Goal: Information Seeking & Learning: Check status

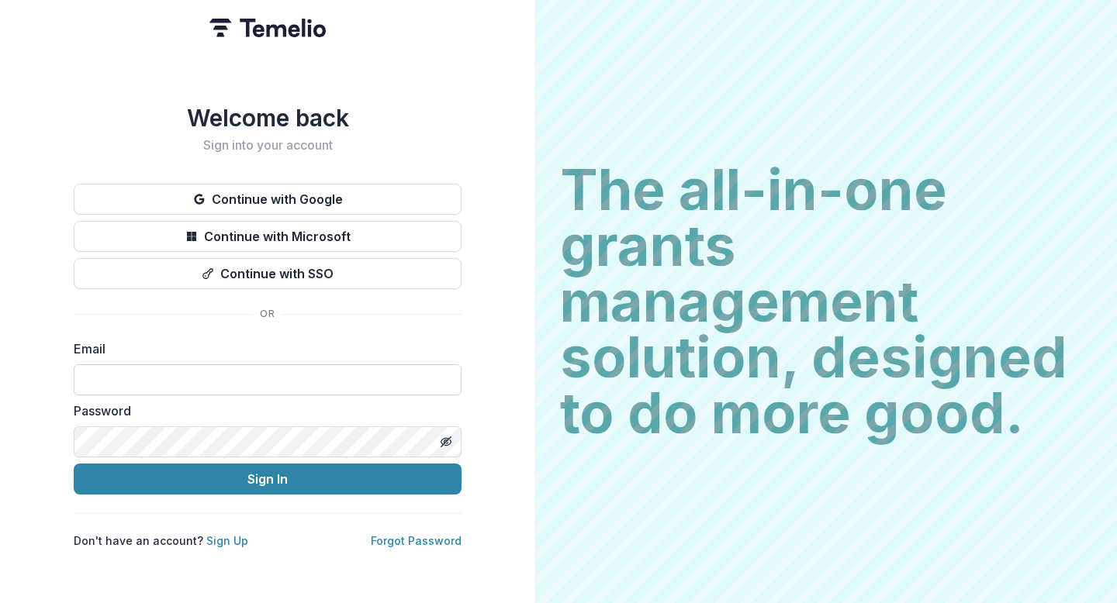
click at [300, 365] on input at bounding box center [268, 380] width 388 height 31
type input "**********"
click at [95, 451] on form "**********" at bounding box center [268, 417] width 388 height 155
click at [199, 456] on form "**********" at bounding box center [268, 417] width 388 height 155
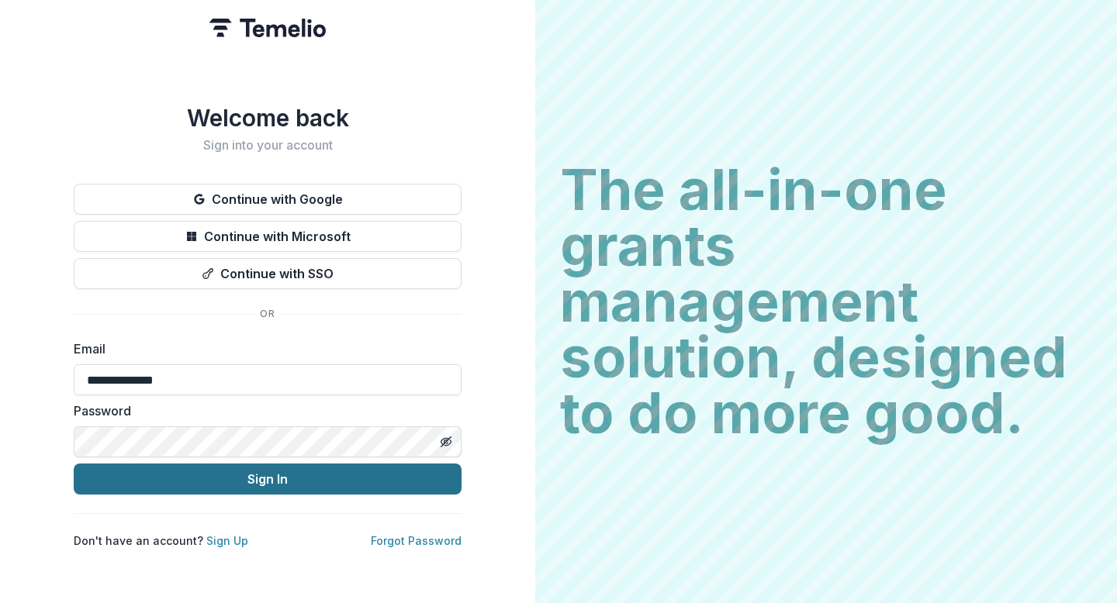
click at [199, 475] on button "Sign In" at bounding box center [268, 479] width 388 height 31
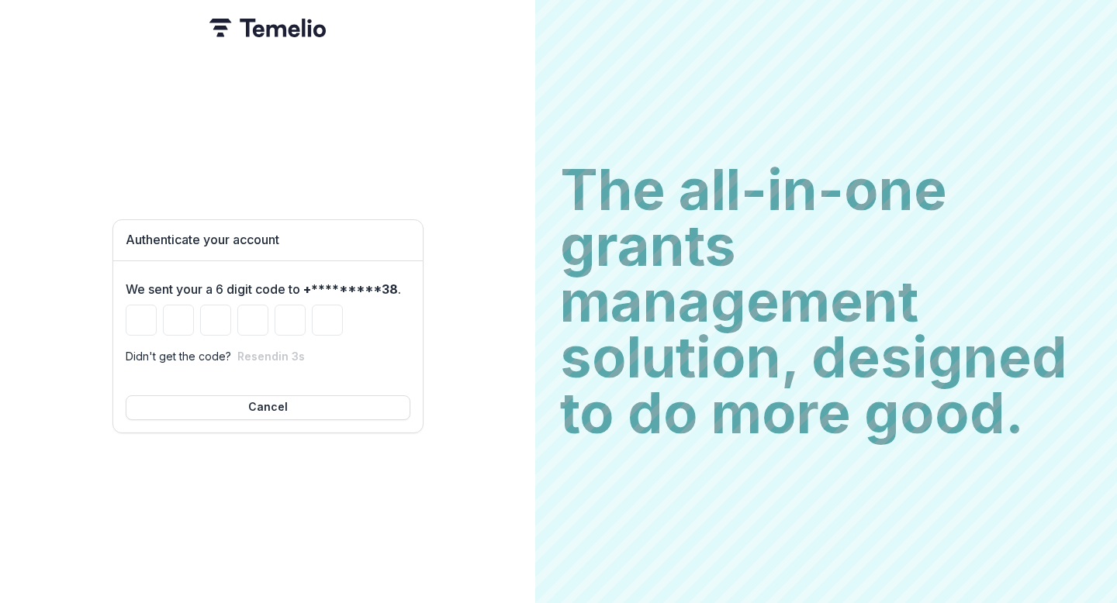
type input "*"
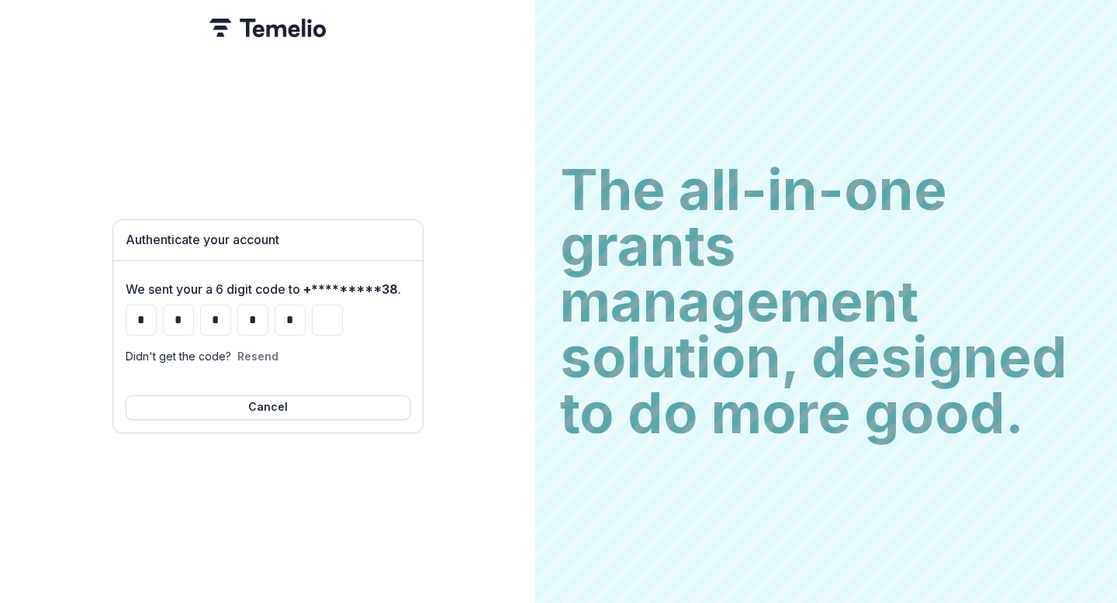
type input "*"
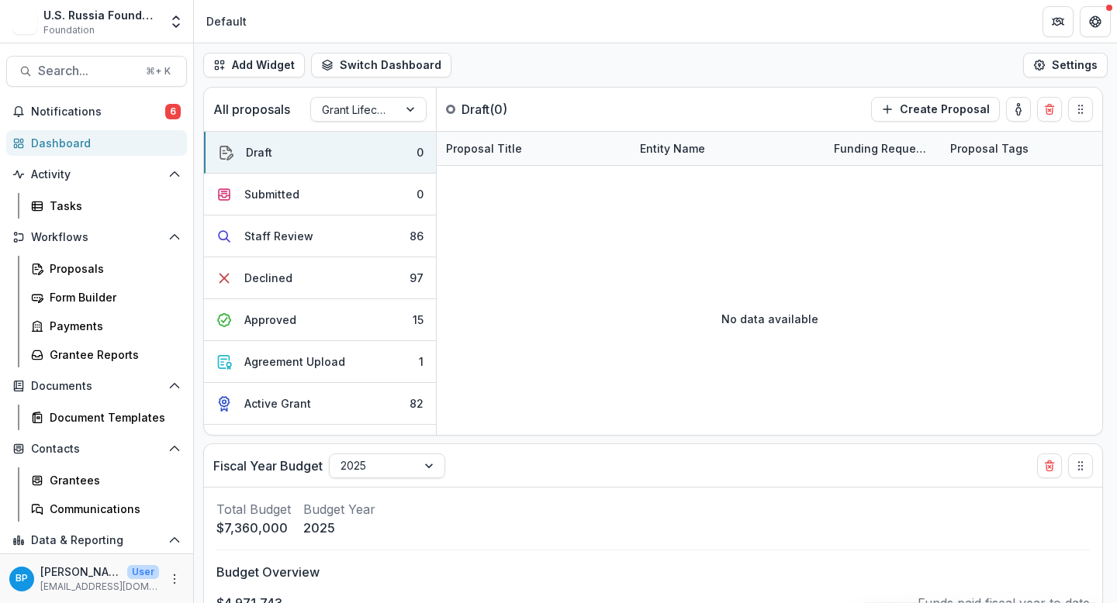
select select "******"
click at [86, 362] on div "Grantee Reports" at bounding box center [112, 355] width 125 height 16
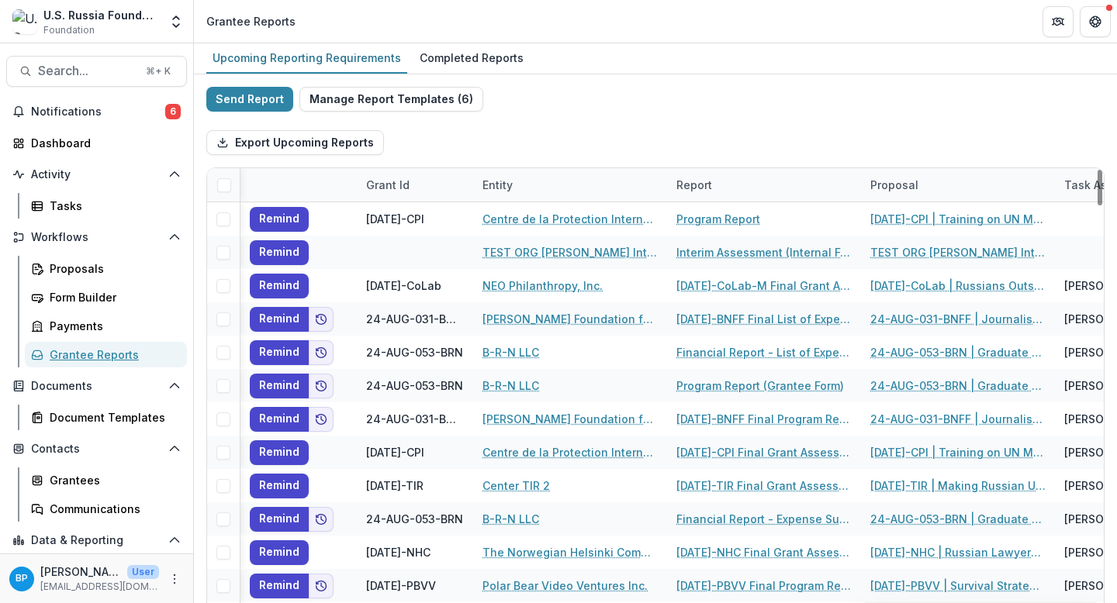
scroll to position [0, 382]
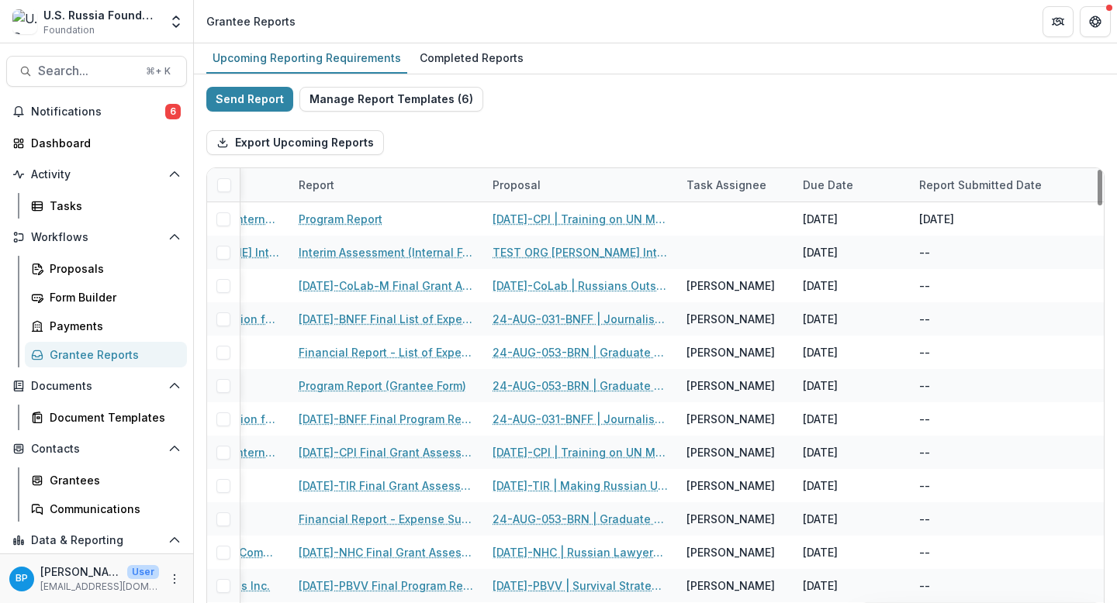
click at [736, 202] on div "Grant Id Entity Report Proposal Task Assignee Due Date Report Submitted Date" at bounding box center [466, 185] width 1274 height 34
click at [727, 180] on div "Task Assignee" at bounding box center [726, 185] width 98 height 16
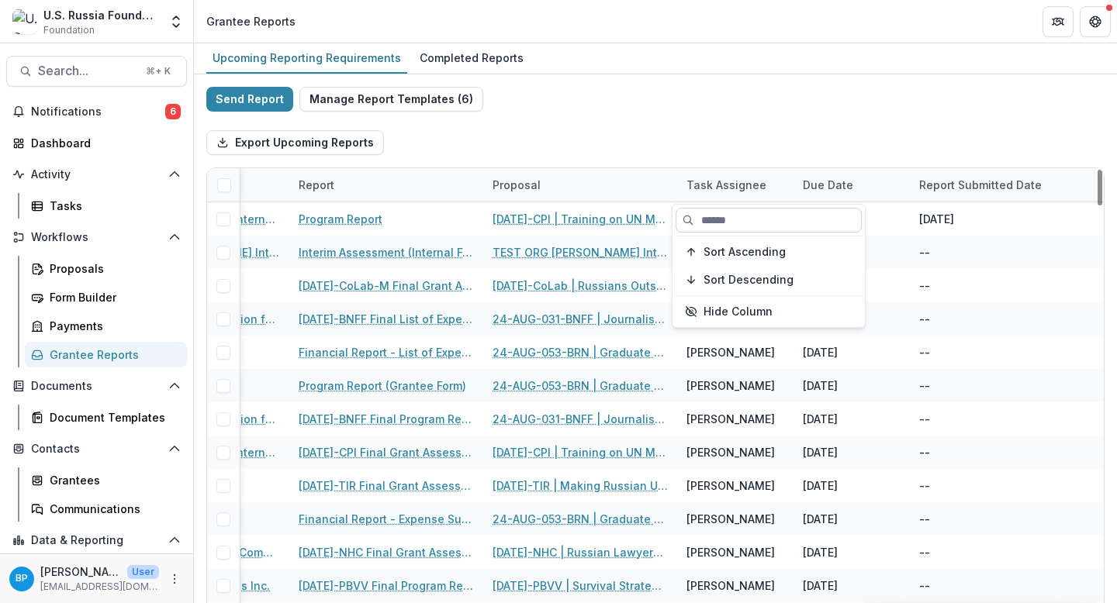
click at [722, 213] on input at bounding box center [769, 220] width 186 height 25
type input "******"
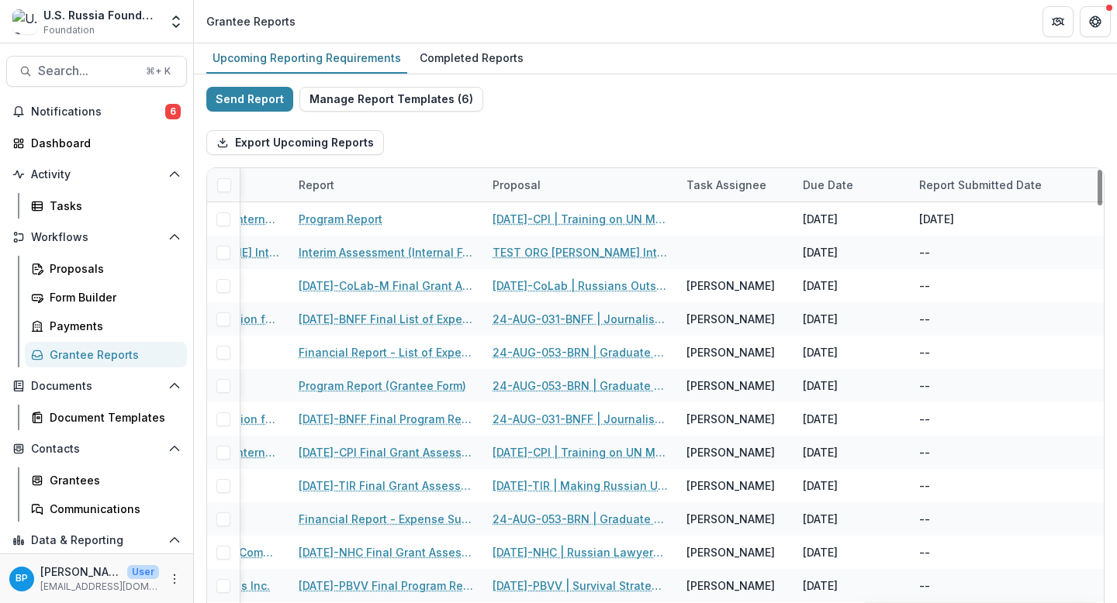
click at [727, 178] on div "Task Assignee" at bounding box center [726, 185] width 98 height 16
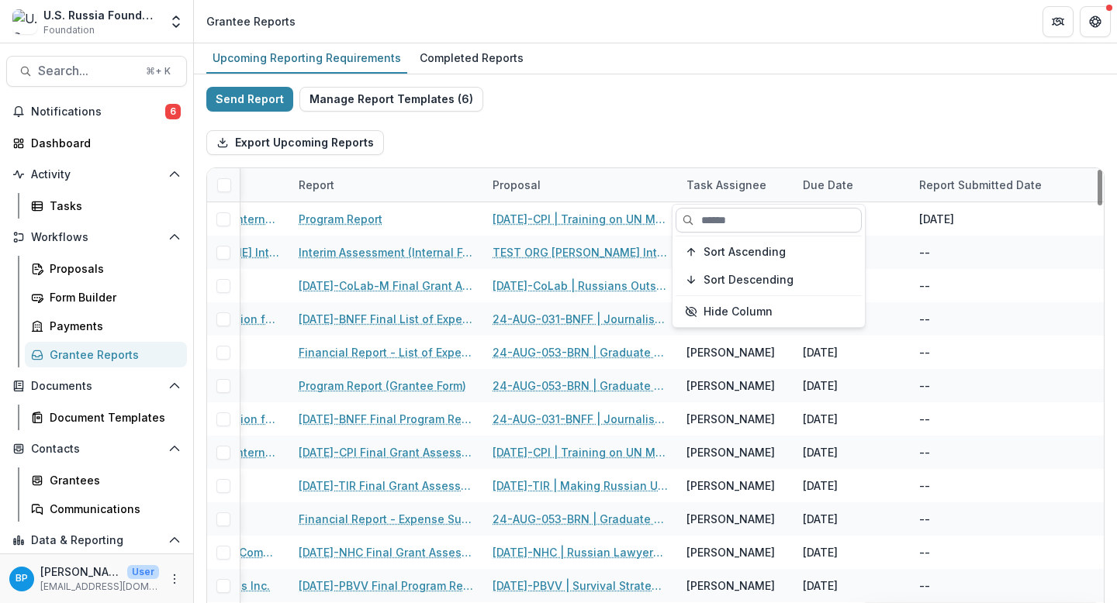
click at [718, 229] on input at bounding box center [769, 220] width 186 height 25
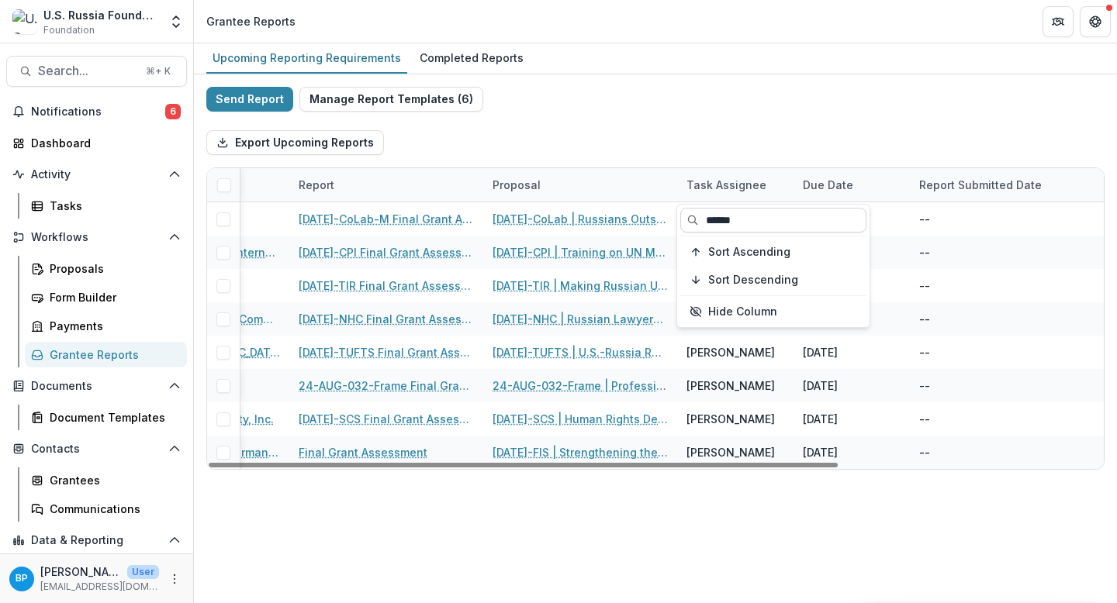
scroll to position [0, 378]
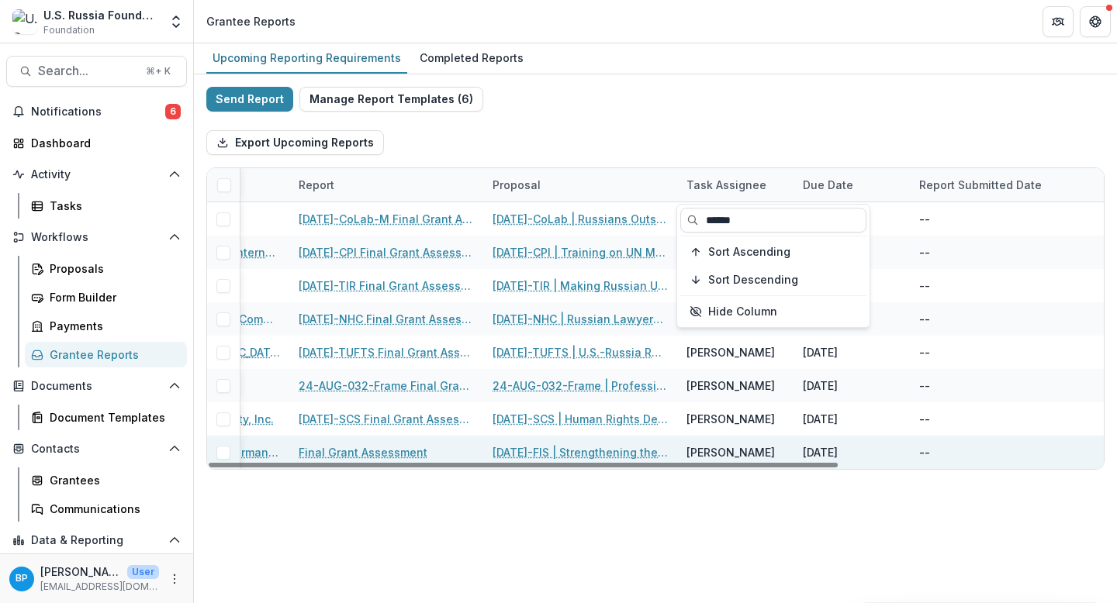
type input "******"
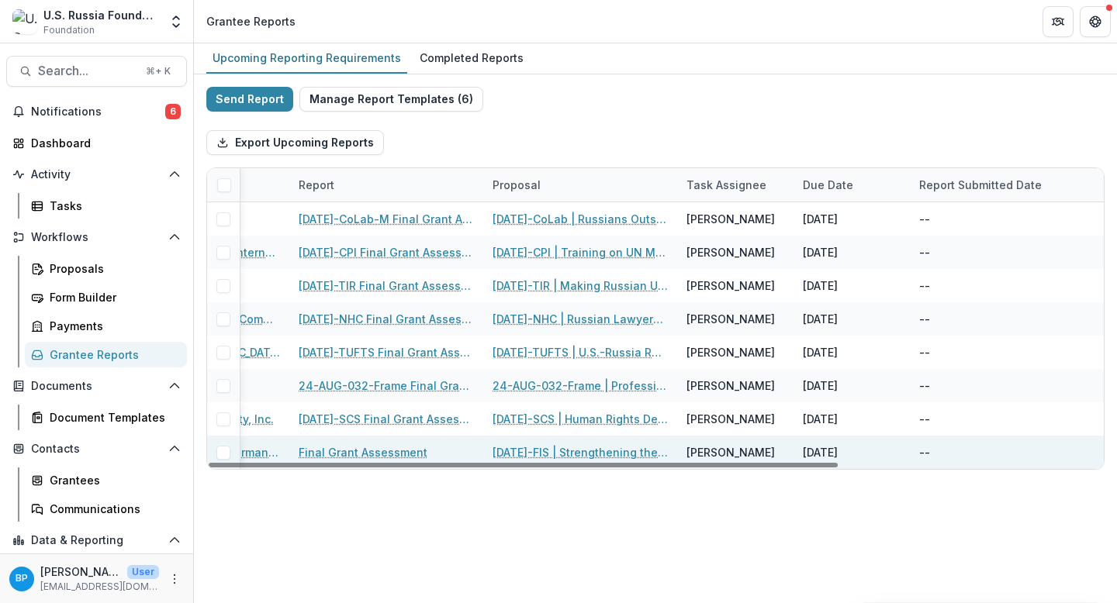
click at [689, 451] on div "[PERSON_NAME]" at bounding box center [730, 452] width 88 height 16
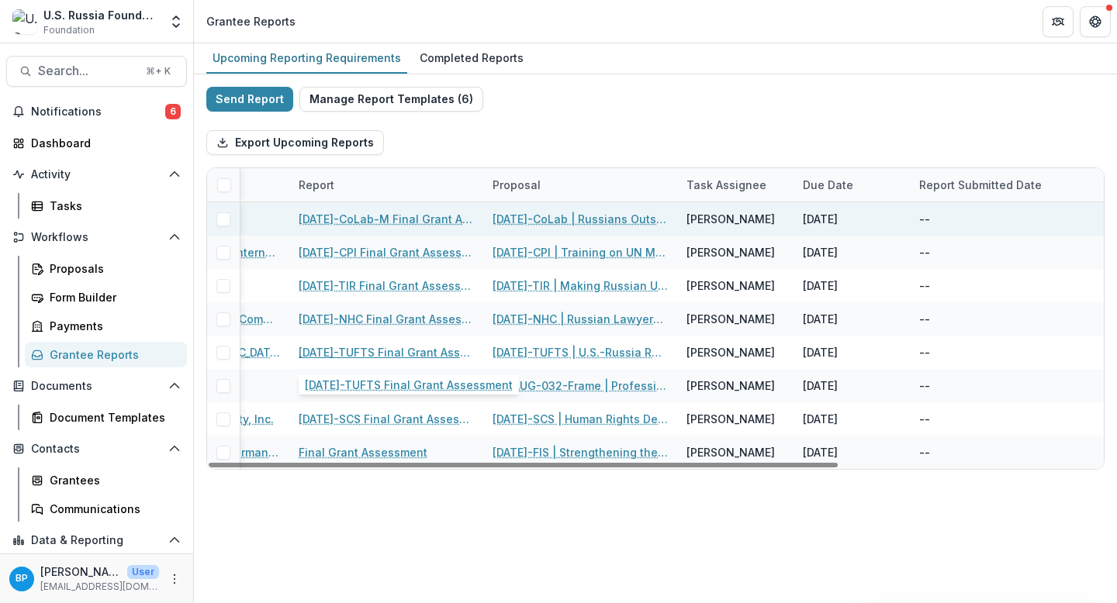
scroll to position [0, 0]
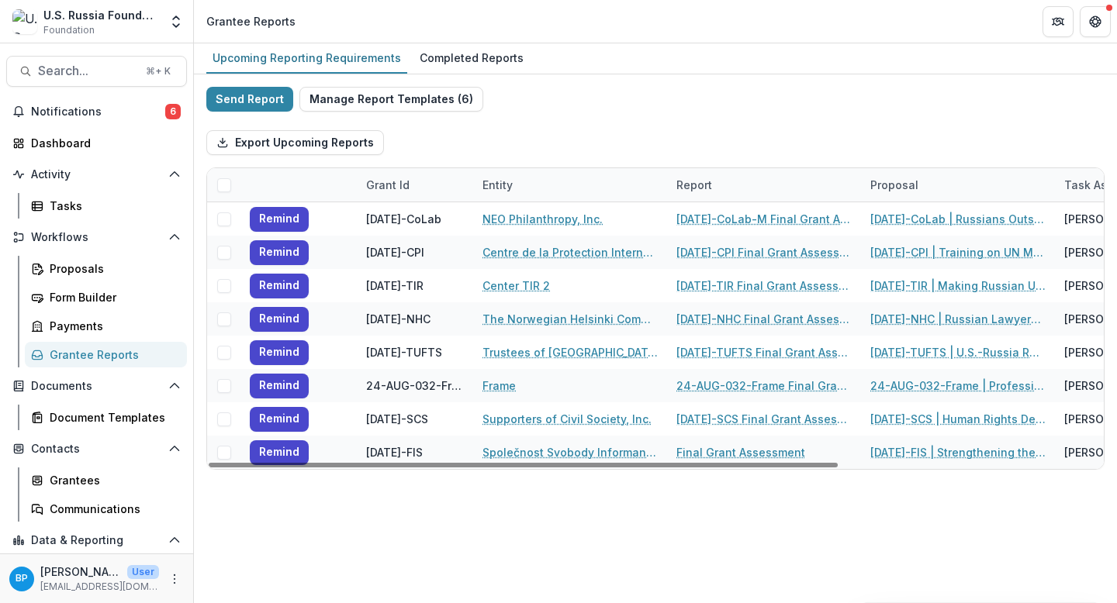
click at [772, 508] on div "Upcoming Reporting Requirements Completed Reports Send Report Manage Report Tem…" at bounding box center [655, 323] width 923 height 560
click at [713, 570] on div "Upcoming Reporting Requirements Completed Reports Send Report Manage Report Tem…" at bounding box center [655, 323] width 923 height 560
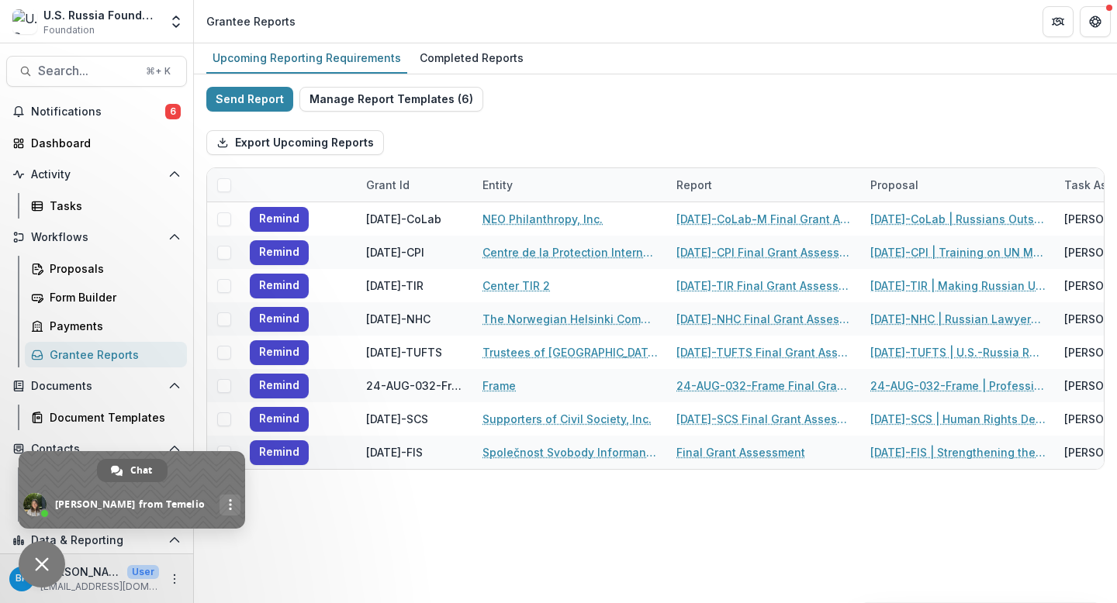
scroll to position [178, 0]
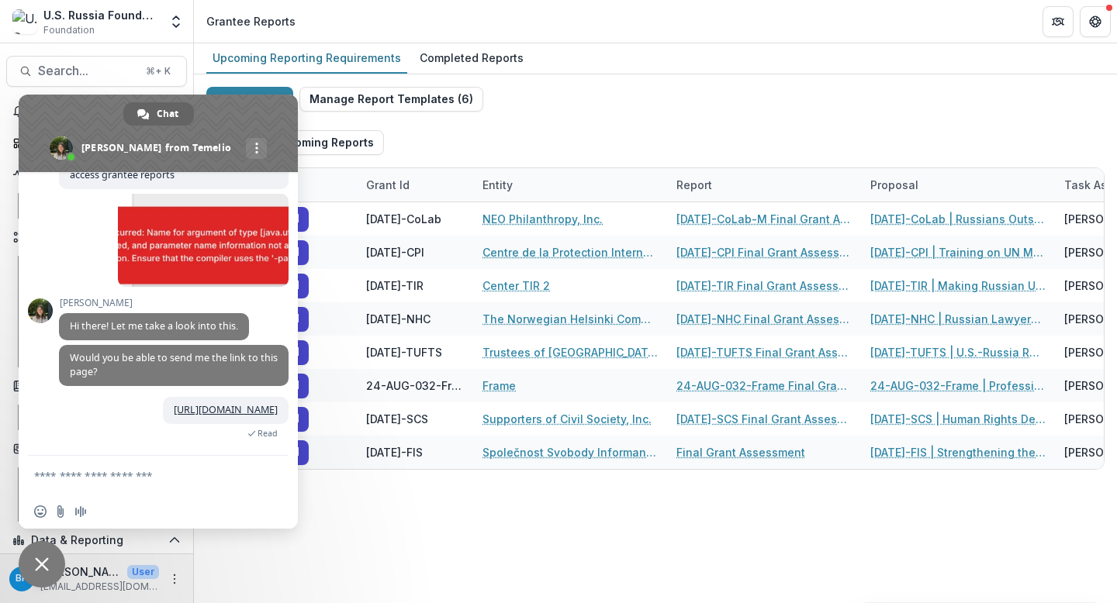
click at [51, 566] on span "Close chat" at bounding box center [42, 564] width 47 height 47
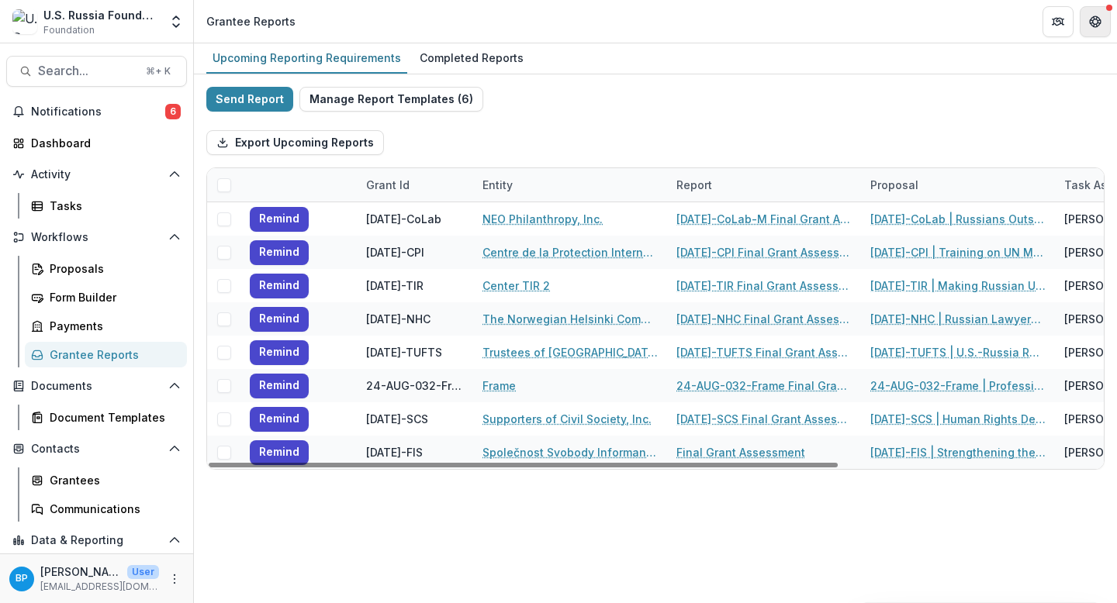
click at [1094, 24] on icon "Get Help" at bounding box center [1095, 22] width 12 height 12
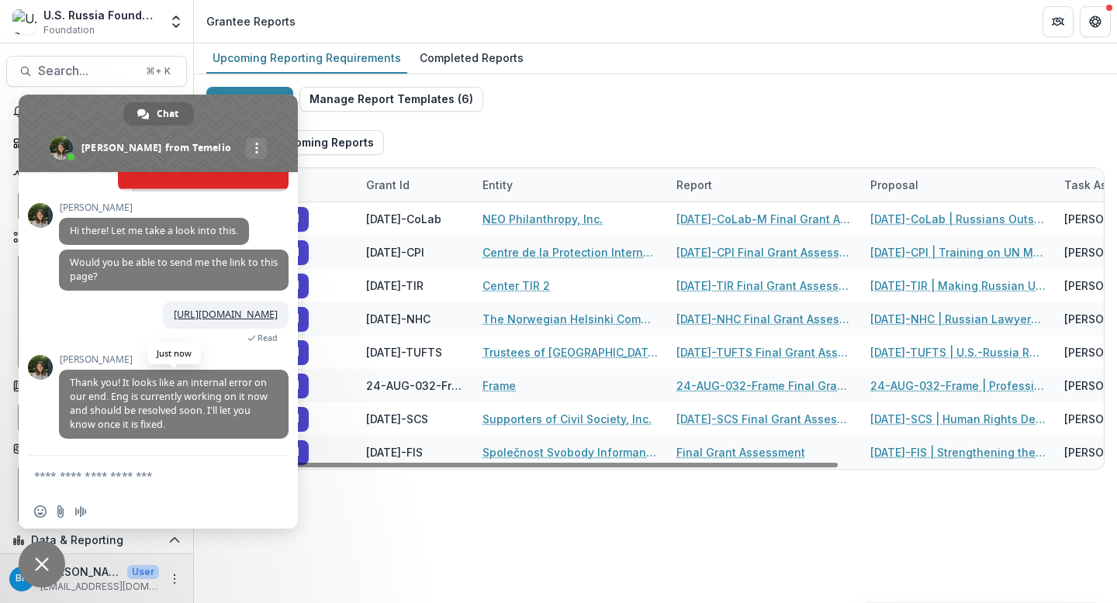
scroll to position [292, 0]
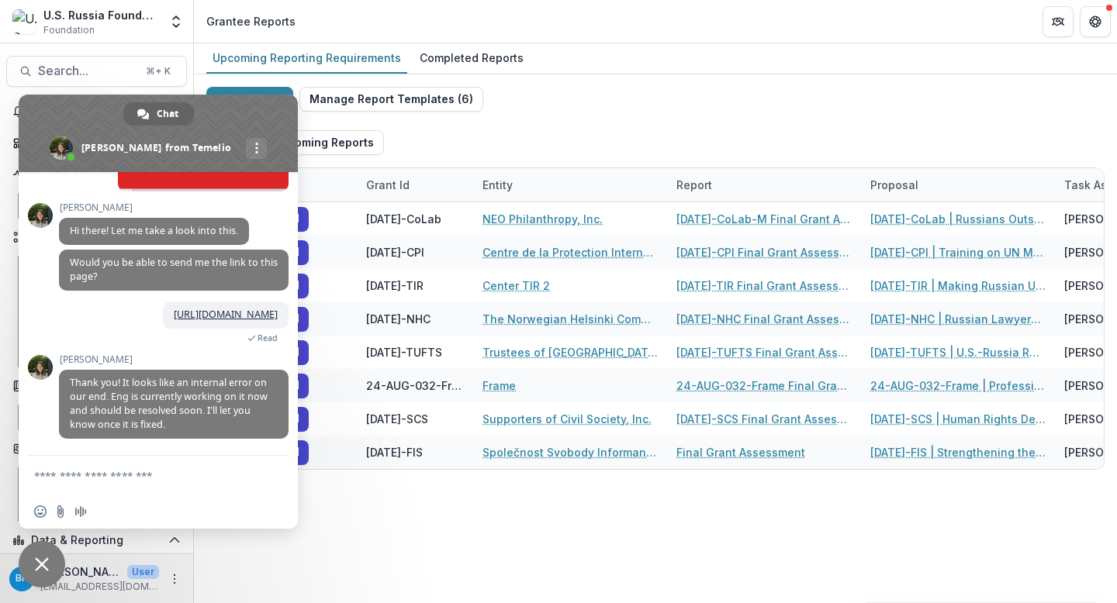
click at [156, 475] on textarea "Compose your message..." at bounding box center [142, 475] width 217 height 39
type textarea "*"
type textarea "**********"
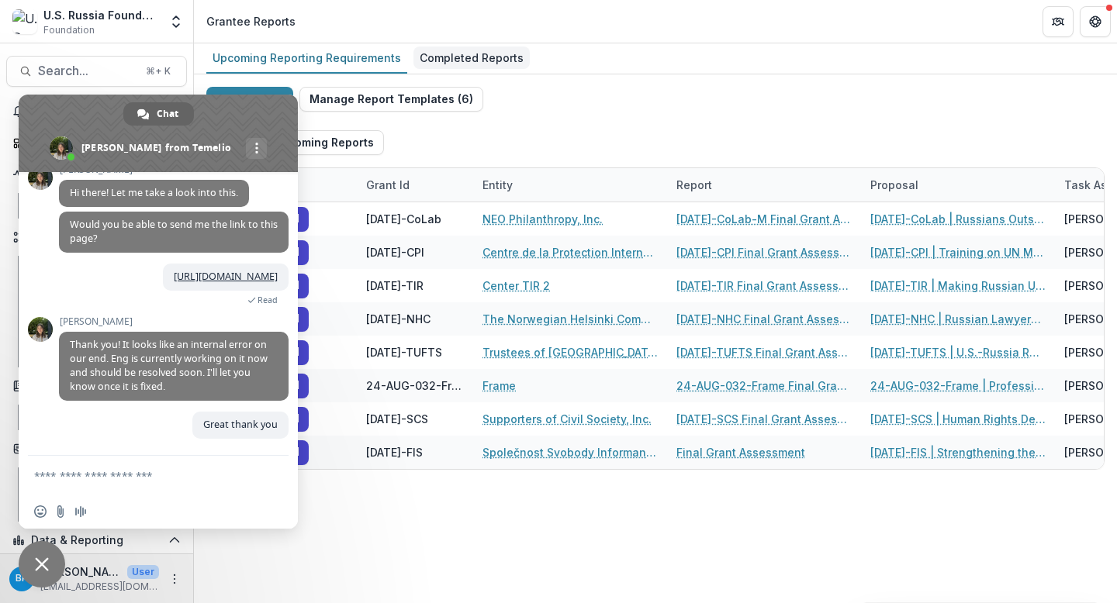
scroll to position [331, 0]
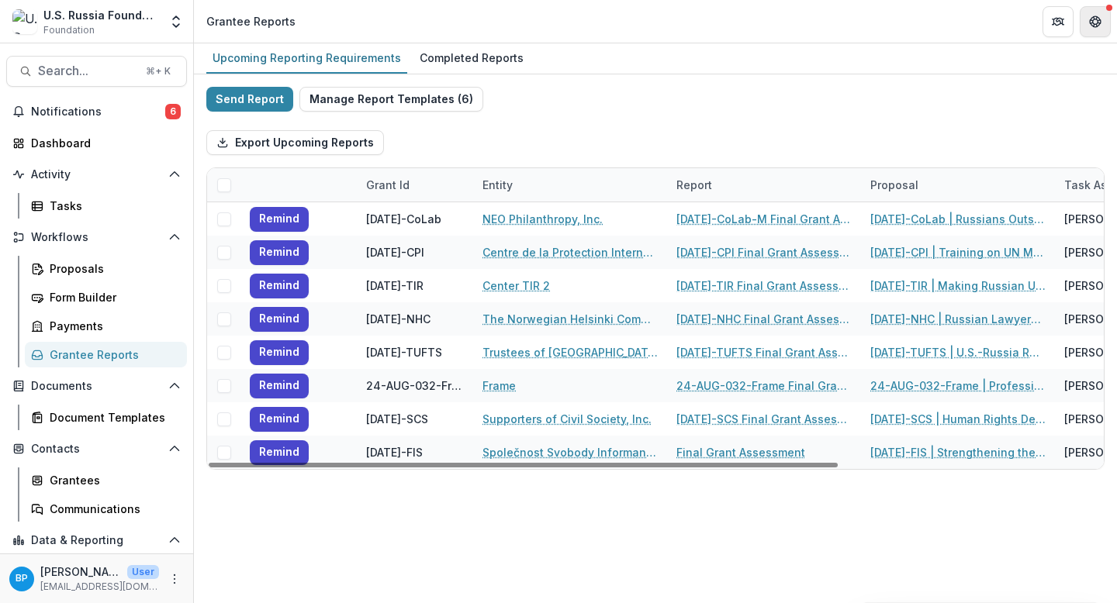
click at [1098, 25] on icon "Get Help" at bounding box center [1095, 22] width 12 height 12
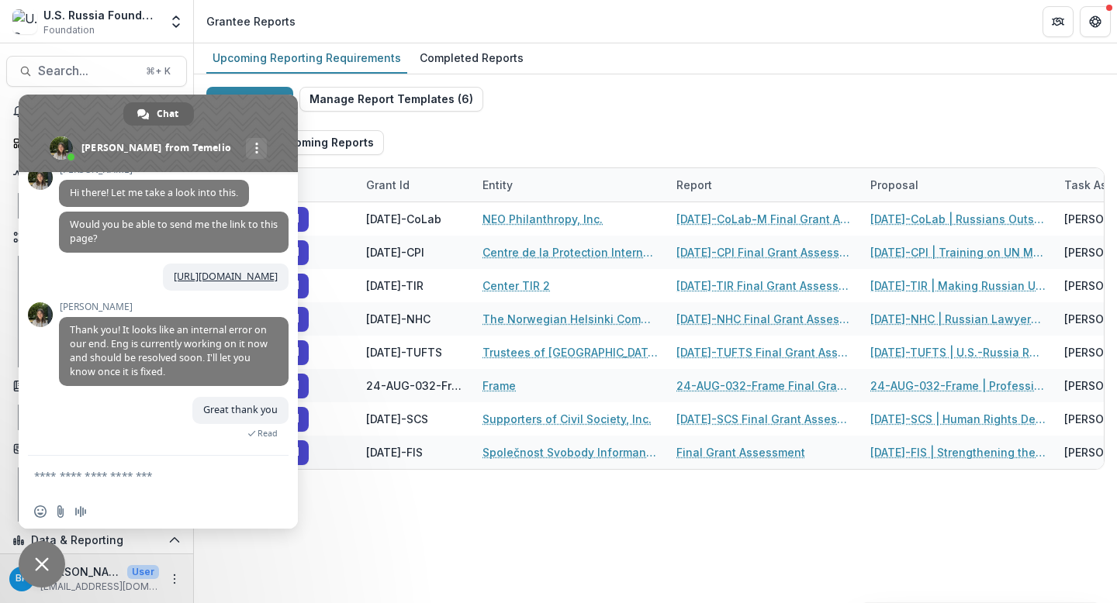
click at [687, 112] on div "Send Report Manage Report Templates ( 6 ) Export Upcoming Reports Grant Id Enti…" at bounding box center [655, 278] width 898 height 383
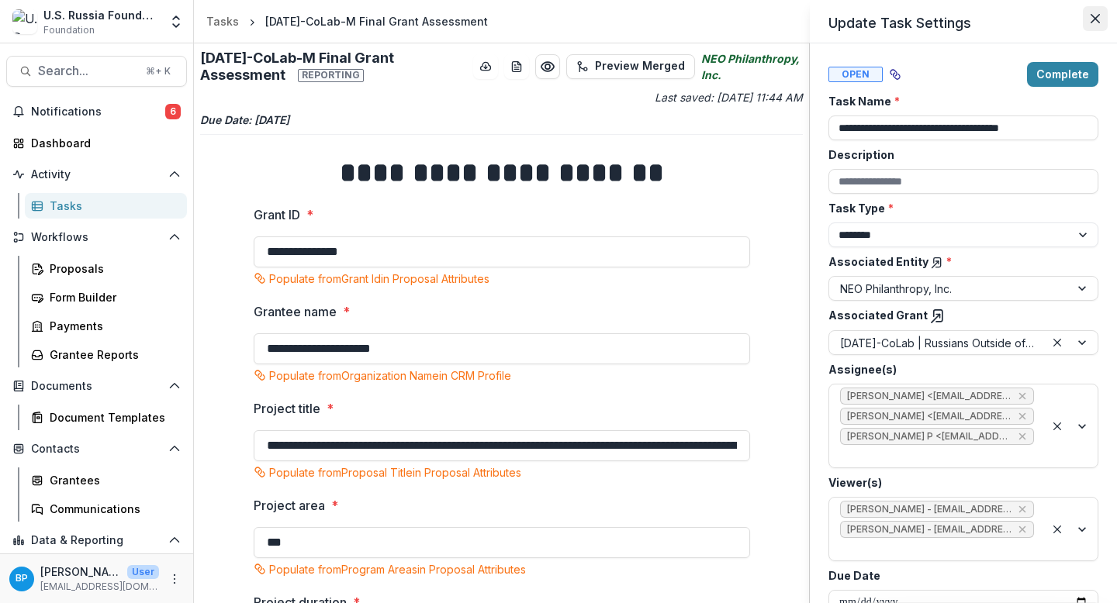
click at [1096, 19] on icon "Close" at bounding box center [1094, 18] width 9 height 9
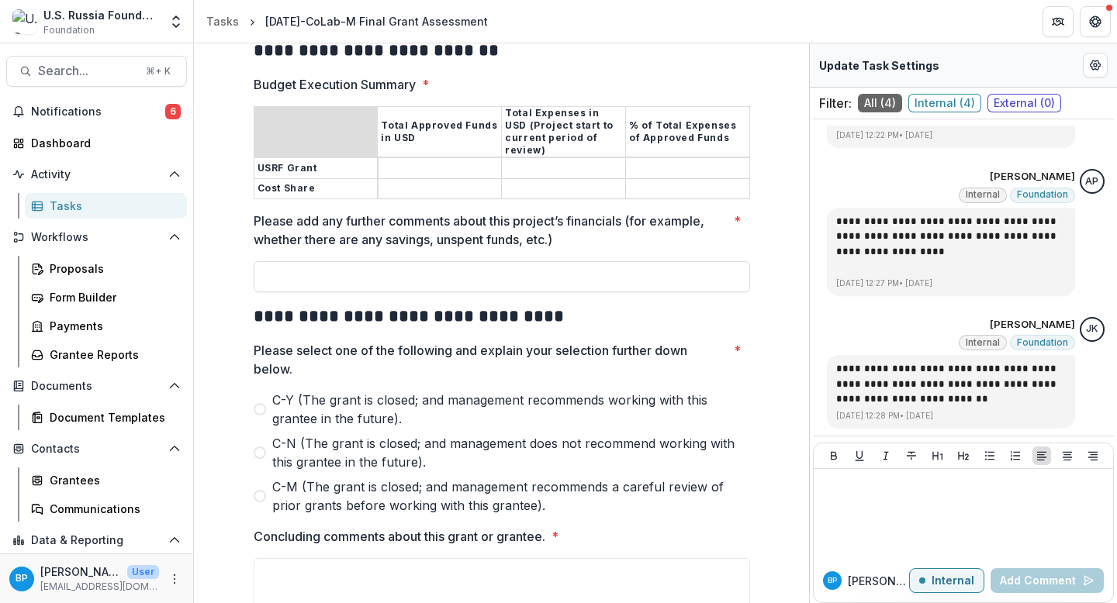
scroll to position [2468, 0]
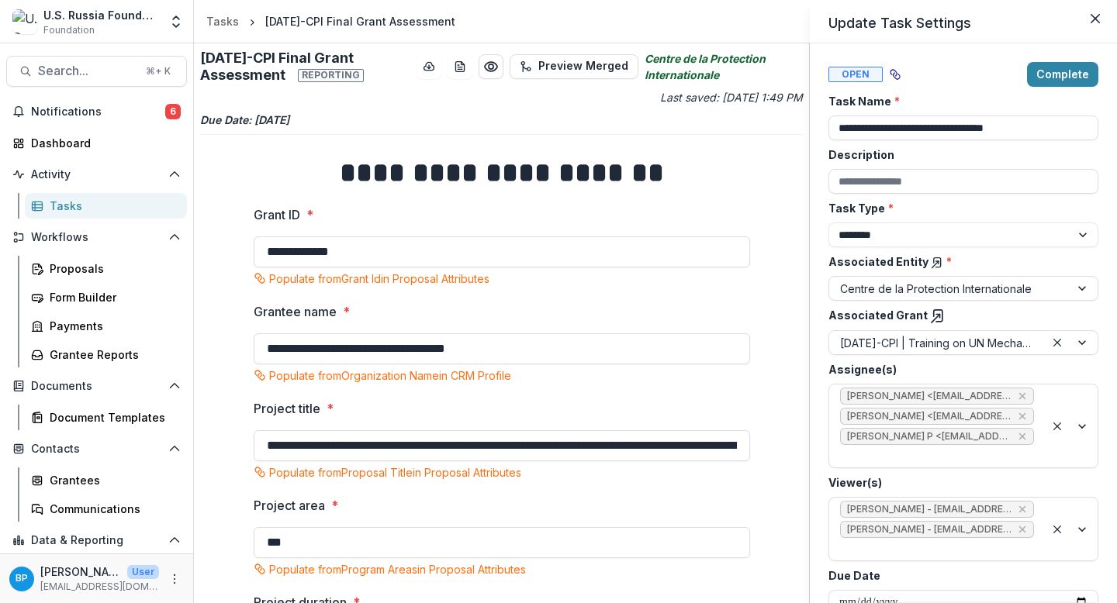
click at [795, 401] on div "**********" at bounding box center [558, 301] width 1117 height 603
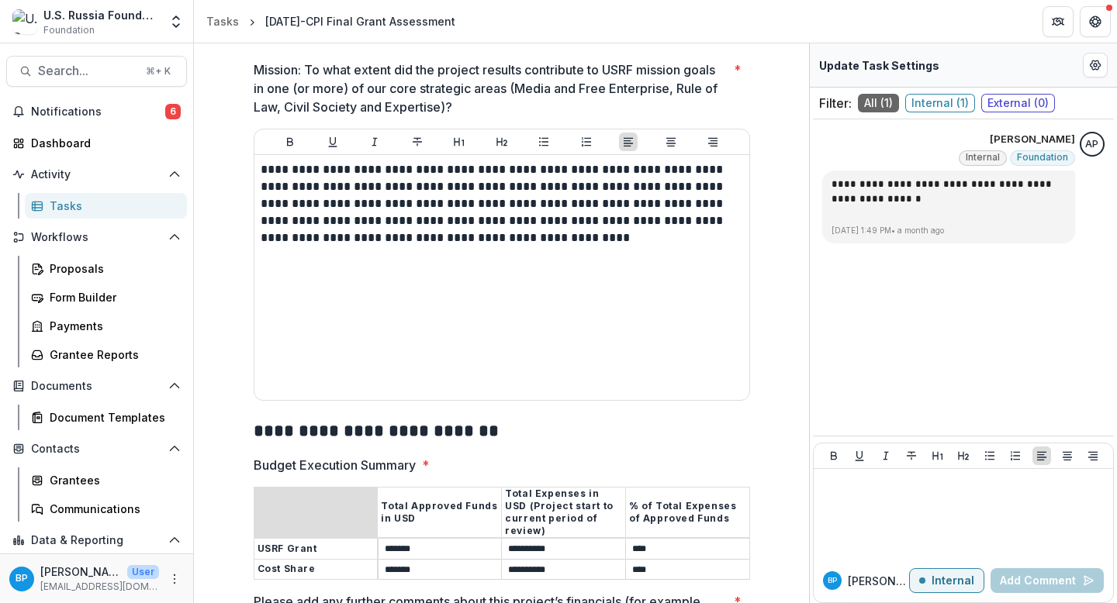
scroll to position [1355, 0]
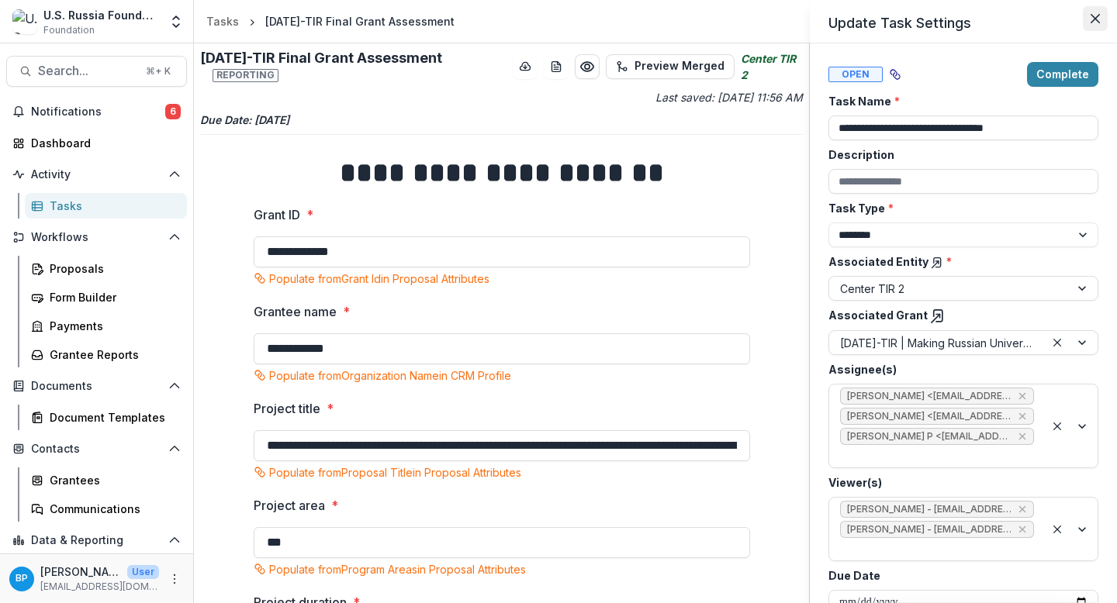
click at [1095, 15] on icon "Close" at bounding box center [1094, 18] width 9 height 9
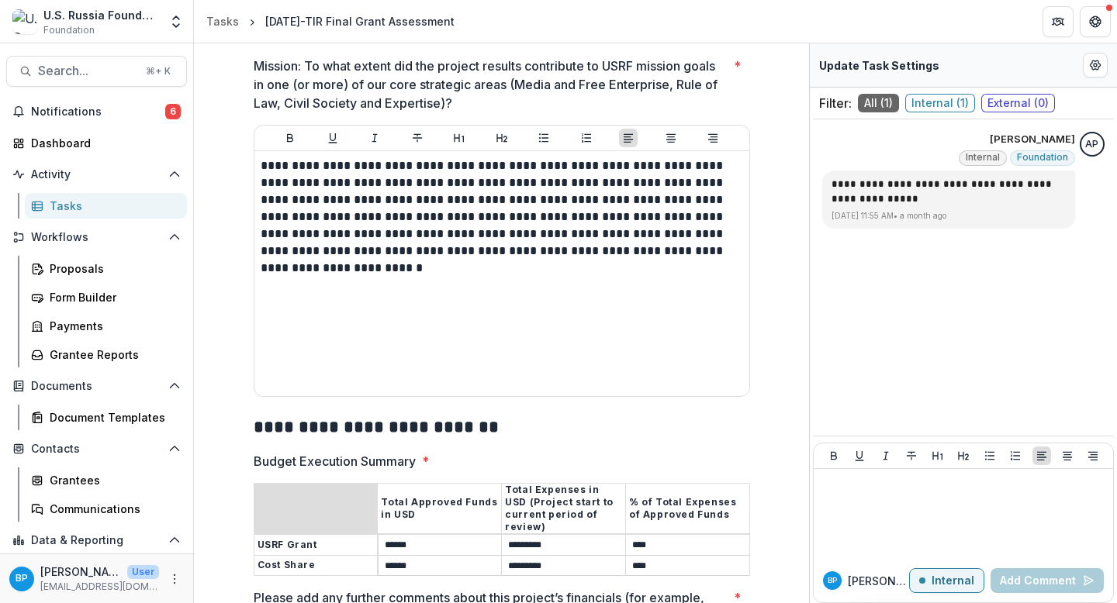
scroll to position [1599, 0]
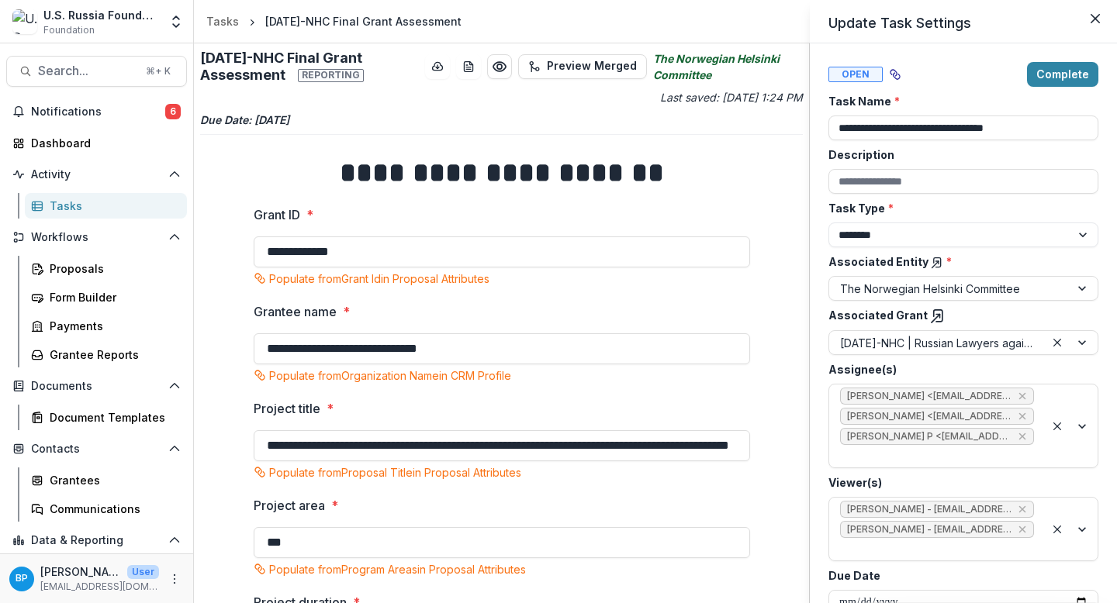
click at [1099, 35] on header "Update Task Settings" at bounding box center [963, 21] width 307 height 43
click at [1099, 25] on button "Close" at bounding box center [1095, 18] width 25 height 25
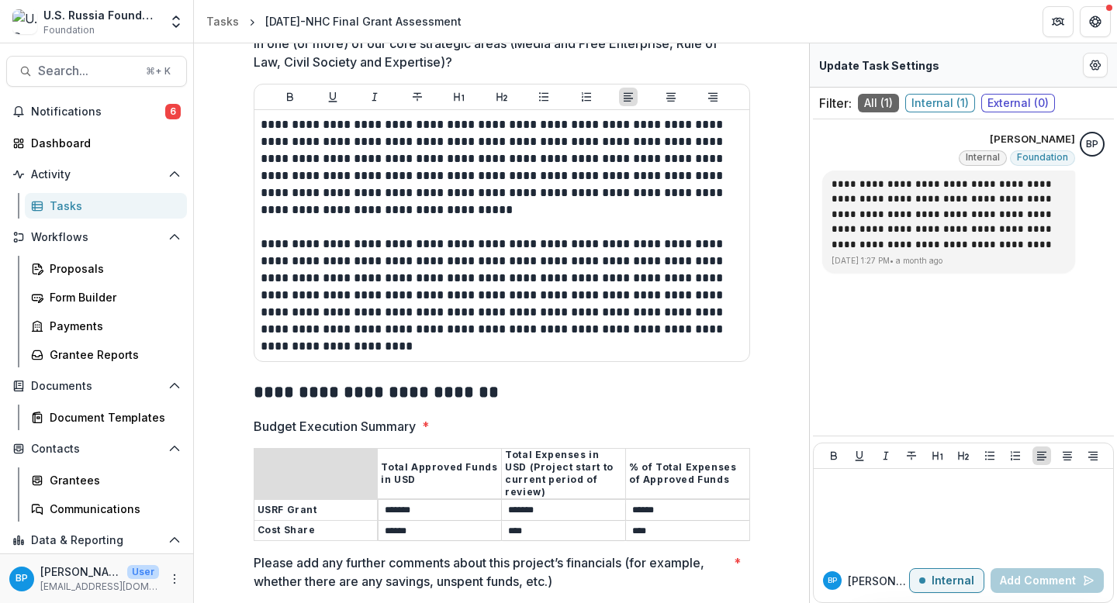
scroll to position [2252, 0]
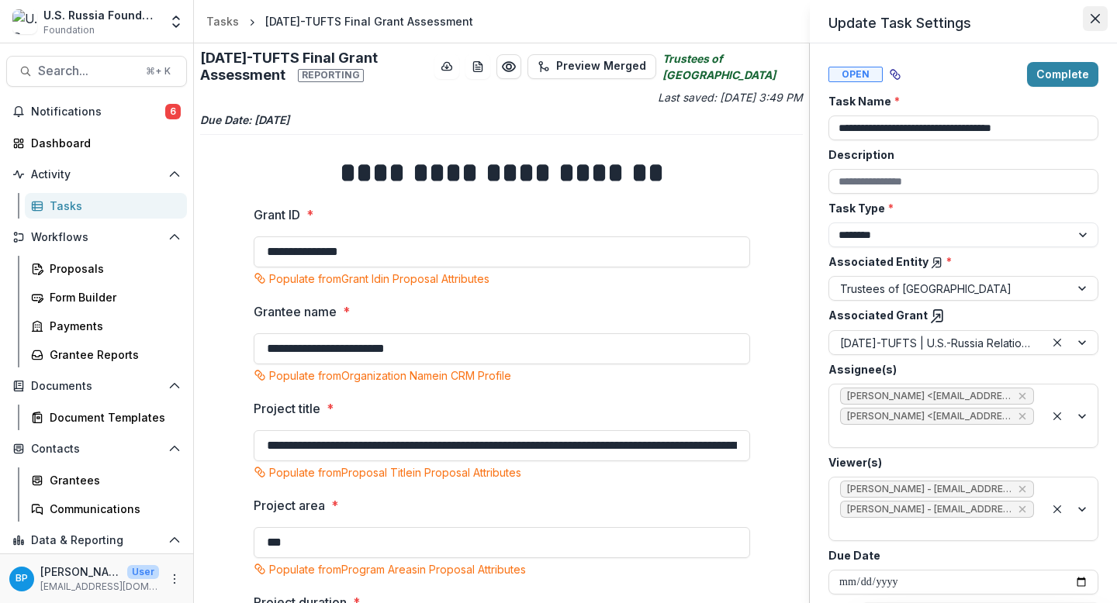
click at [1087, 16] on button "Close" at bounding box center [1095, 18] width 25 height 25
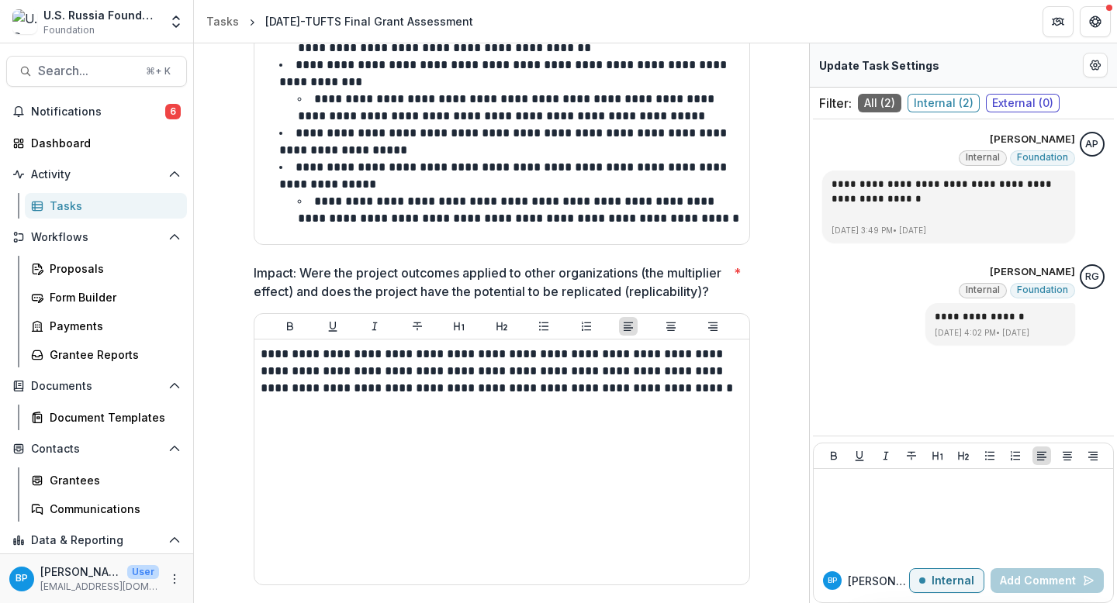
scroll to position [790, 0]
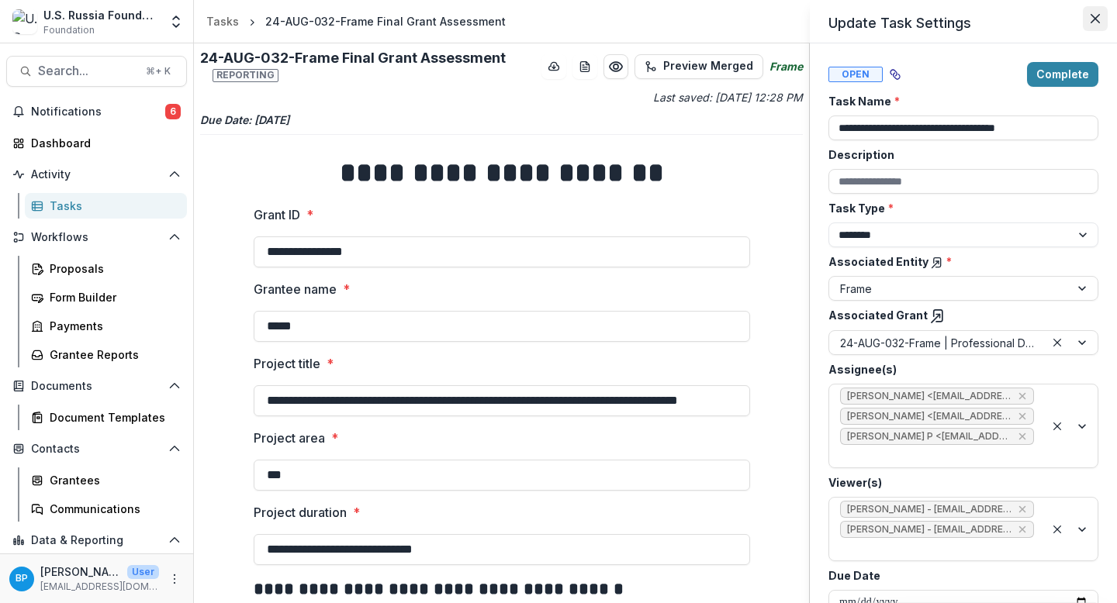
click at [1095, 19] on icon "Close" at bounding box center [1094, 18] width 9 height 9
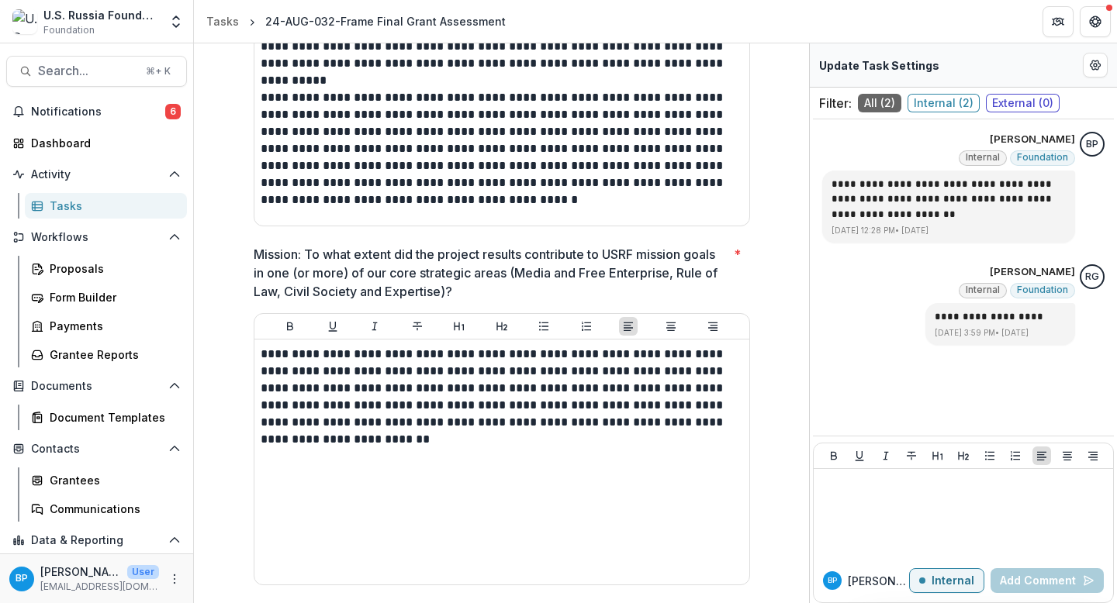
scroll to position [1695, 0]
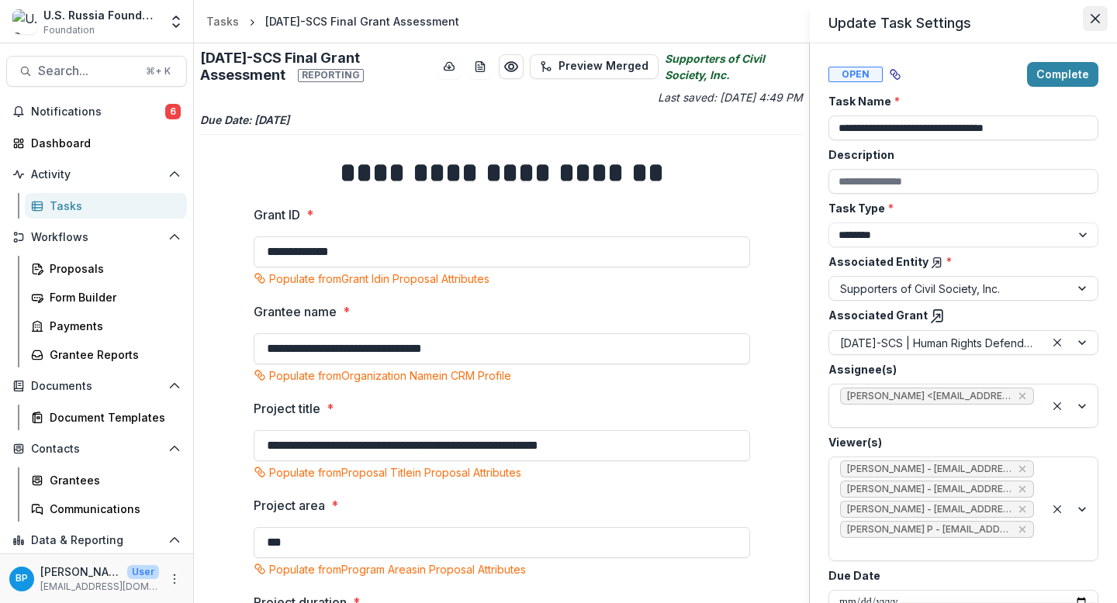
click at [1092, 16] on icon "Close" at bounding box center [1094, 18] width 9 height 9
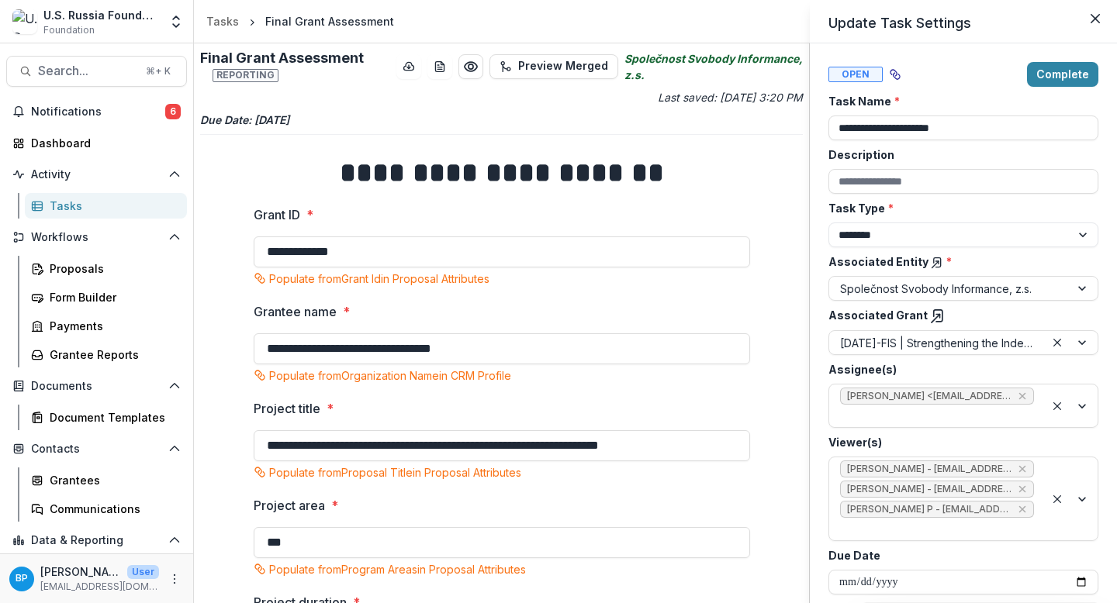
click at [1100, 5] on header "Update Task Settings" at bounding box center [963, 21] width 307 height 43
click at [1098, 12] on button "Close" at bounding box center [1095, 18] width 25 height 25
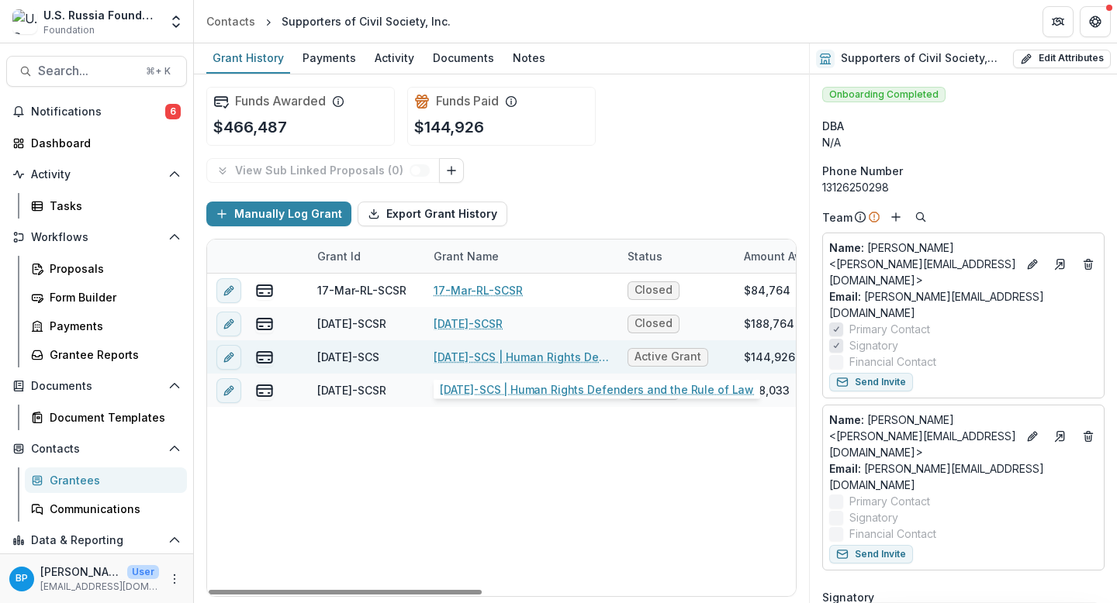
click at [529, 358] on link "23-APR-19-SCS | Human Rights Defenders and the Rule of Law" at bounding box center [521, 357] width 175 height 16
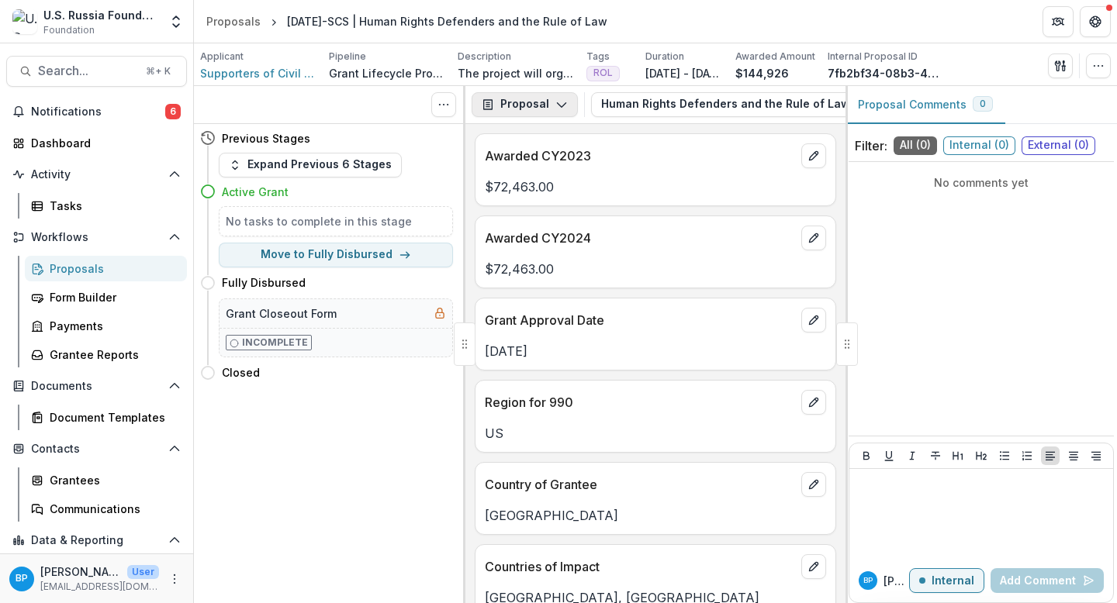
click at [555, 115] on button "Proposal" at bounding box center [525, 104] width 106 height 25
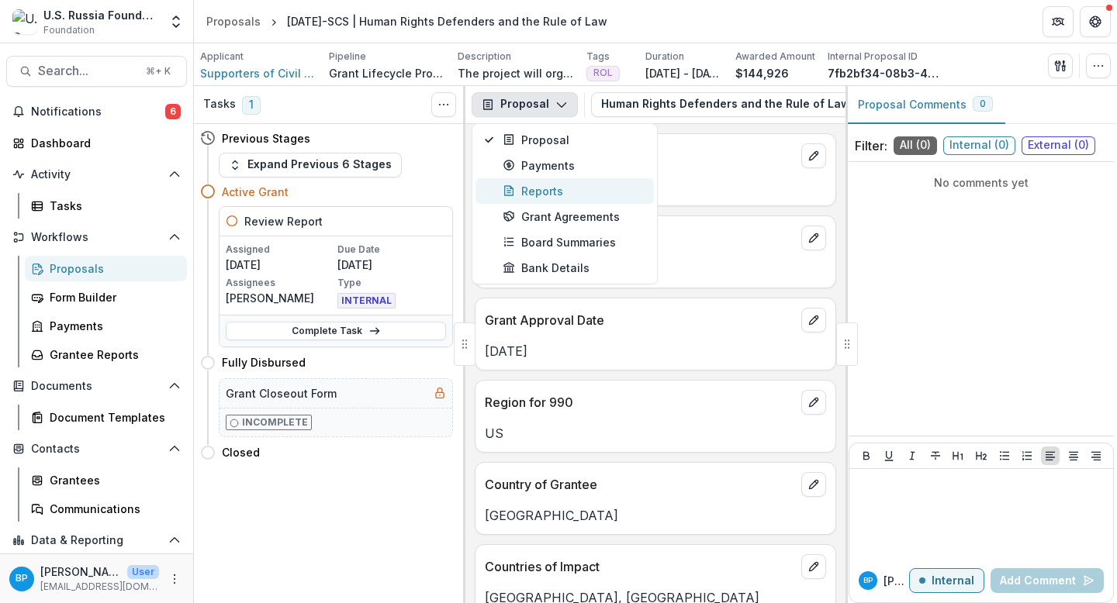
click at [541, 185] on div "Reports" at bounding box center [574, 191] width 142 height 16
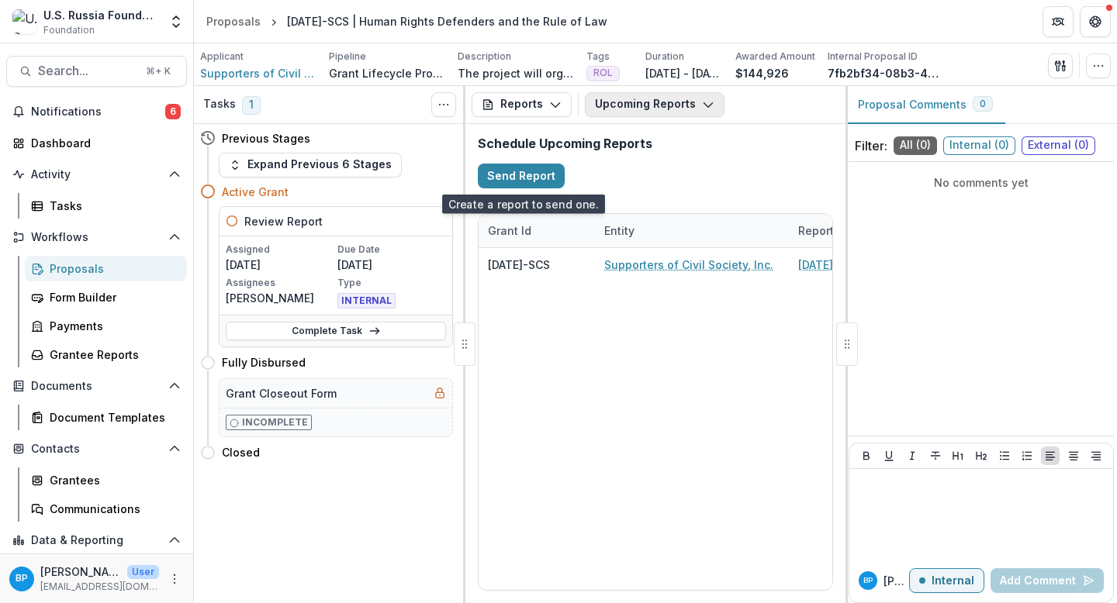
click at [649, 110] on button "Upcoming Reports" at bounding box center [655, 104] width 140 height 25
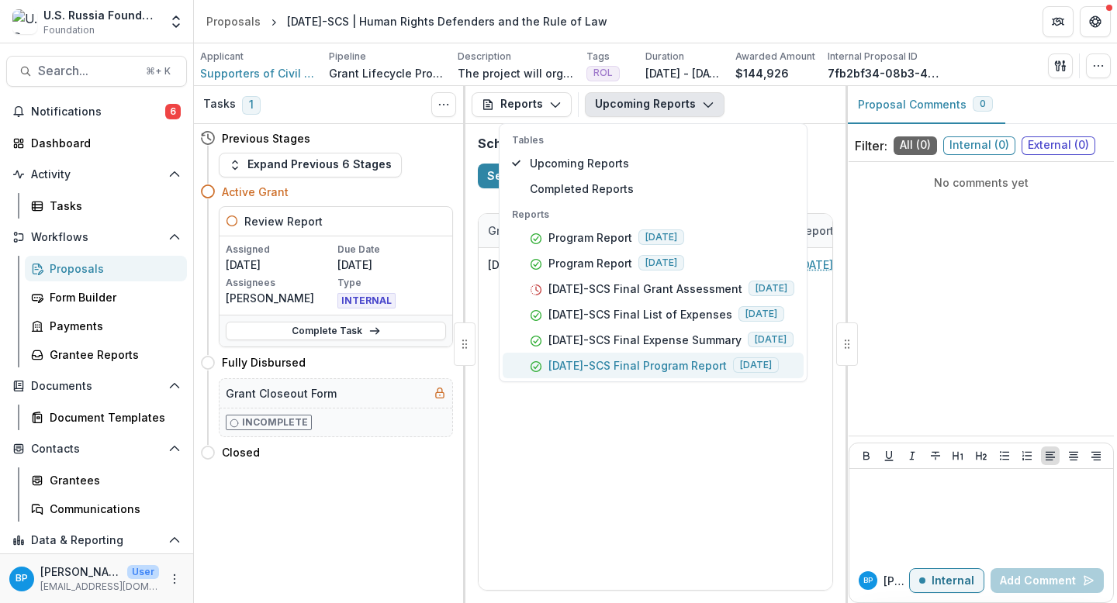
click at [629, 354] on button "23-APR-19-SCS Final Program Report 2025-08-31" at bounding box center [653, 366] width 301 height 26
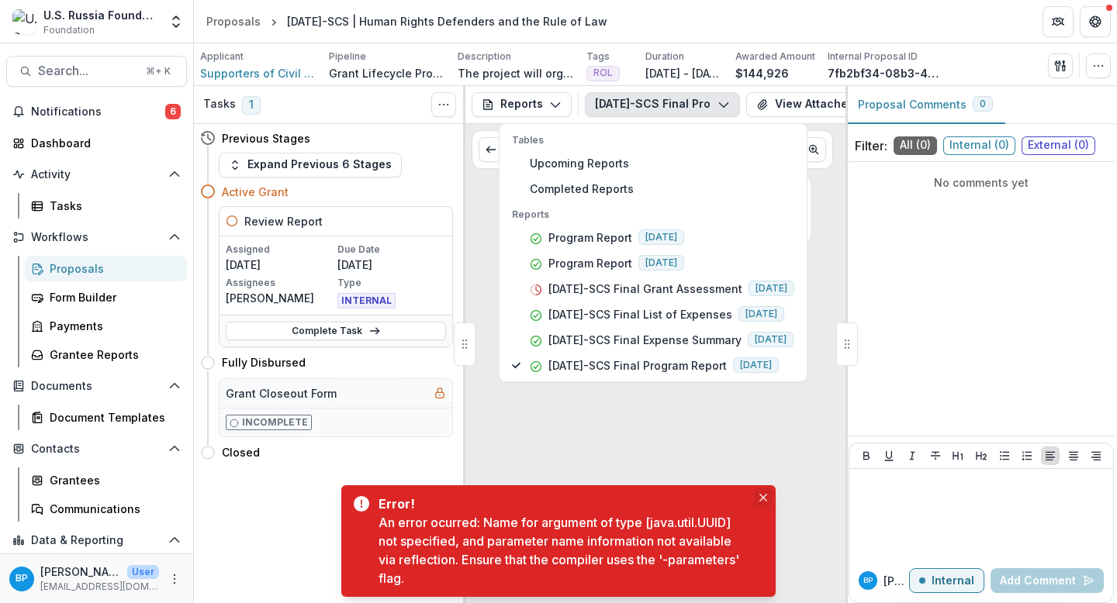
click at [763, 492] on button "Close" at bounding box center [763, 498] width 19 height 19
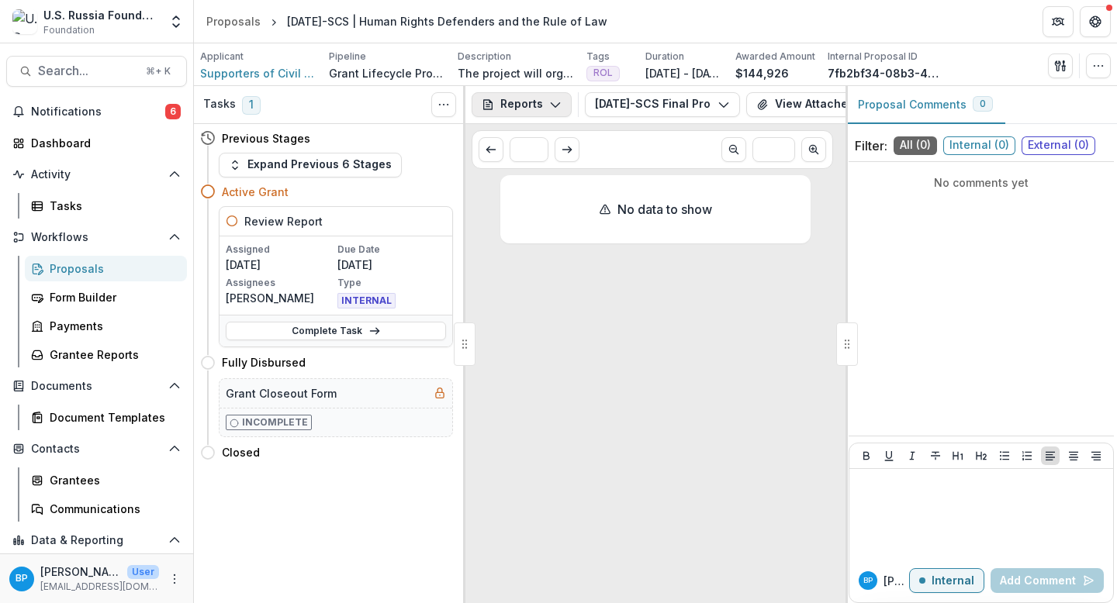
click at [551, 102] on icon "button" at bounding box center [555, 104] width 12 height 12
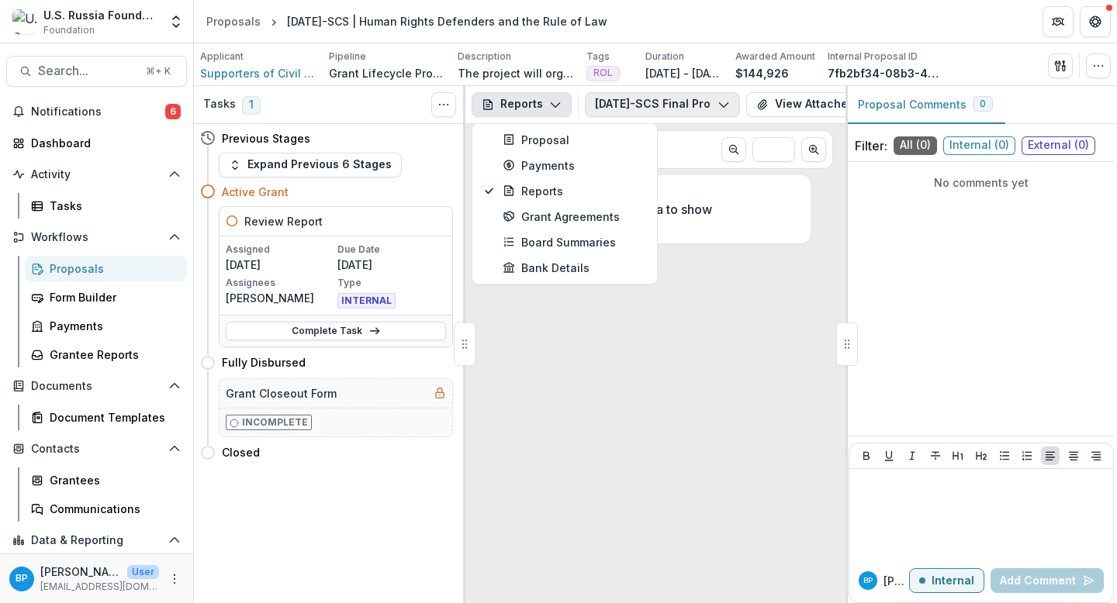
click at [621, 114] on button "23-APR-19-SCS Final Program Report" at bounding box center [662, 104] width 155 height 25
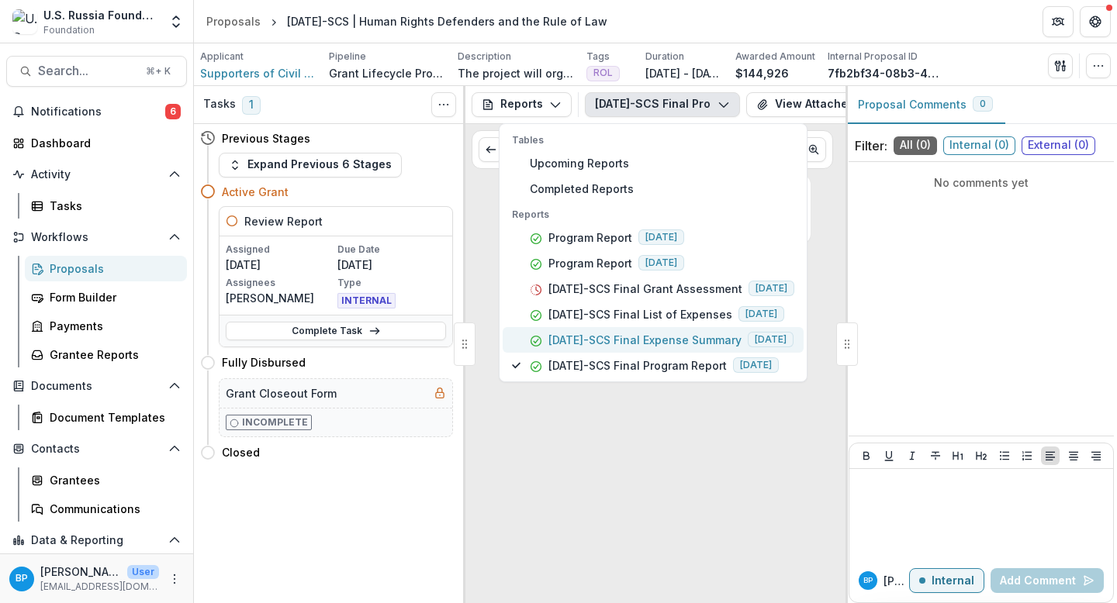
click at [655, 340] on p "23-APR-19-SCS Final Expense Summary" at bounding box center [644, 340] width 193 height 16
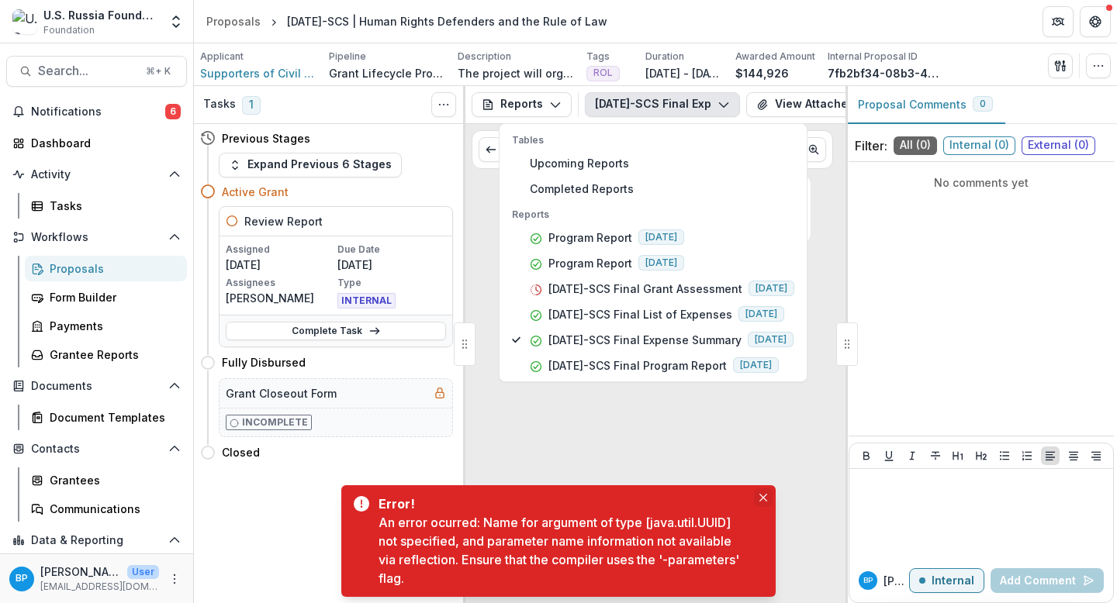
click at [757, 496] on button "Close" at bounding box center [763, 498] width 19 height 19
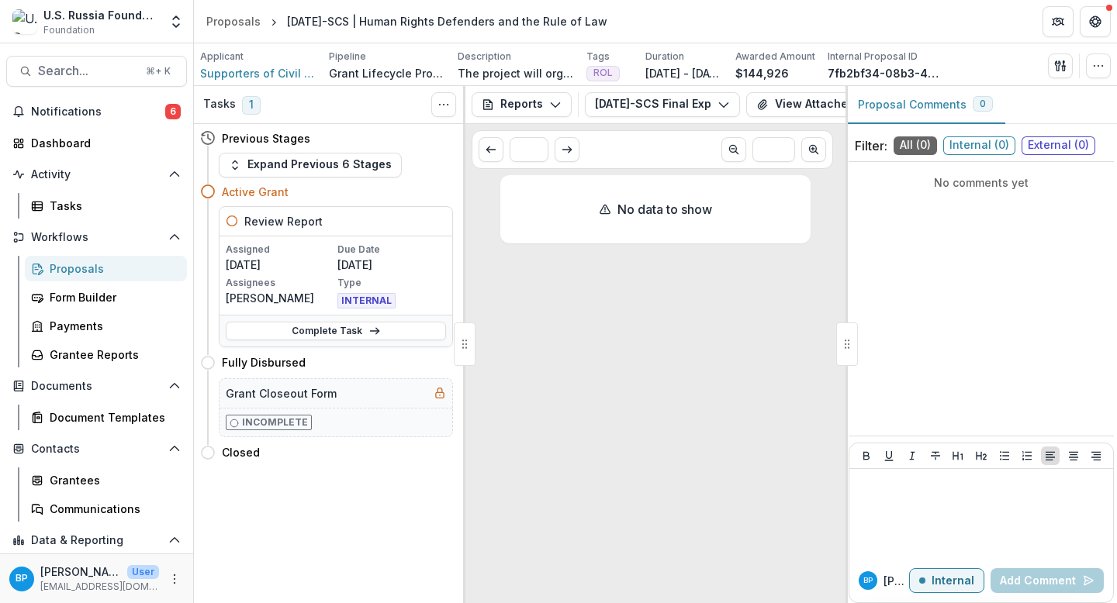
click at [672, 100] on button "23-APR-19-SCS Final Expense Summary" at bounding box center [662, 104] width 155 height 25
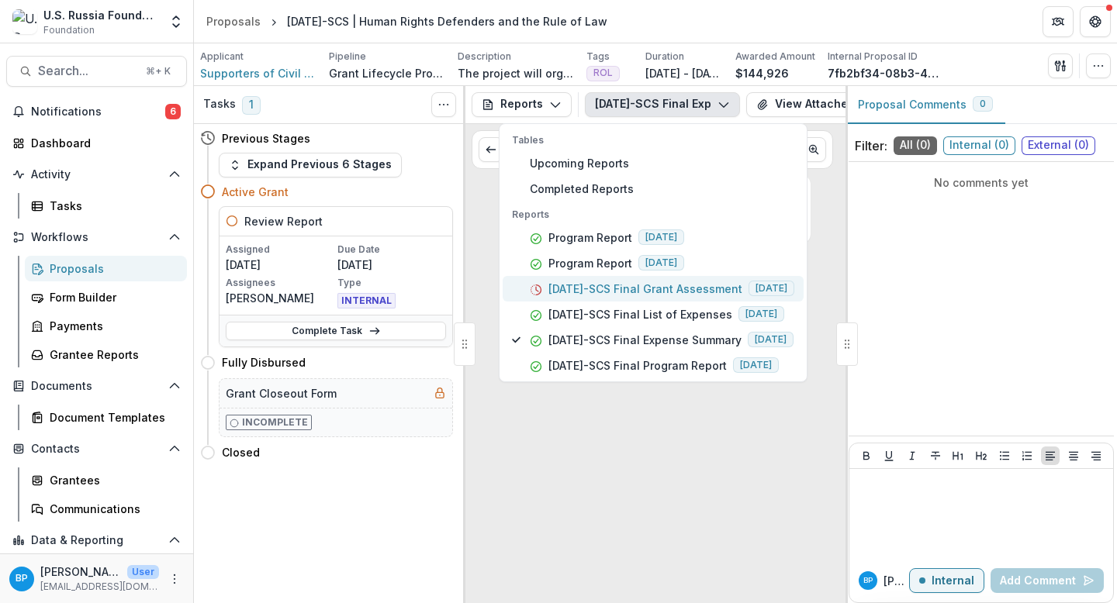
click at [689, 288] on p "[DATE]-SCS Final Grant Assessment" at bounding box center [645, 289] width 194 height 16
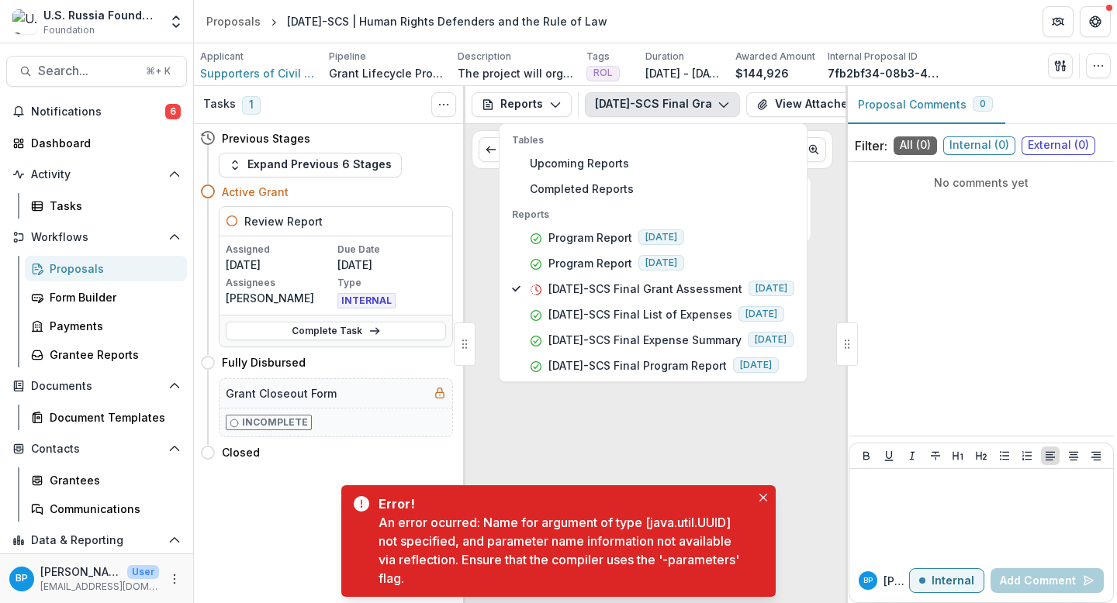
click at [761, 485] on div "Error! An error ocurred: Name for argument of type [java.util.UUID] not specifi…" at bounding box center [558, 541] width 434 height 112
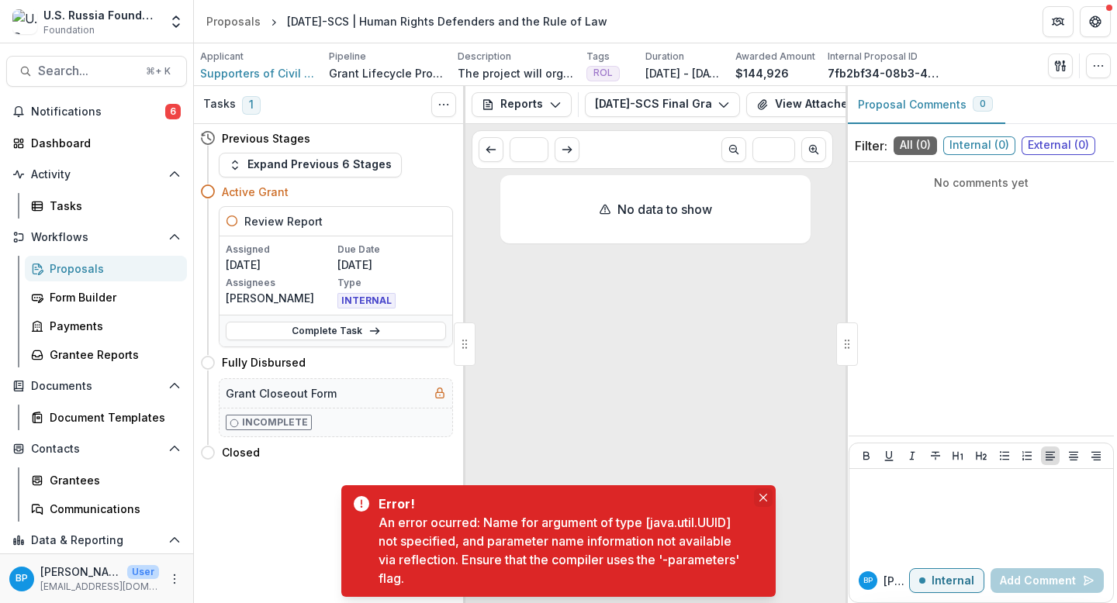
click at [762, 498] on icon "Close" at bounding box center [763, 498] width 8 height 8
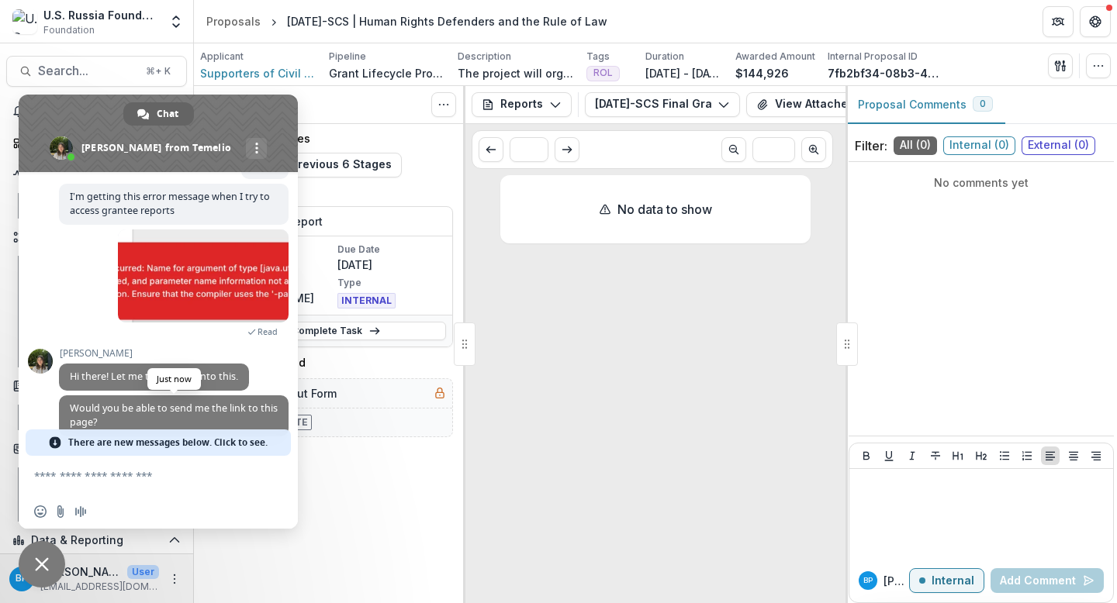
scroll to position [140, 0]
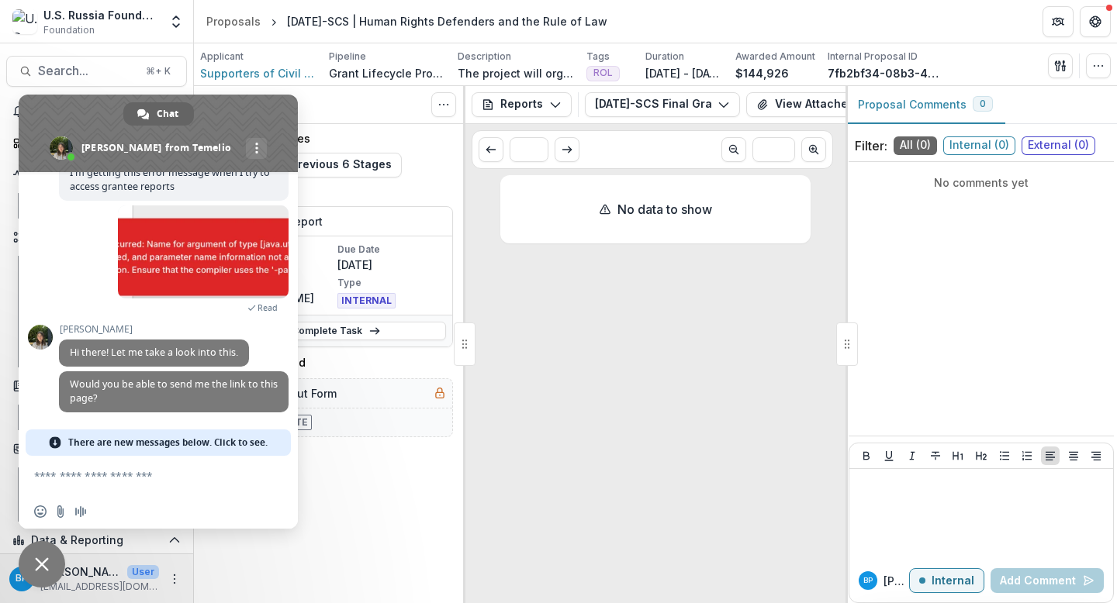
click at [579, 418] on div "No data to show" at bounding box center [655, 386] width 310 height 422
click at [150, 474] on textarea "Compose your message..." at bounding box center [142, 475] width 217 height 39
paste textarea "**********"
type textarea "**********"
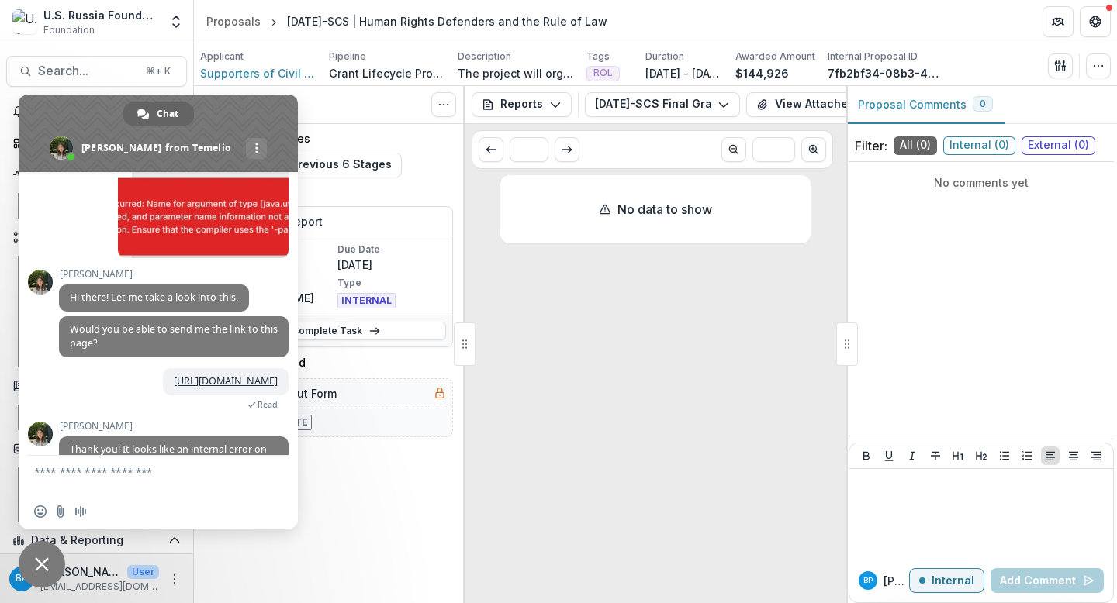
scroll to position [331, 0]
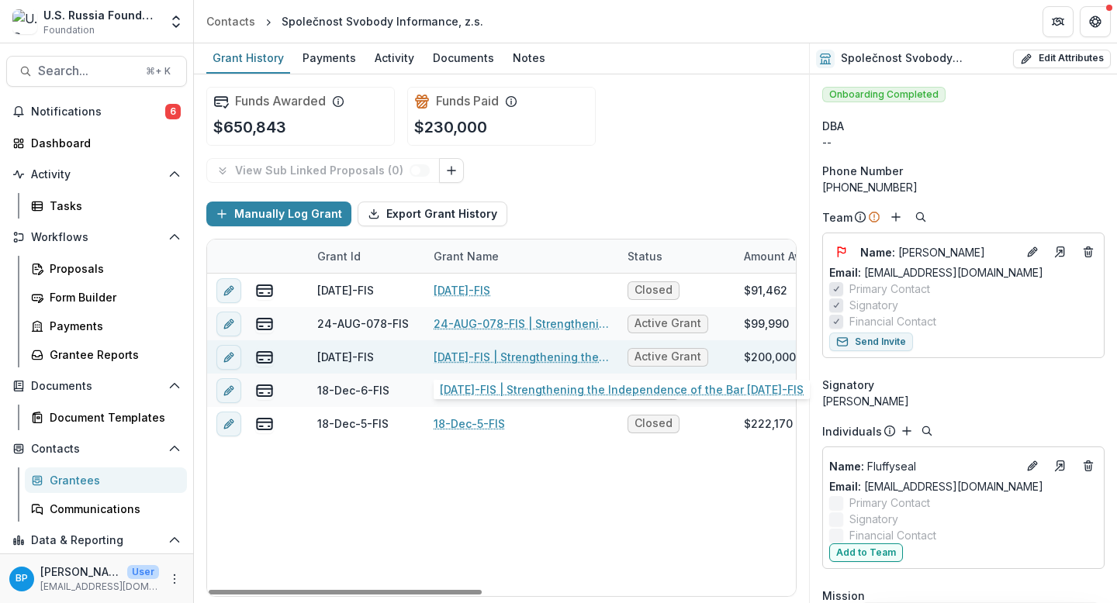
click at [521, 352] on link "[DATE]-FIS | Strengthening the Independence of the Bar [DATE]-FIS" at bounding box center [521, 357] width 175 height 16
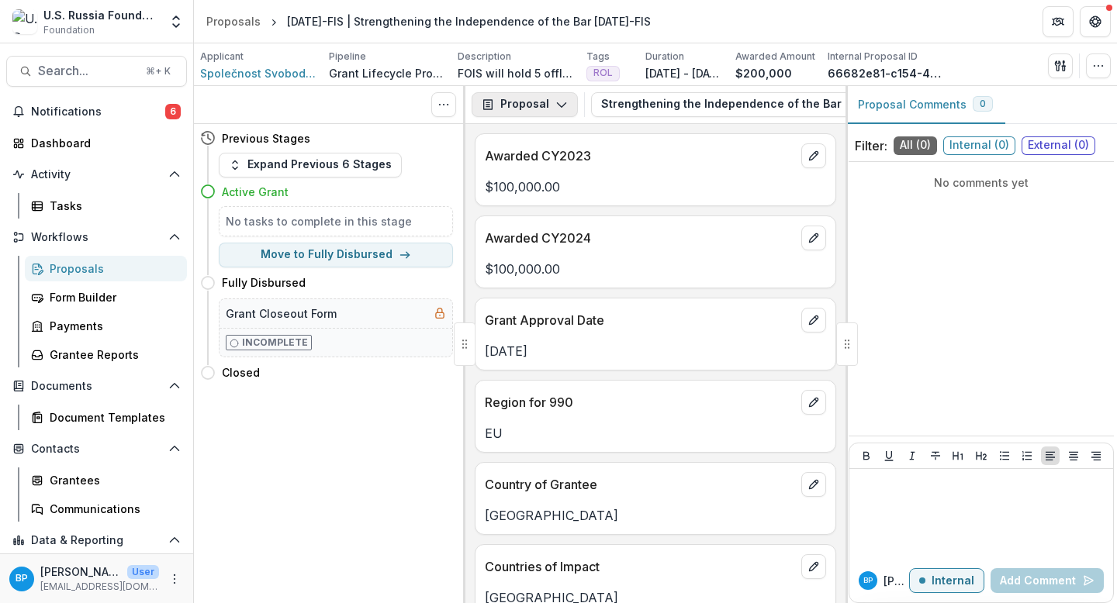
click at [555, 110] on icon "button" at bounding box center [561, 104] width 12 height 12
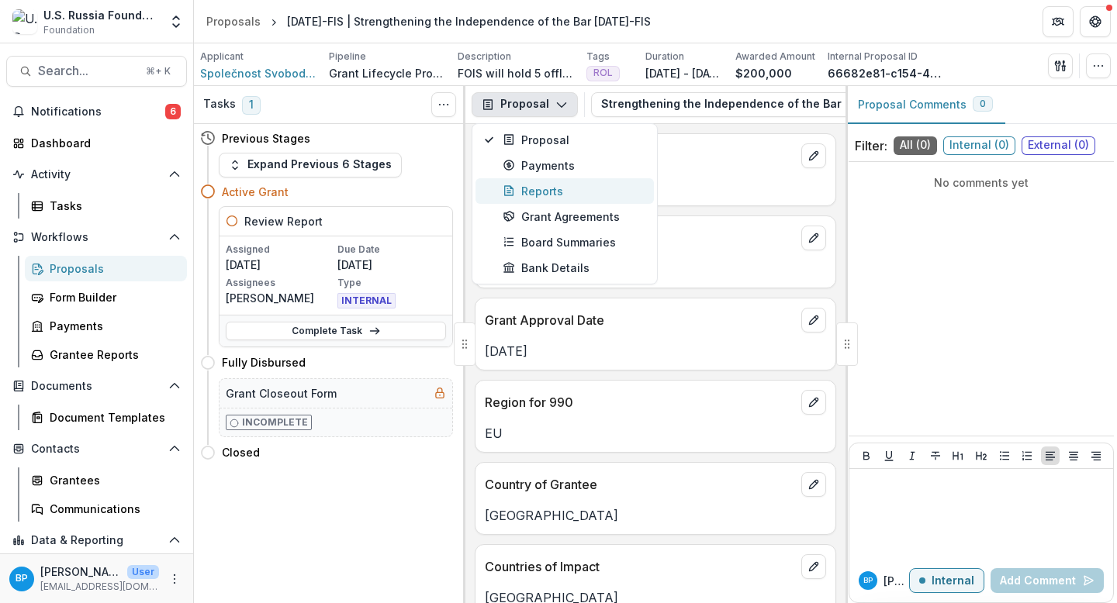
click at [548, 189] on div "Reports" at bounding box center [574, 191] width 142 height 16
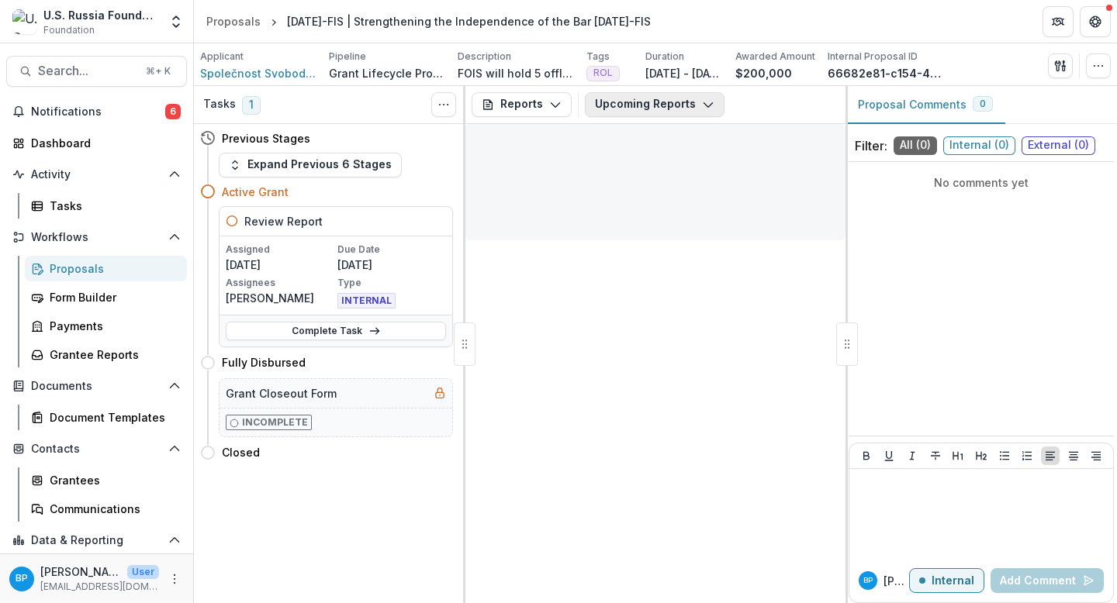
click at [651, 105] on button "Upcoming Reports" at bounding box center [655, 104] width 140 height 25
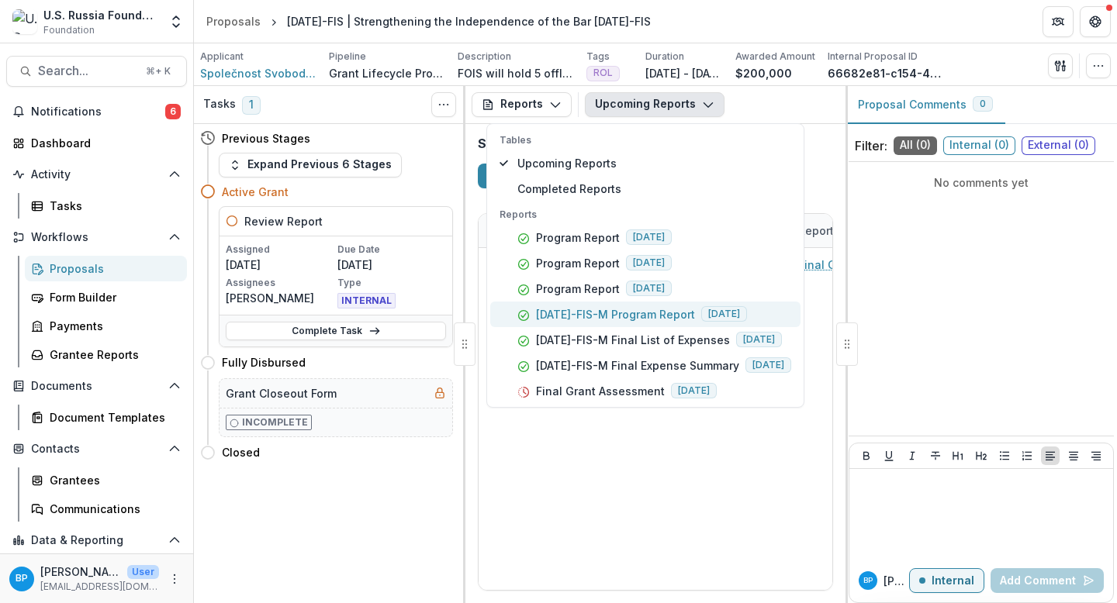
click at [568, 314] on p "22-AUG-35-FIS-M Program Report" at bounding box center [615, 314] width 159 height 16
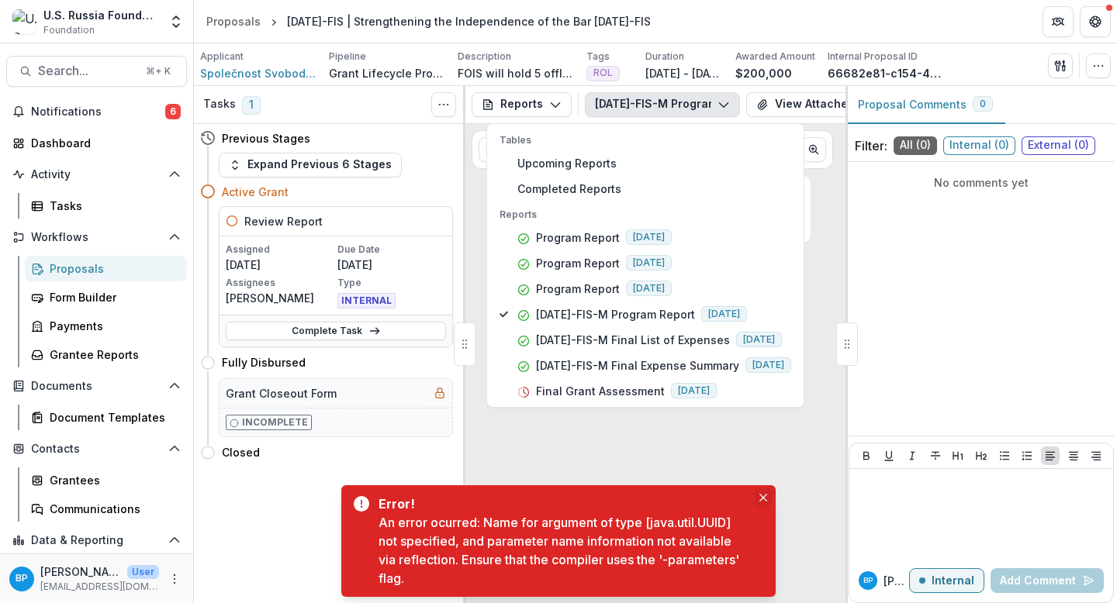
click at [762, 501] on icon "Close" at bounding box center [763, 498] width 8 height 8
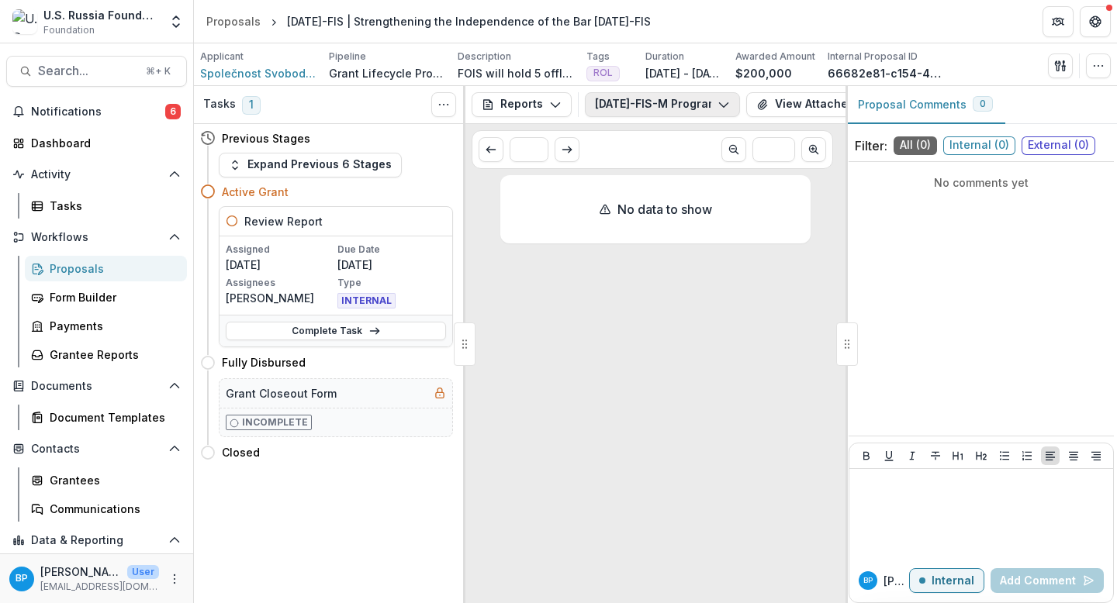
click at [731, 109] on button "22-AUG-35-FIS-M Program Report" at bounding box center [662, 104] width 155 height 25
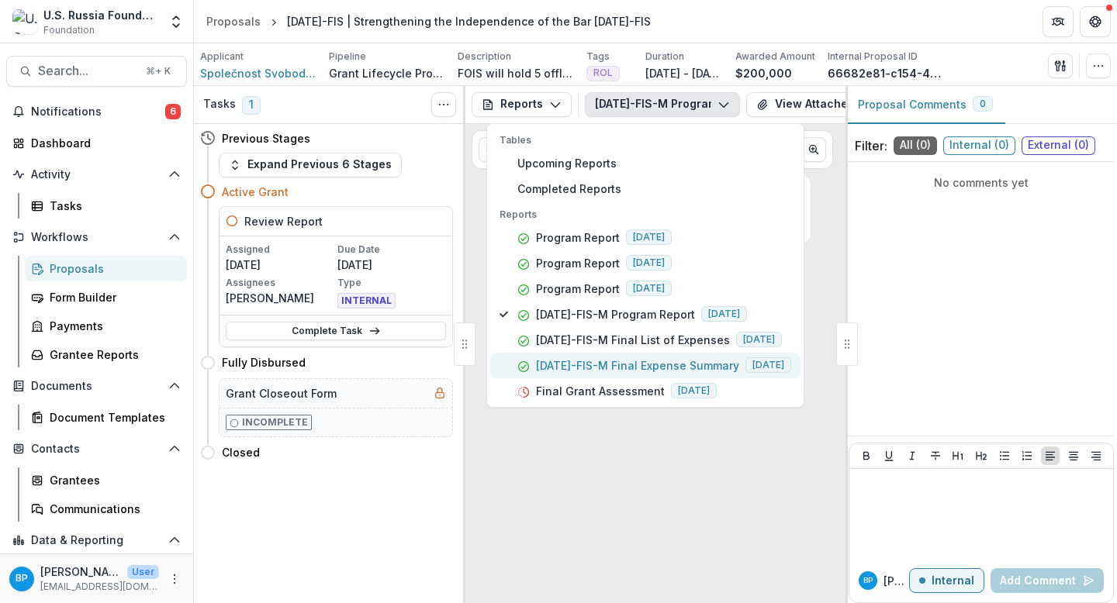
click at [673, 353] on button "22-AUG-35-FIS-M Final Expense Summary 2025-07-31" at bounding box center [645, 366] width 310 height 26
click at [971, 242] on div "No comments yet" at bounding box center [980, 298] width 265 height 261
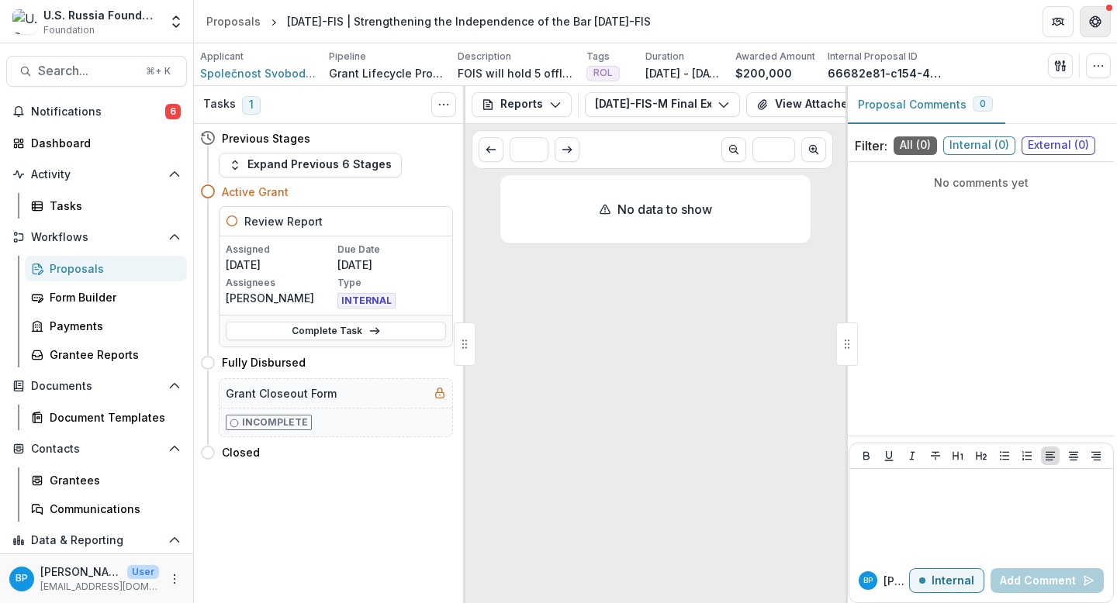
click at [1091, 22] on icon "Get Help" at bounding box center [1095, 22] width 12 height 12
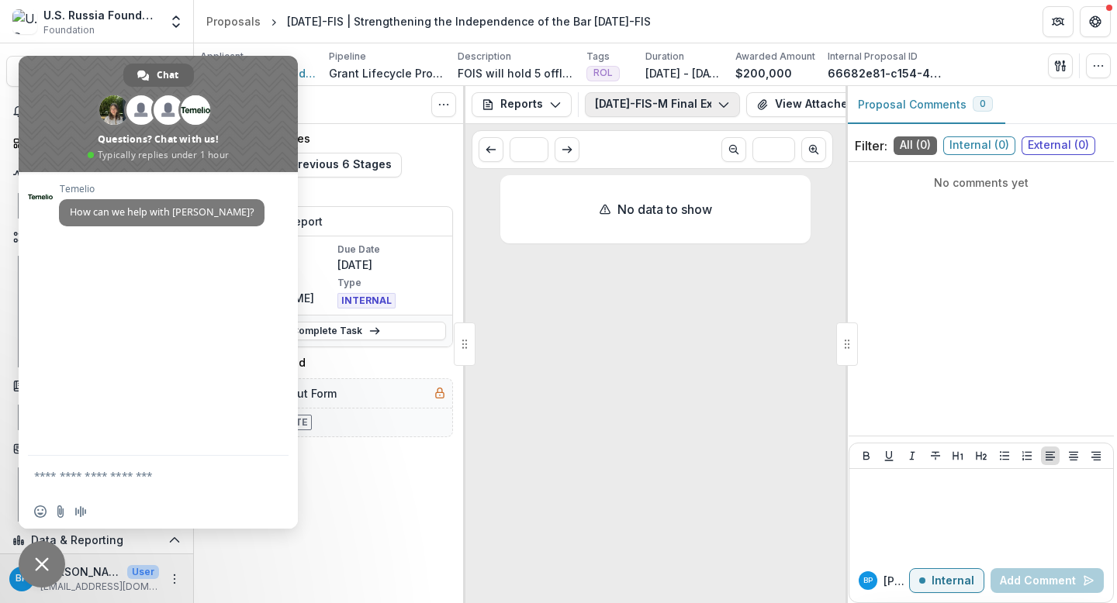
click at [652, 102] on button "22-AUG-35-FIS-M Final Expense Summary" at bounding box center [662, 104] width 155 height 25
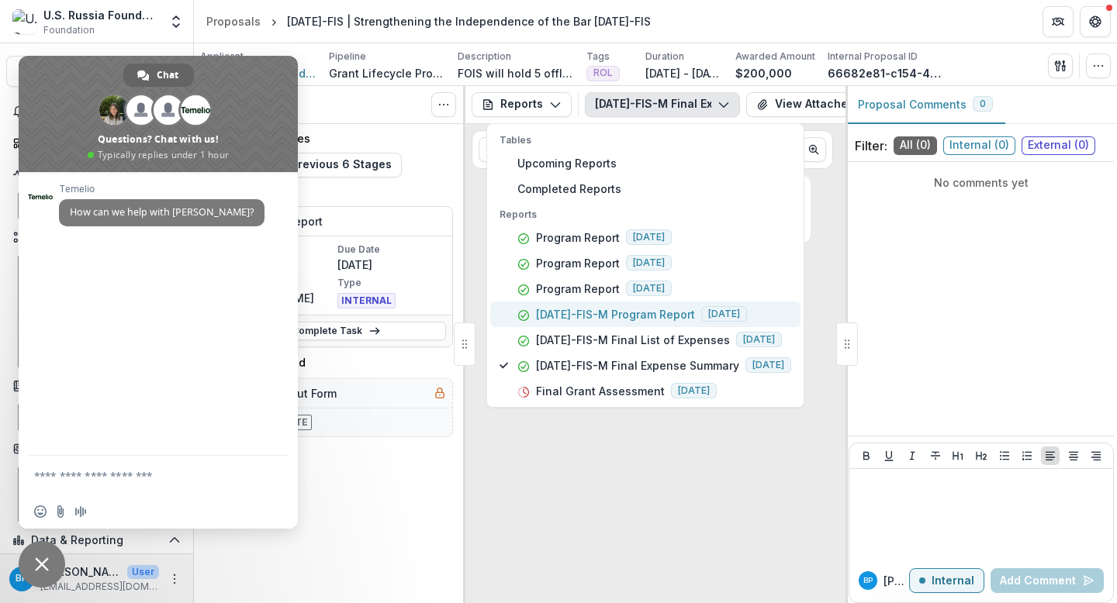
click at [648, 318] on p "22-AUG-35-FIS-M Program Report" at bounding box center [615, 314] width 159 height 16
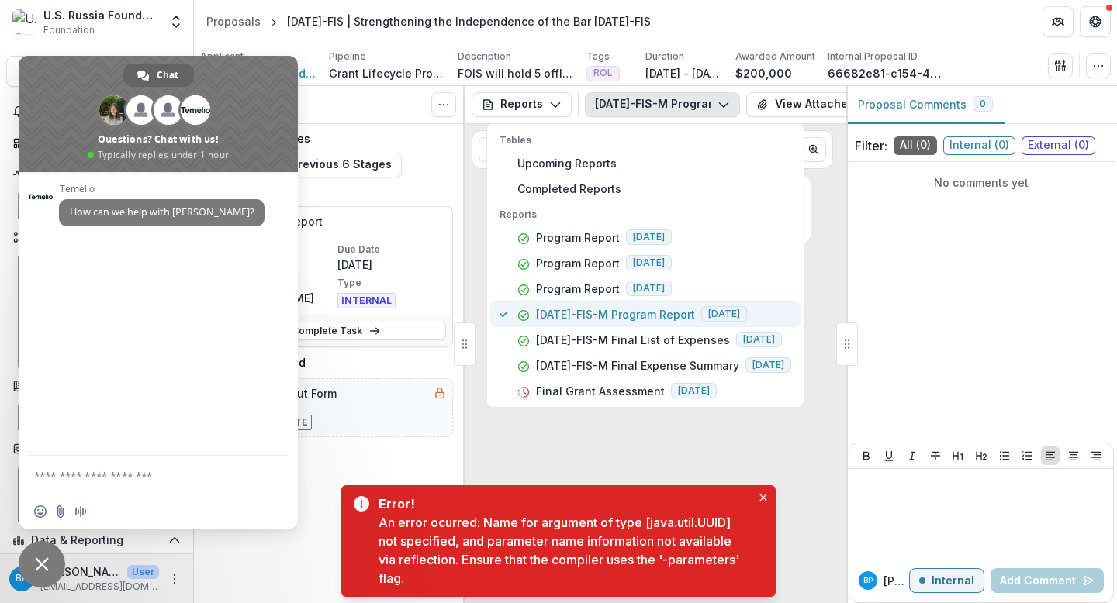
type button "3"
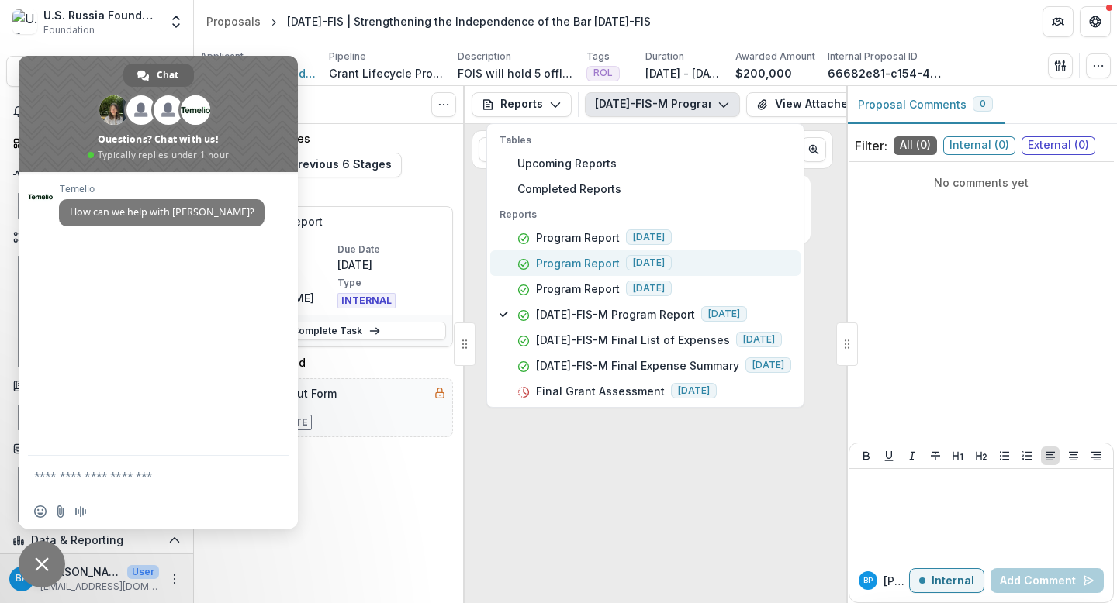
click at [564, 274] on button "Program Report 2024-04-30" at bounding box center [645, 264] width 310 height 26
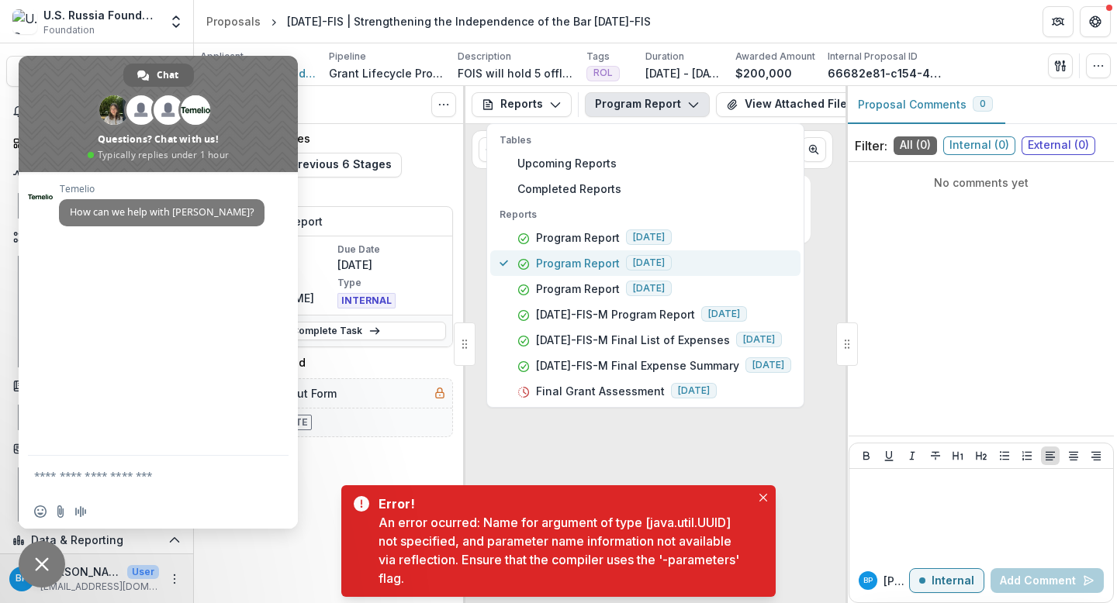
type button "1"
click at [126, 470] on textarea "Compose your message..." at bounding box center [142, 475] width 217 height 39
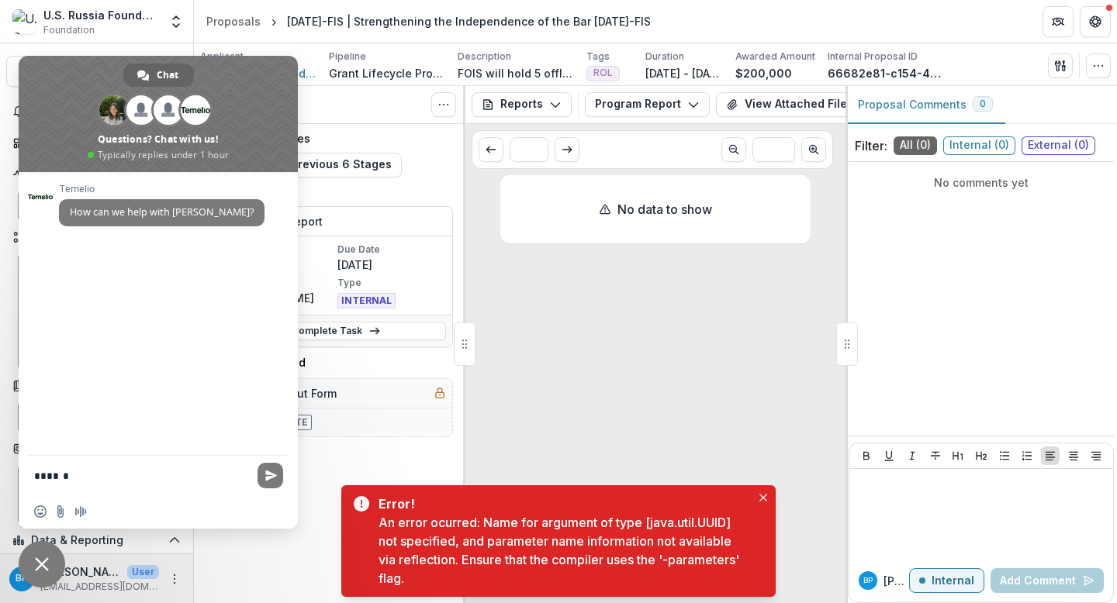
type textarea "******"
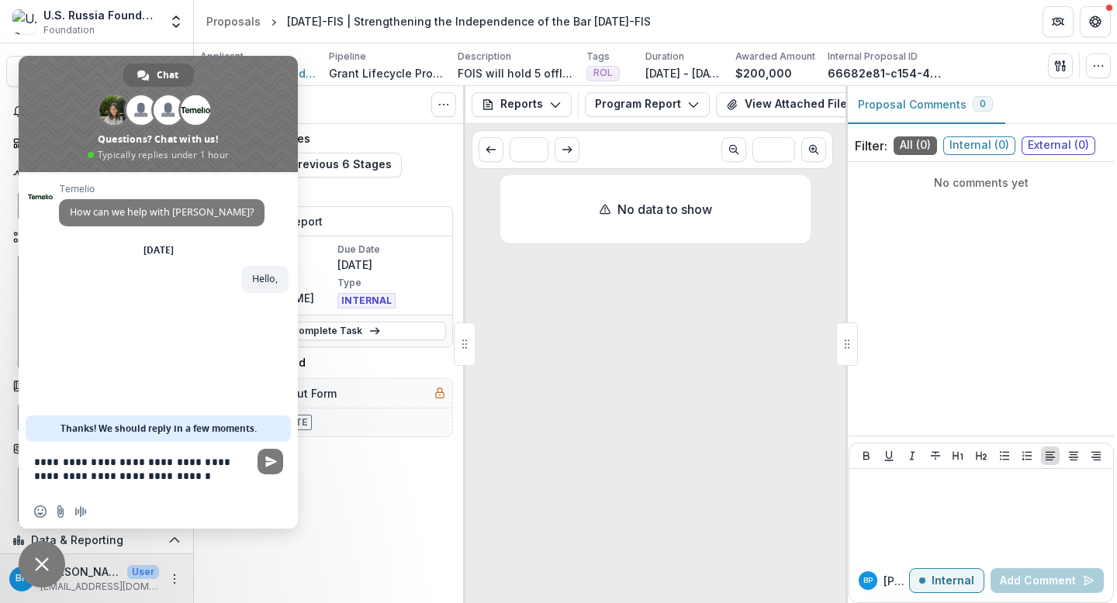
type textarea "**********"
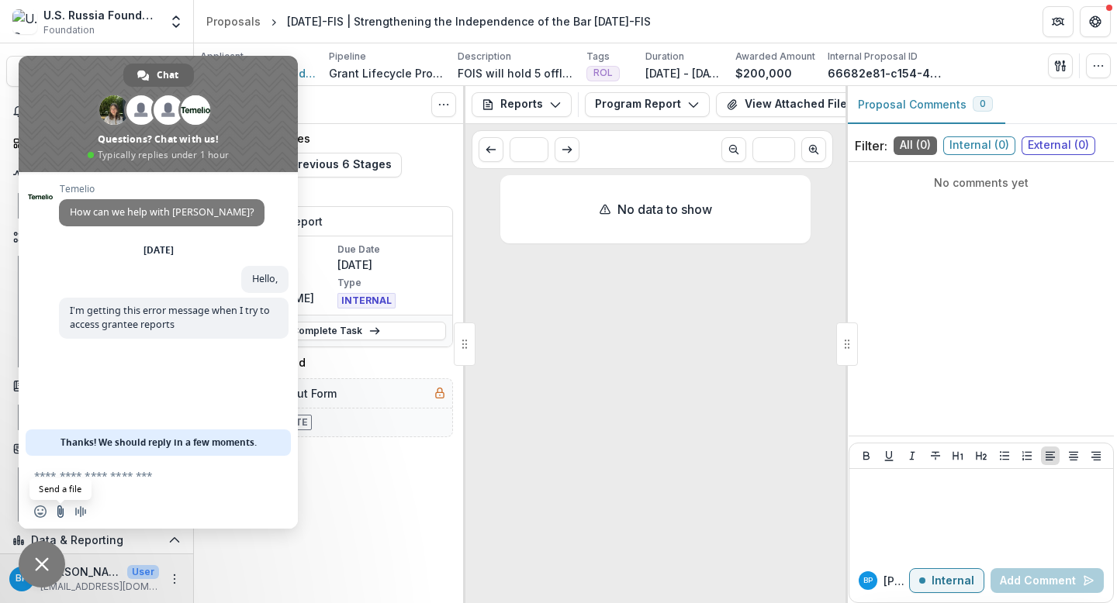
click at [60, 514] on input "Send a file" at bounding box center [60, 512] width 12 height 12
type input "**********"
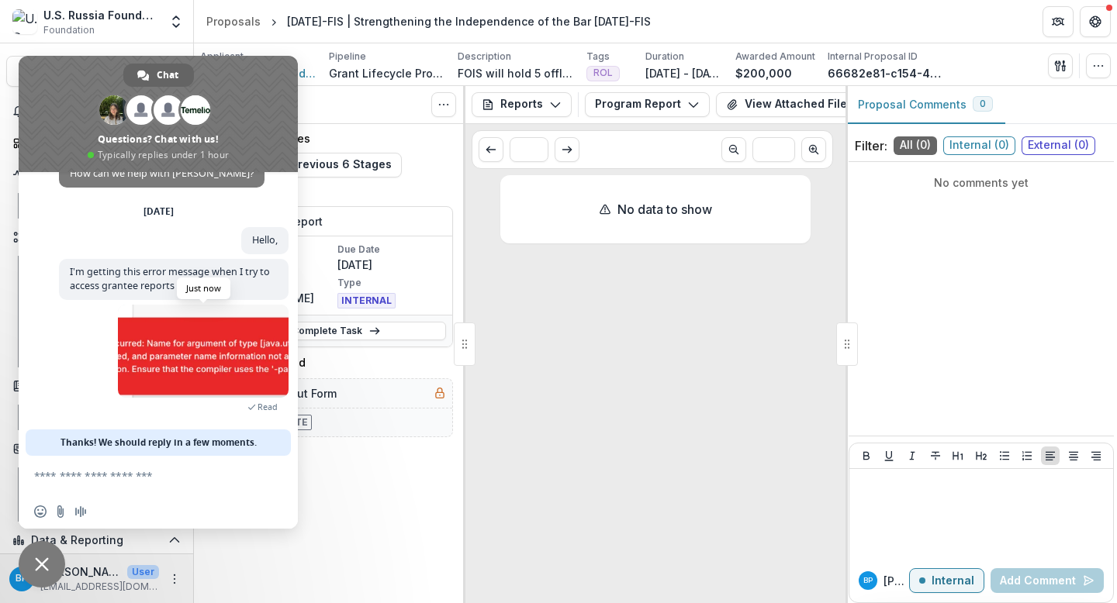
scroll to position [40, 0]
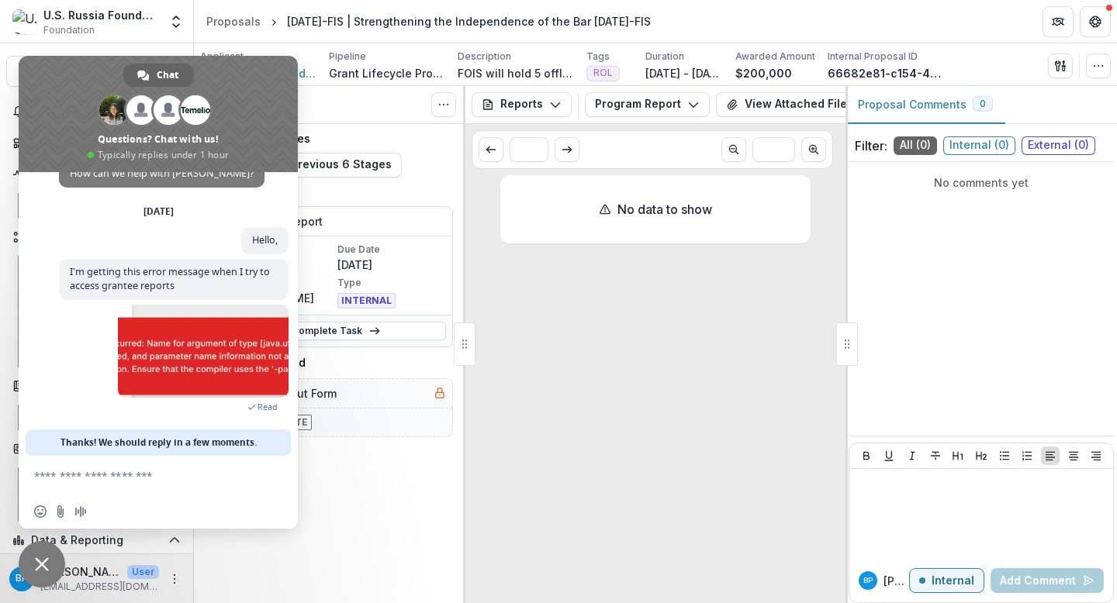
click at [591, 348] on div "No data to show" at bounding box center [655, 386] width 310 height 422
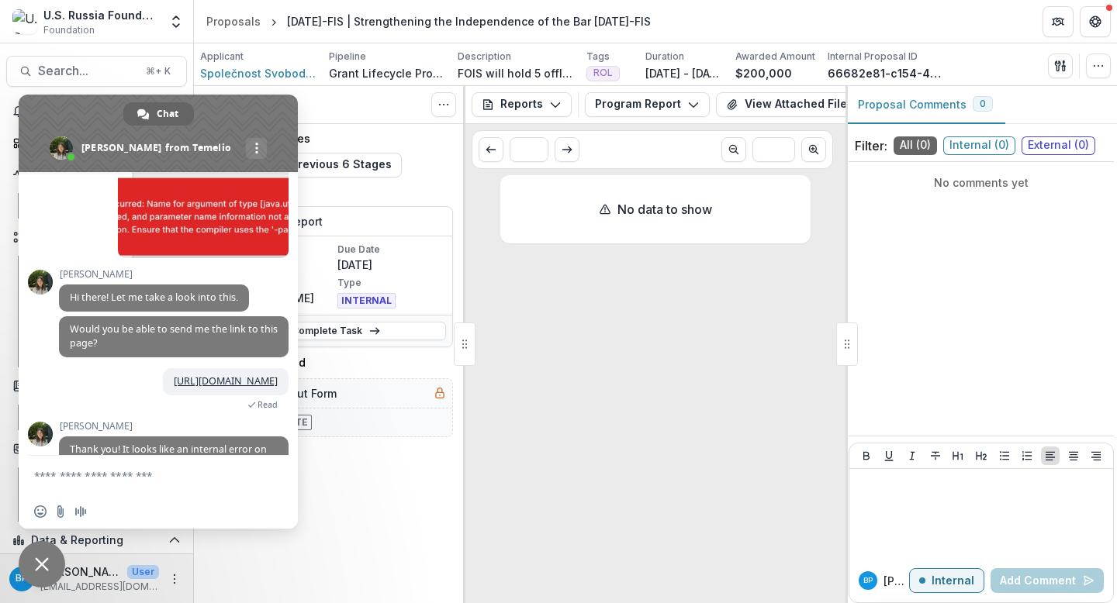
scroll to position [331, 0]
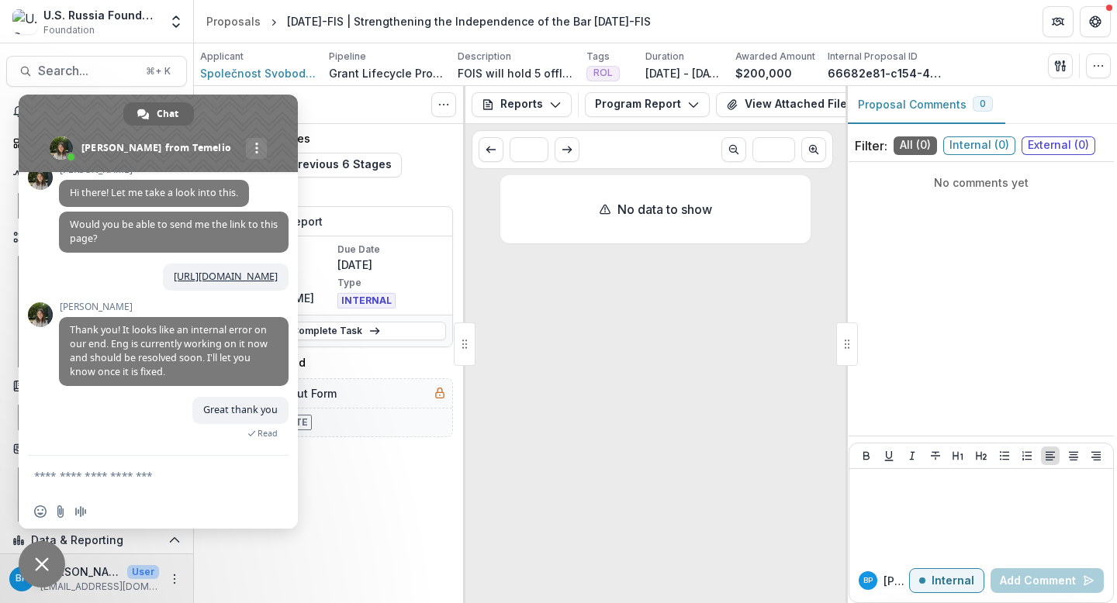
click at [44, 560] on span "Close chat" at bounding box center [42, 565] width 14 height 14
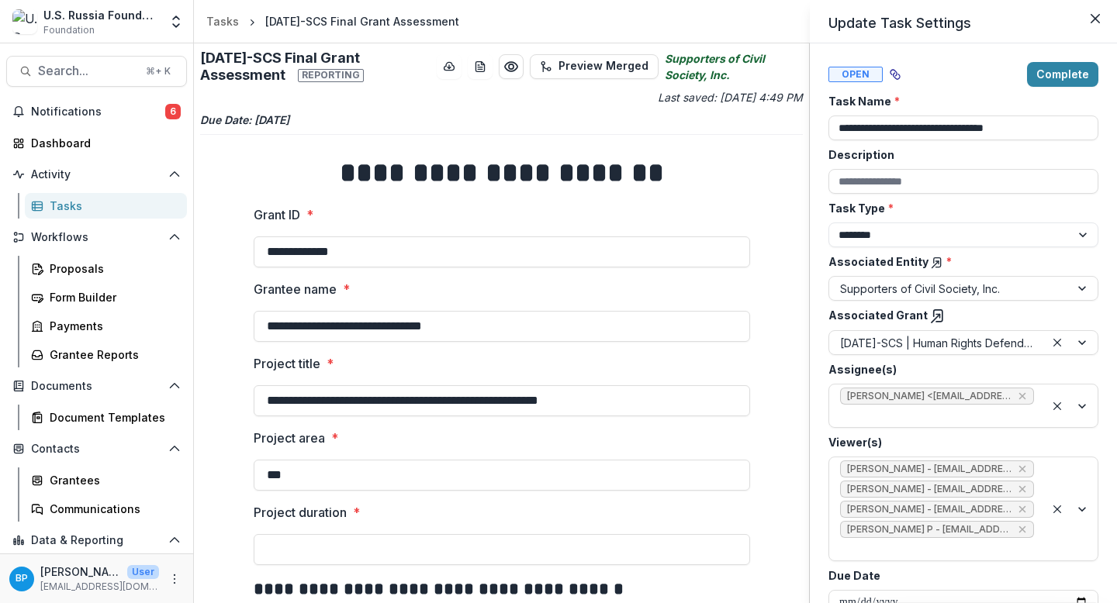
click at [293, 19] on div "**********" at bounding box center [558, 301] width 1117 height 603
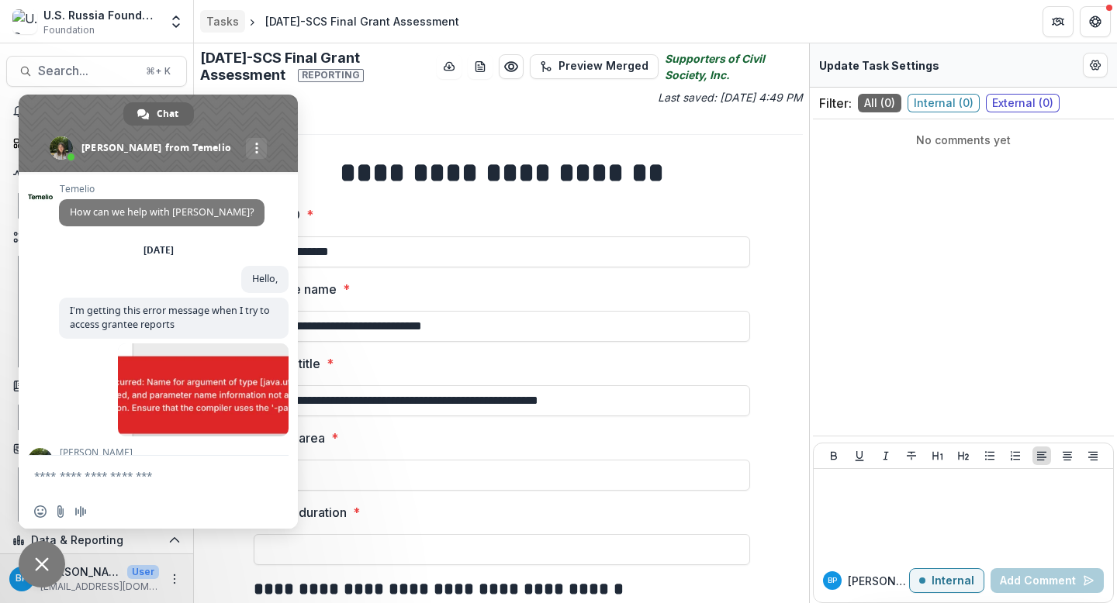
scroll to position [331, 0]
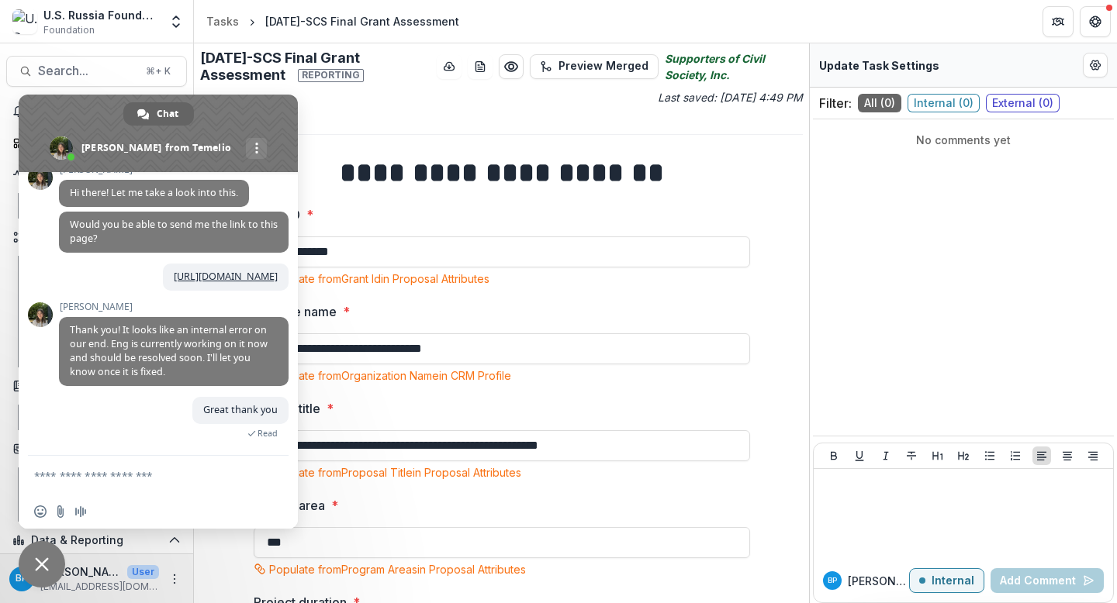
drag, startPoint x: 242, startPoint y: 20, endPoint x: 610, endPoint y: 158, distance: 393.4
click at [610, 159] on strong "**********" at bounding box center [502, 173] width 324 height 28
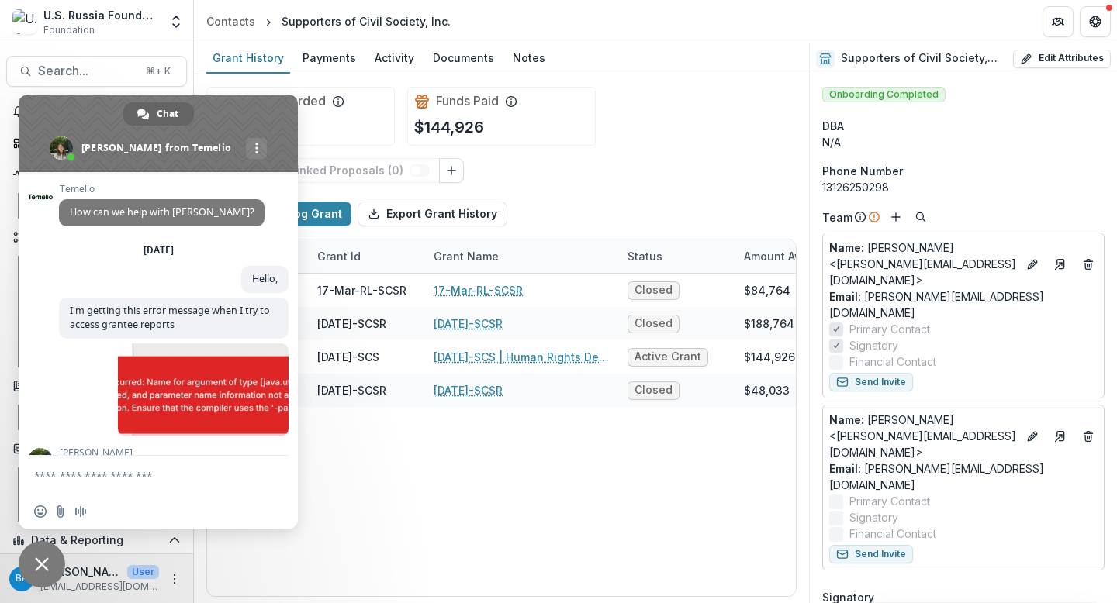
scroll to position [331, 0]
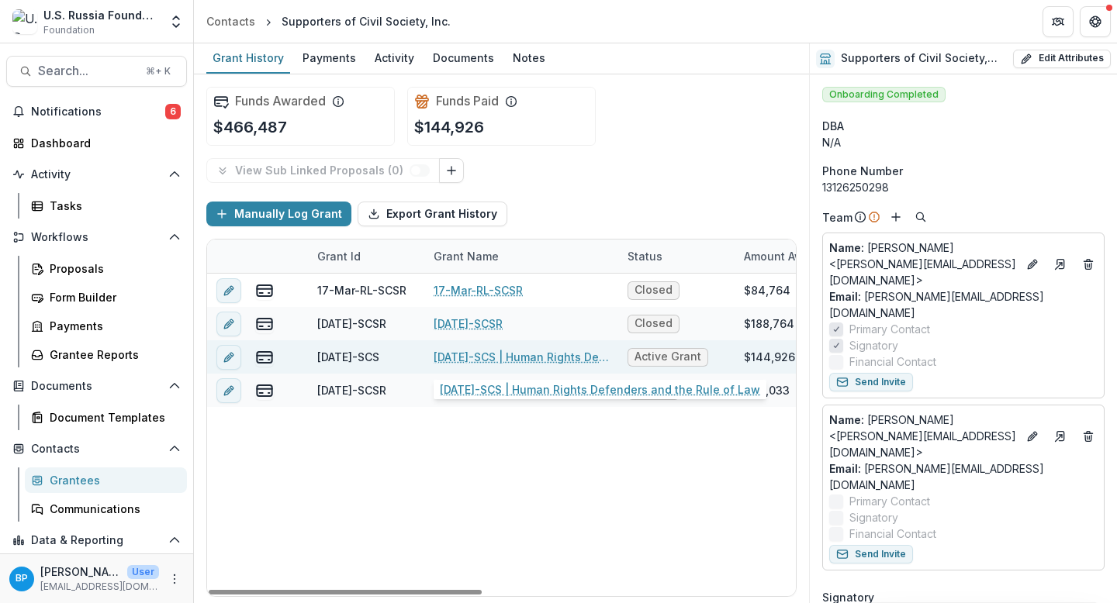
click at [490, 354] on link "23-APR-19-SCS | Human Rights Defenders and the Rule of Law" at bounding box center [521, 357] width 175 height 16
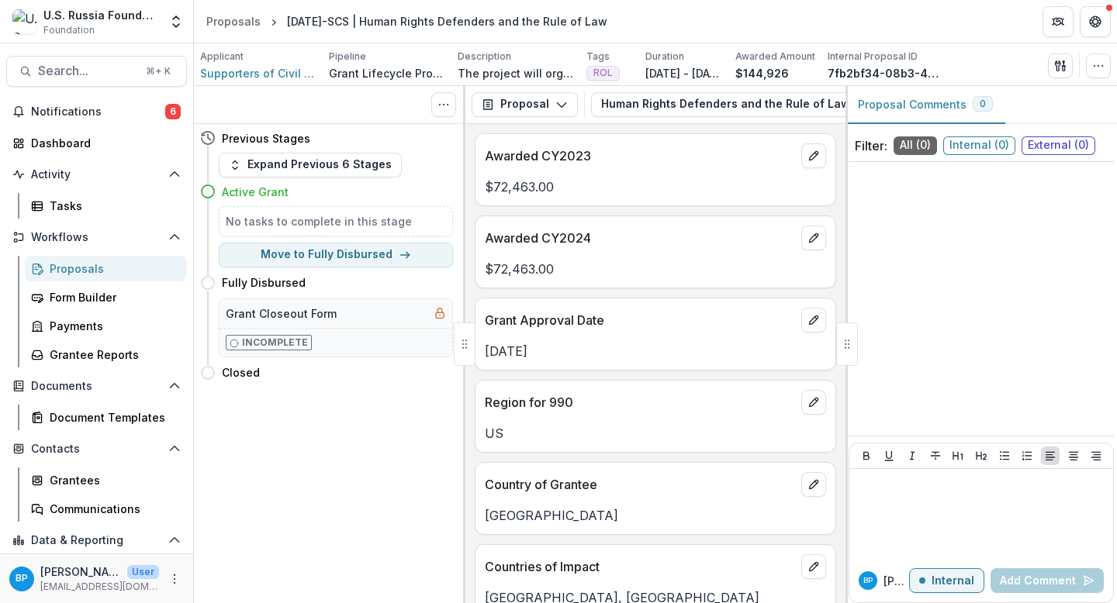
click at [554, 119] on div "Proposal Proposal Payments Reports Grant Agreements Board Summaries Bank Detail…" at bounding box center [655, 105] width 380 height 38
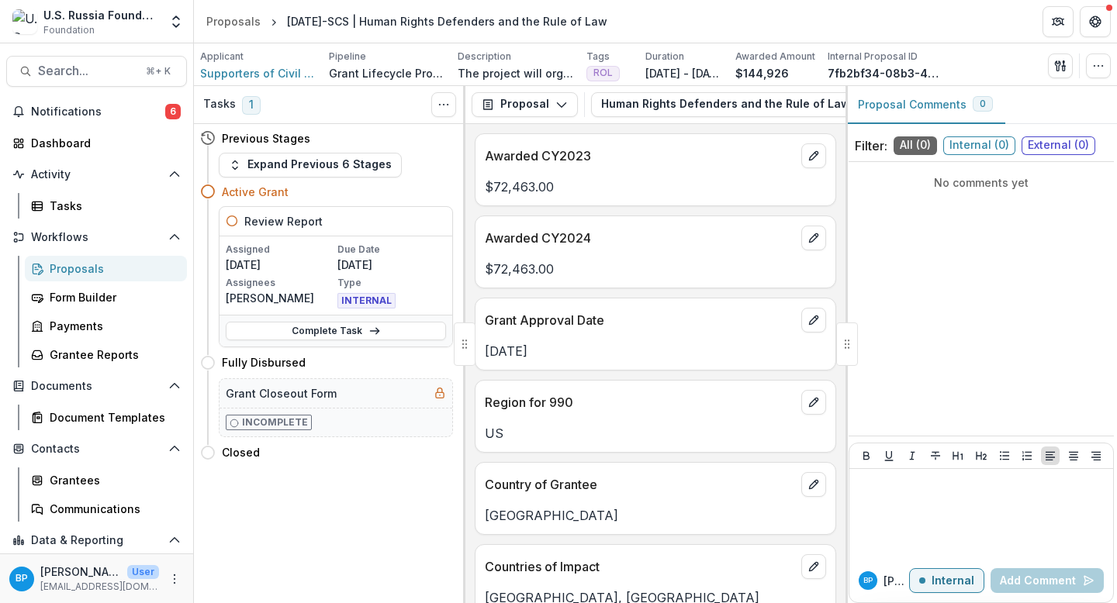
click at [554, 119] on div "Proposal Proposal Payments Reports Grant Agreements Board Summaries Bank Detail…" at bounding box center [655, 105] width 380 height 38
click at [555, 109] on icon "button" at bounding box center [561, 104] width 12 height 12
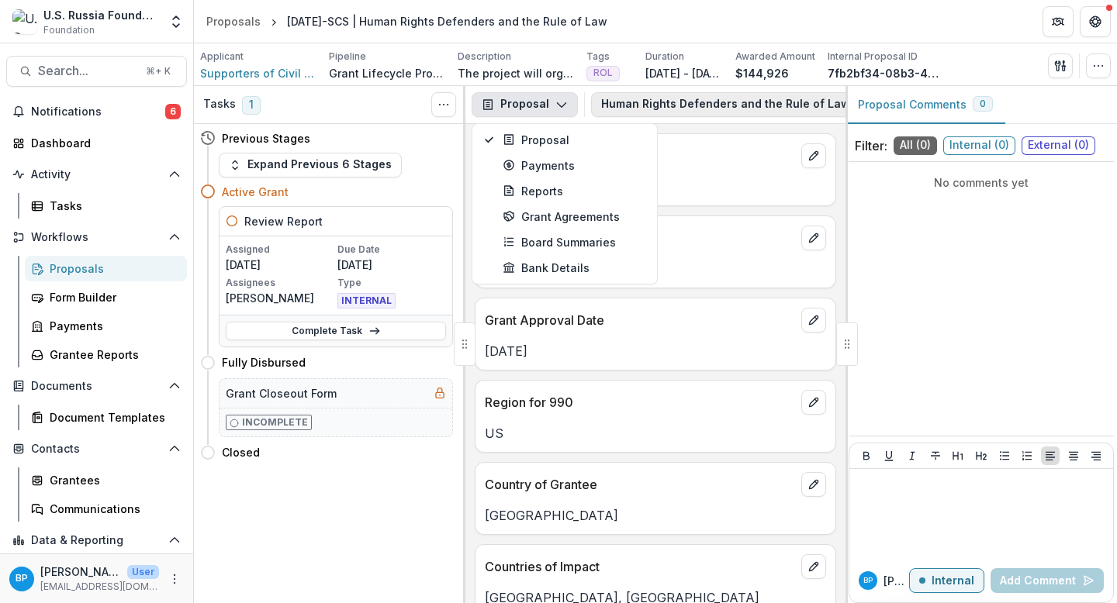
click at [703, 104] on button "Human Rights Defenders and the Rule of Law 1" at bounding box center [744, 104] width 306 height 25
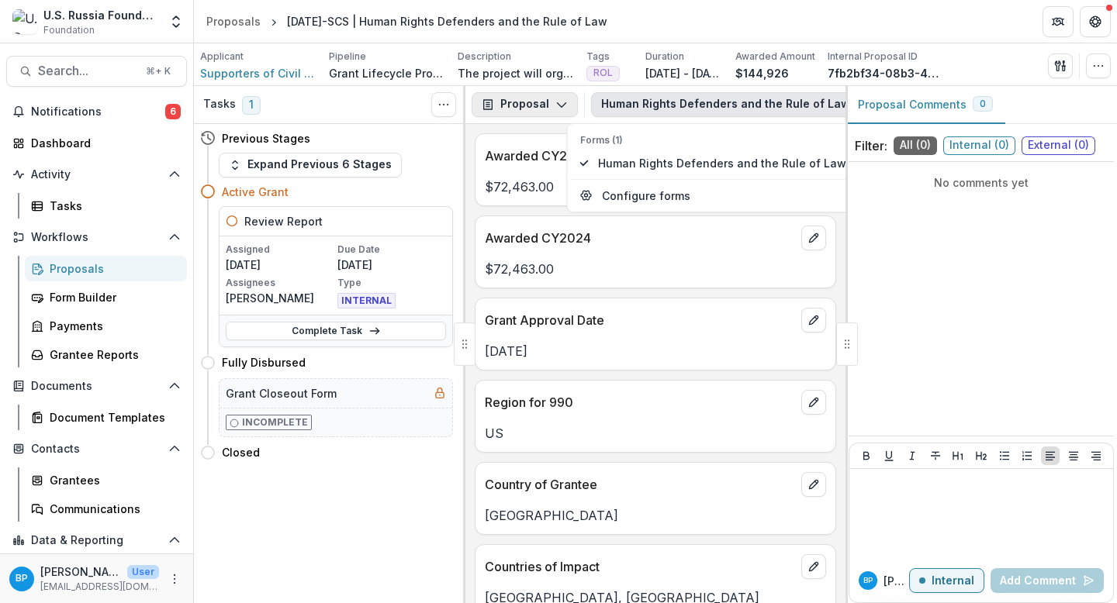
click at [522, 105] on button "Proposal" at bounding box center [525, 104] width 106 height 25
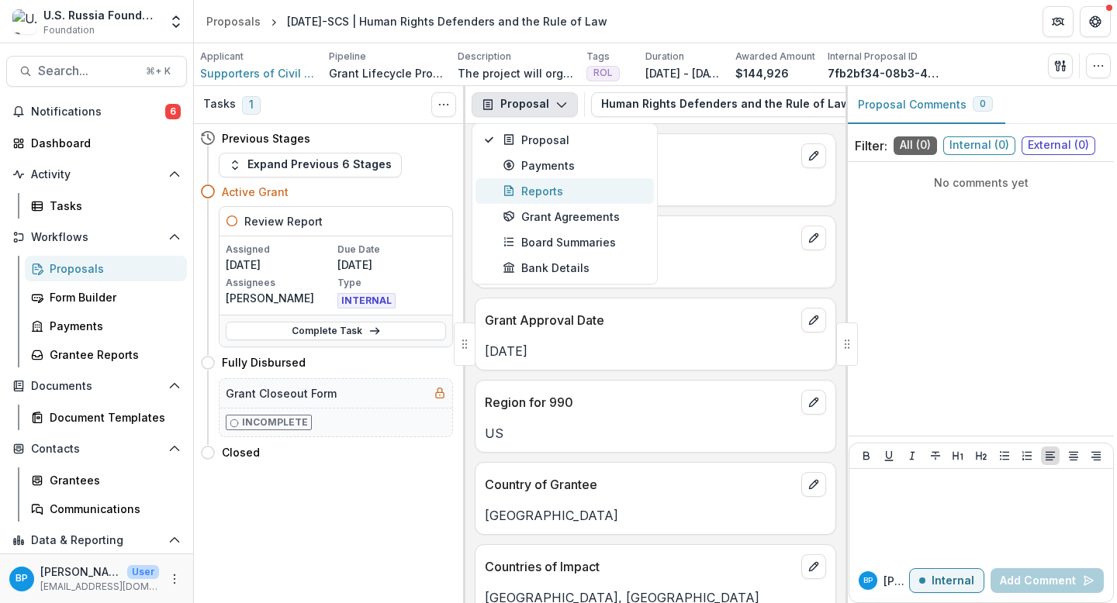
click at [551, 195] on div "Reports" at bounding box center [574, 191] width 142 height 16
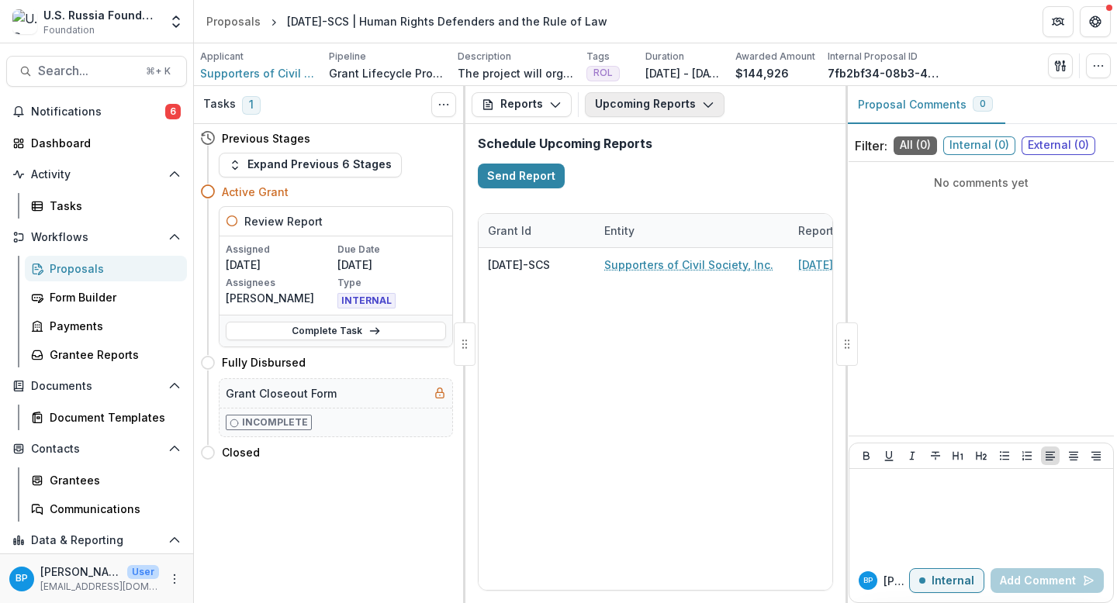
click at [636, 107] on button "Upcoming Reports" at bounding box center [655, 104] width 140 height 25
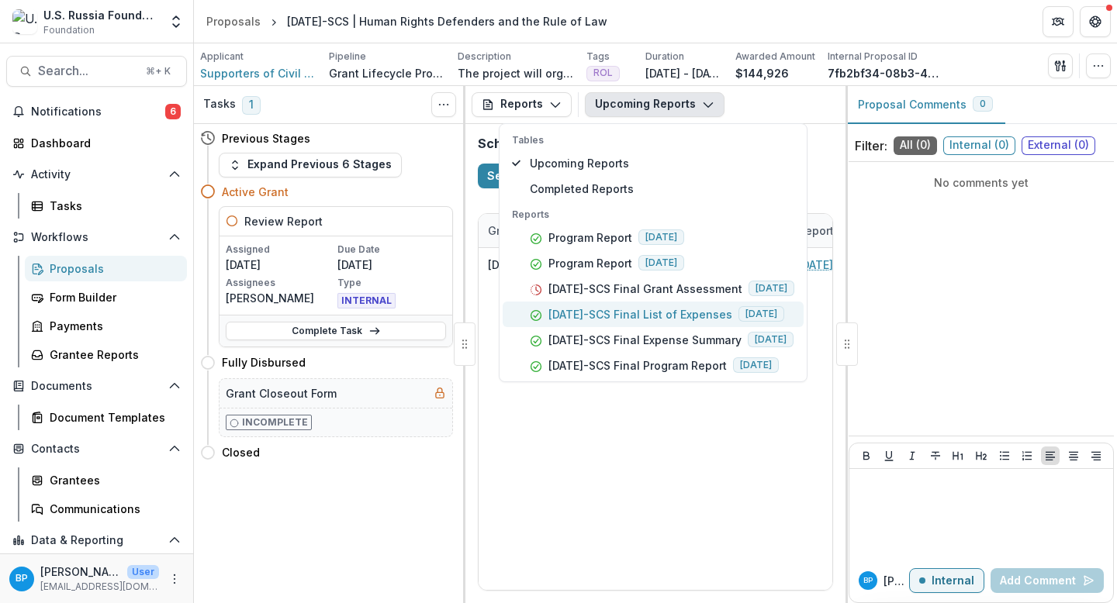
drag, startPoint x: 590, startPoint y: 244, endPoint x: 600, endPoint y: 321, distance: 78.2
click at [600, 321] on div "Reports Program Report 2024-02-29 Program Report 2024-08-31 23-APR-19-SCS Final…" at bounding box center [653, 293] width 301 height 171
click at [605, 340] on p "23-APR-19-SCS Final Expense Summary" at bounding box center [644, 340] width 193 height 16
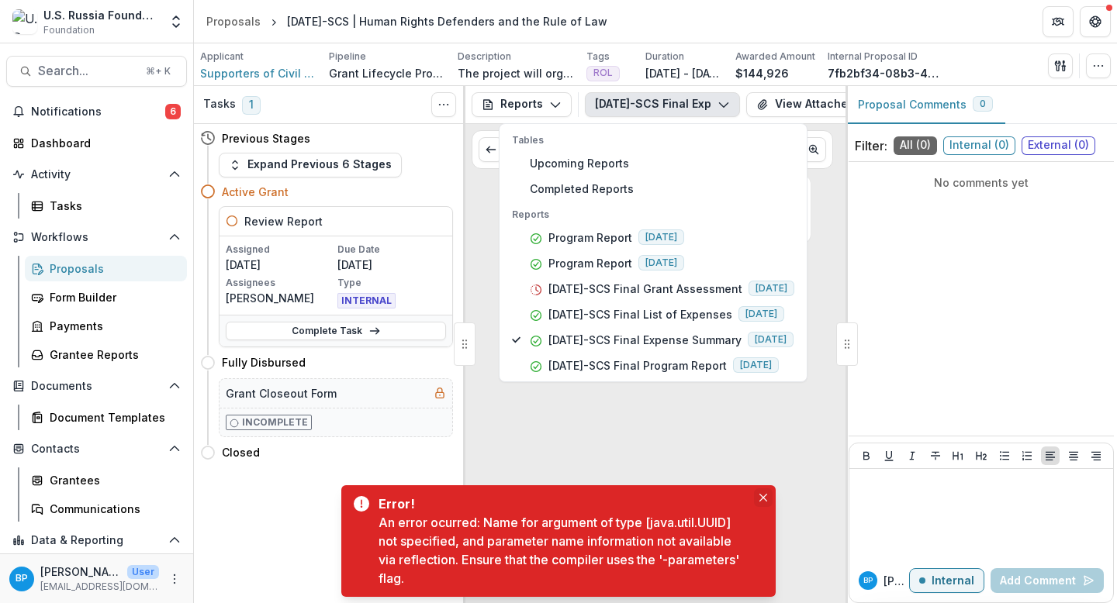
click at [758, 493] on button "Close" at bounding box center [763, 498] width 19 height 19
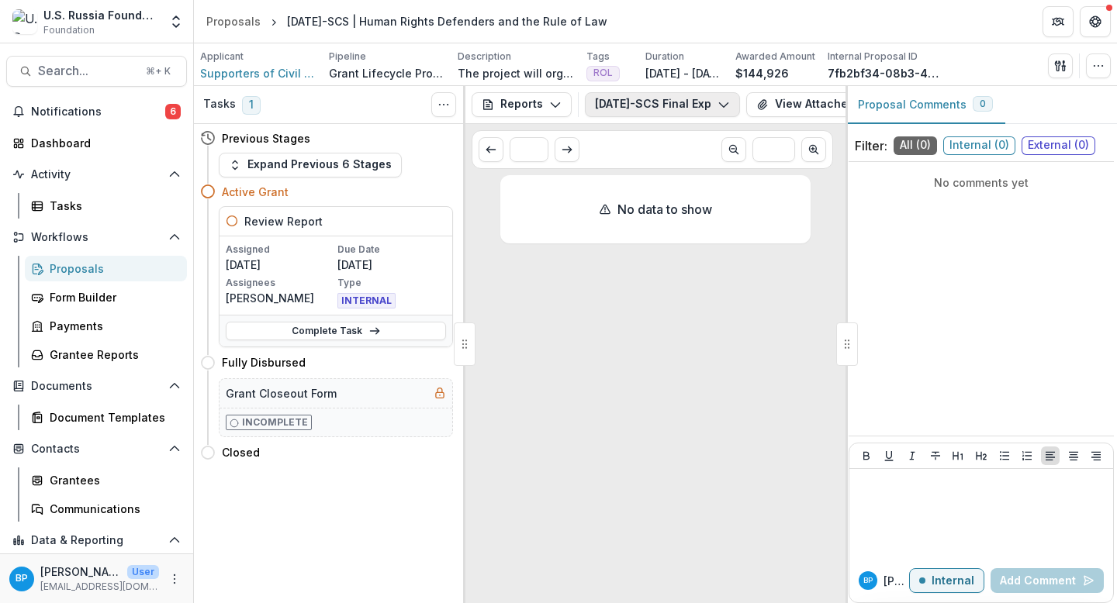
click at [628, 94] on button "23-APR-19-SCS Final Expense Summary" at bounding box center [662, 104] width 155 height 25
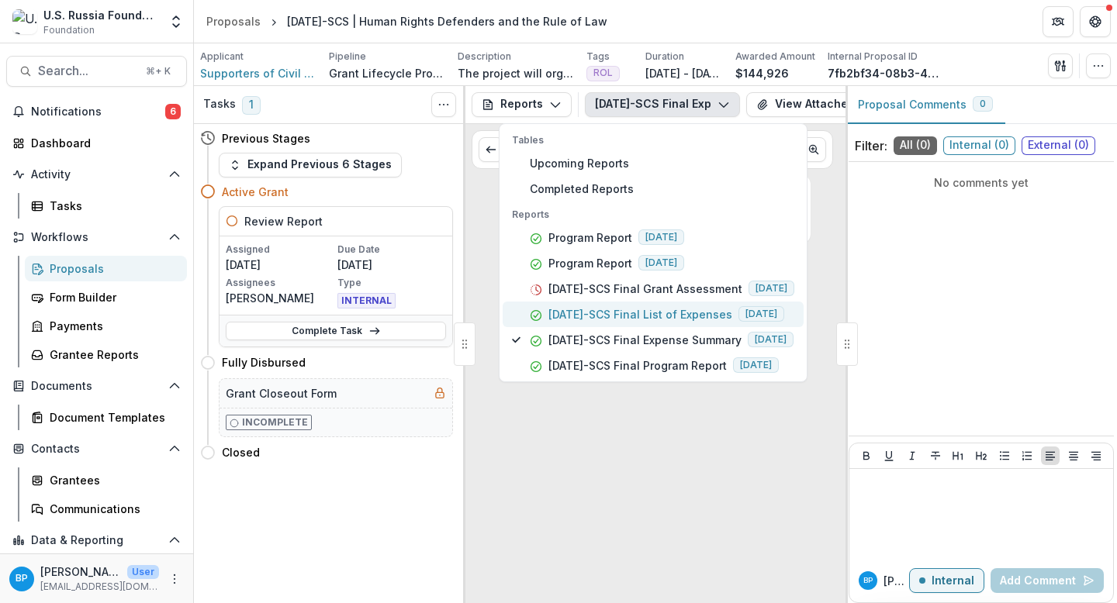
click at [605, 320] on p "23-APR-19-SCS Final List of Expenses" at bounding box center [640, 314] width 184 height 16
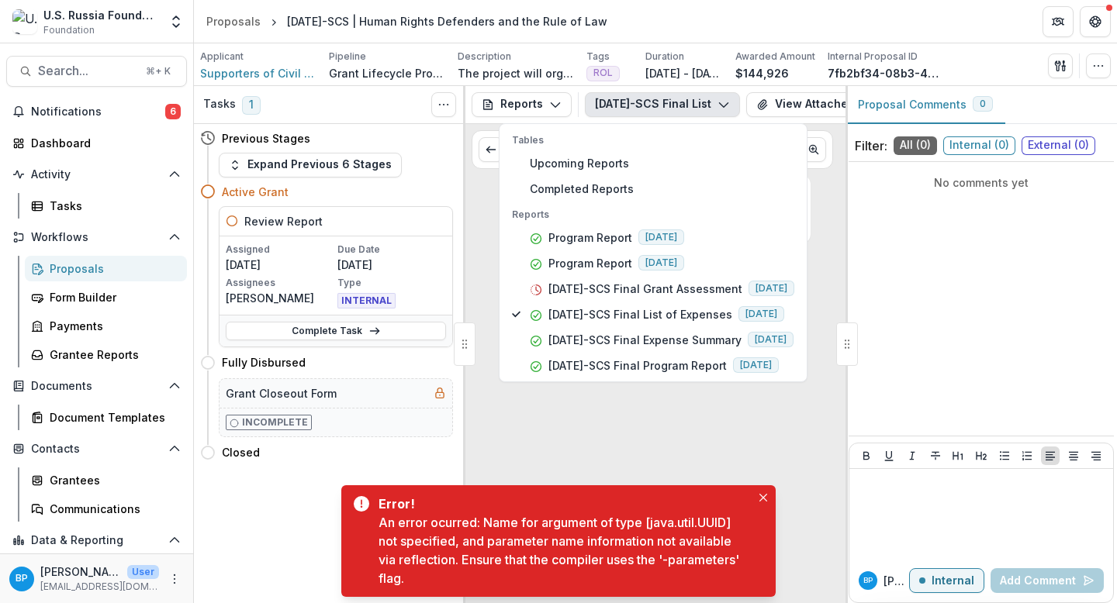
click at [623, 451] on div "No data to show" at bounding box center [655, 386] width 310 height 422
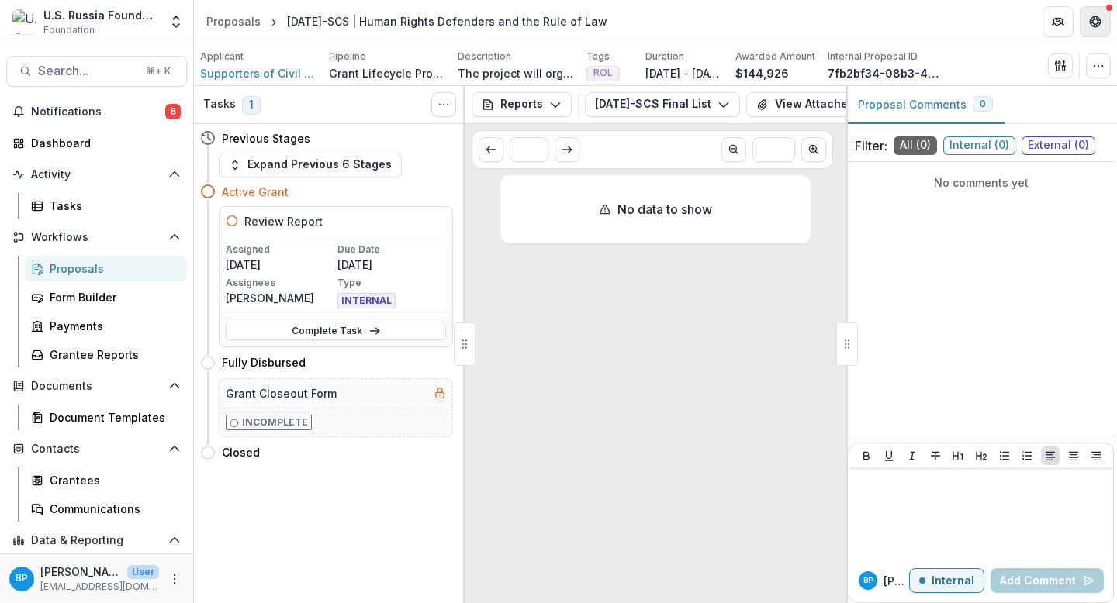
click at [1094, 22] on icon "Get Help" at bounding box center [1095, 22] width 12 height 12
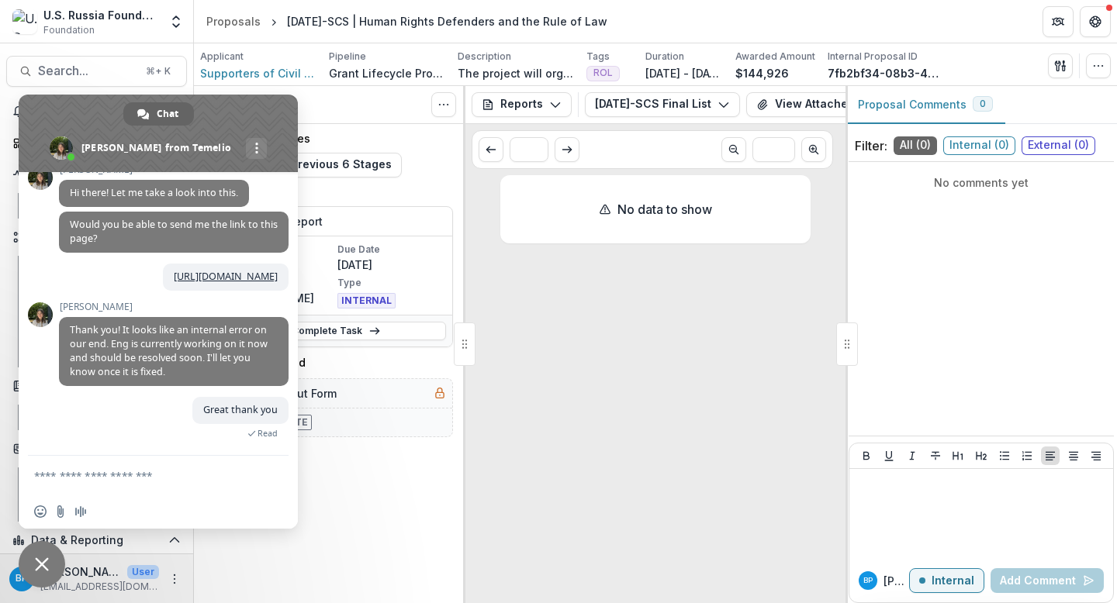
click at [55, 554] on span "Close chat" at bounding box center [42, 564] width 47 height 47
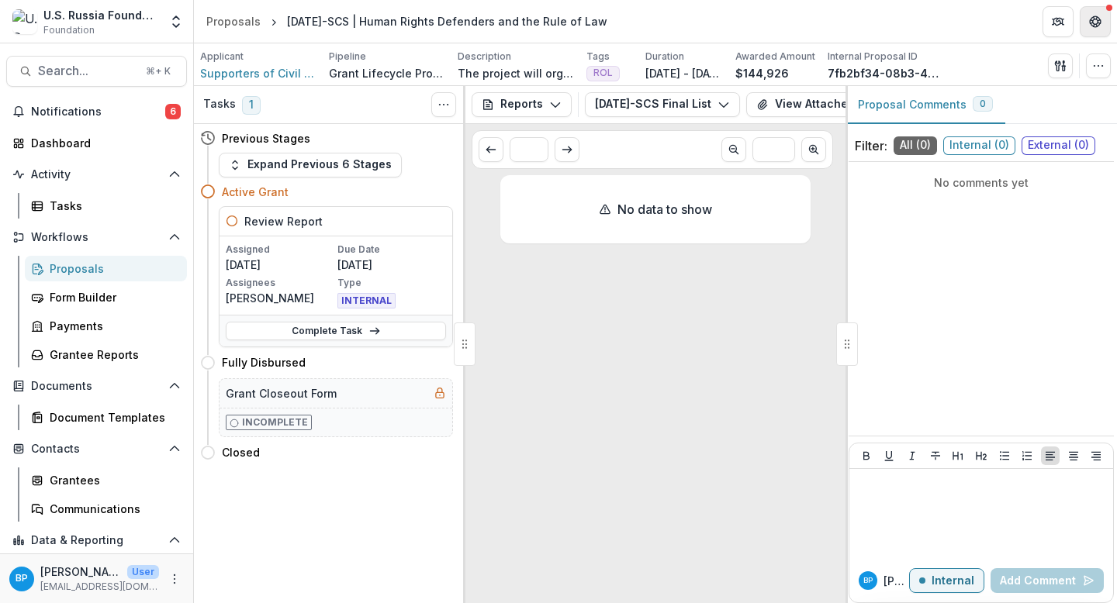
click at [1089, 30] on button "Get Help" at bounding box center [1095, 21] width 31 height 31
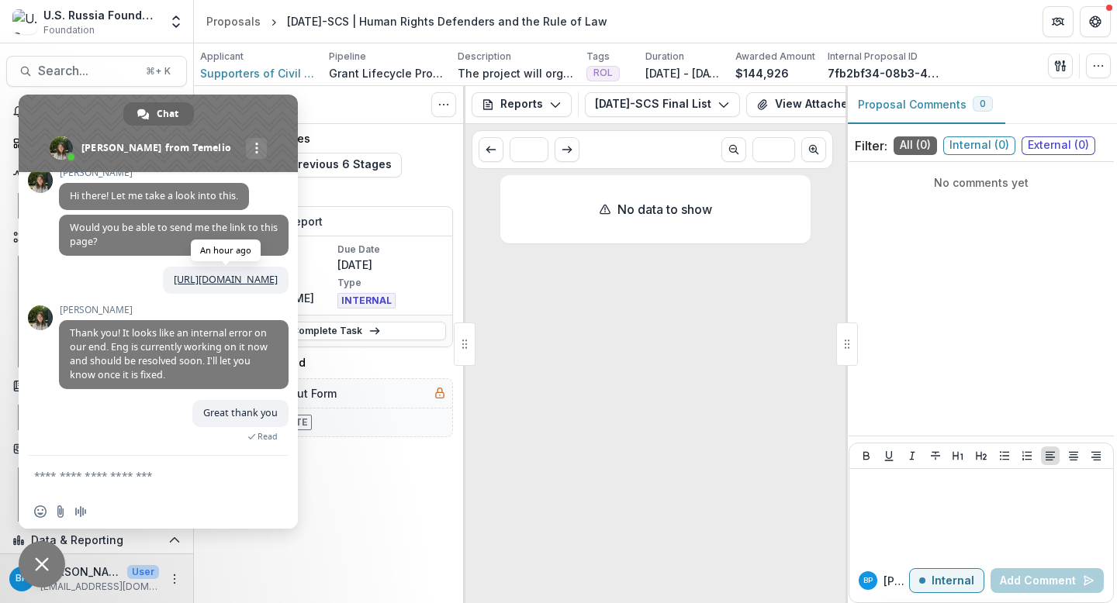
scroll to position [175, 0]
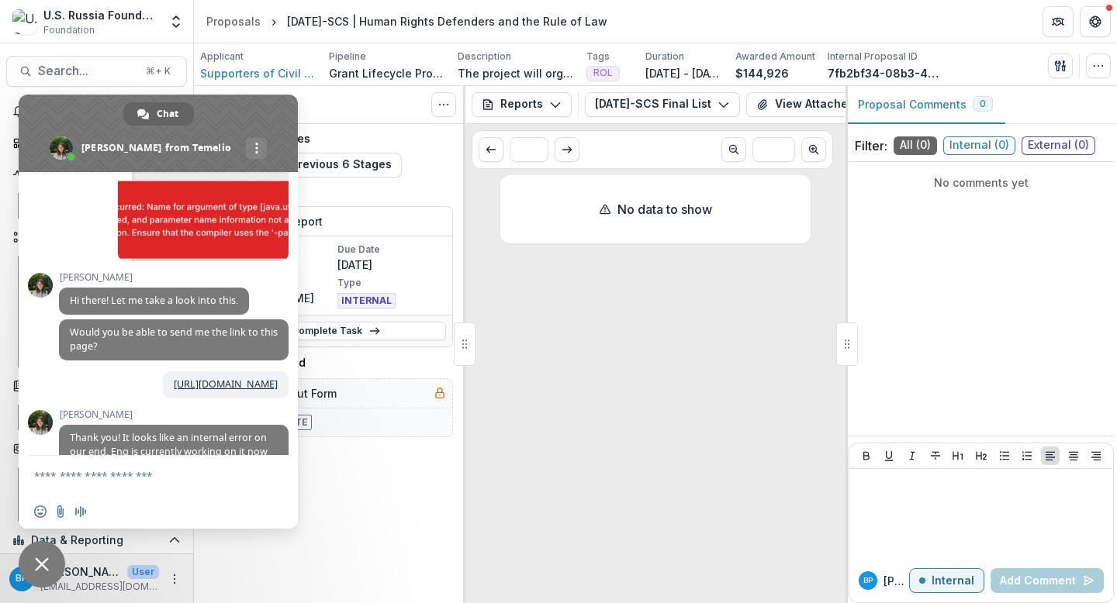
click at [73, 146] on span at bounding box center [61, 147] width 23 height 23
click at [73, 149] on span at bounding box center [61, 147] width 23 height 23
click at [255, 147] on span at bounding box center [256, 148] width 3 height 11
click at [210, 282] on span "[PERSON_NAME]" at bounding box center [154, 277] width 190 height 11
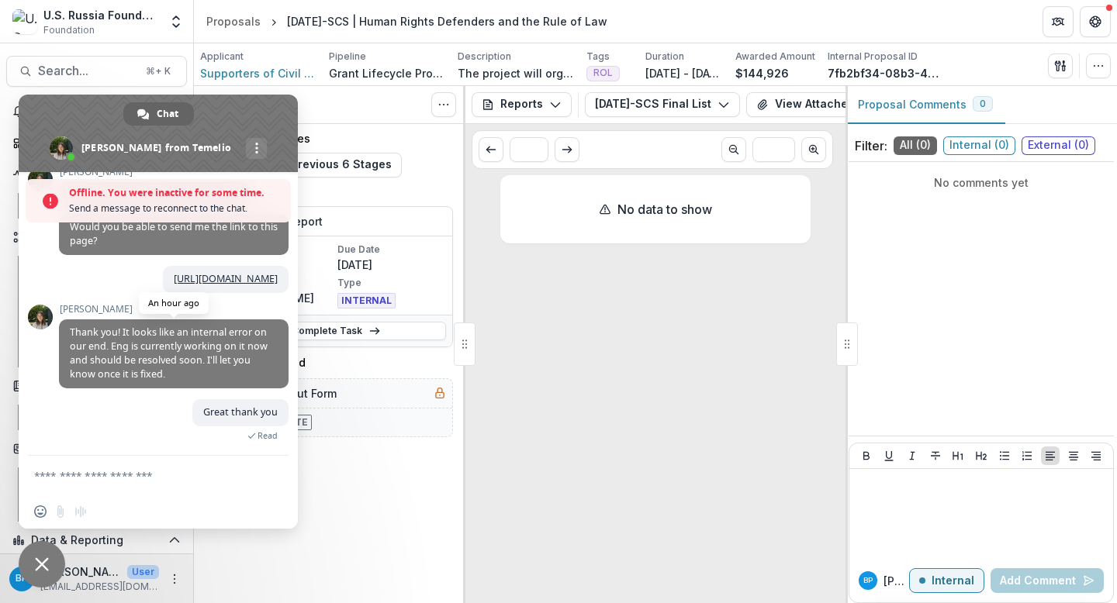
scroll to position [382, 0]
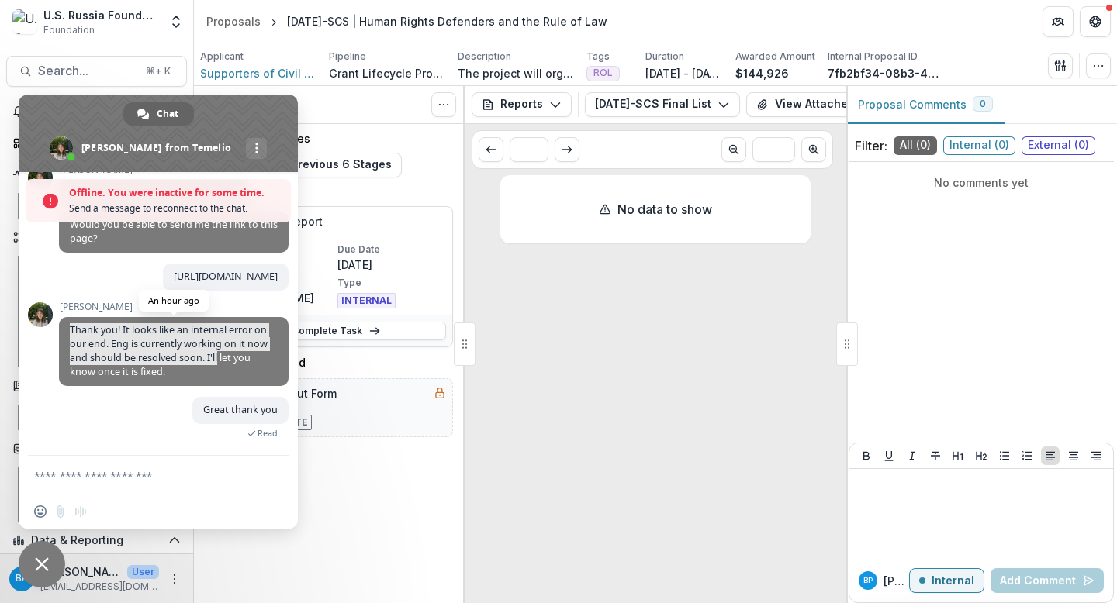
drag, startPoint x: 217, startPoint y: 360, endPoint x: 92, endPoint y: 317, distance: 131.9
click at [92, 317] on span "Thank you! It looks like an internal error on our end. Eng is currently working…" at bounding box center [174, 351] width 230 height 69
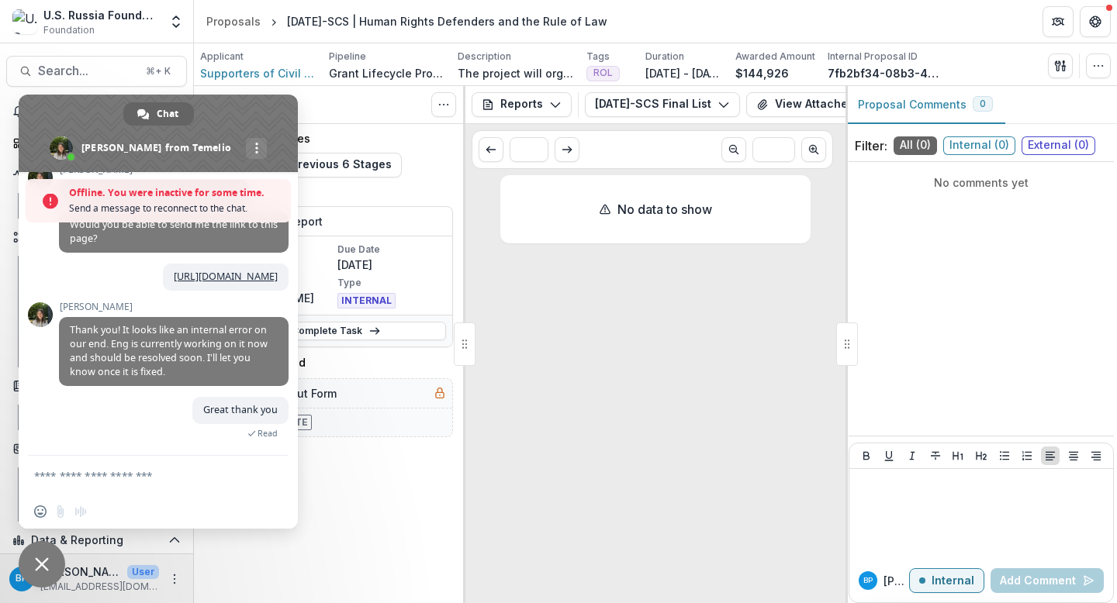
click at [557, 362] on div "No data to show" at bounding box center [655, 386] width 310 height 422
click at [122, 457] on textarea "Compose your message..." at bounding box center [142, 475] width 217 height 39
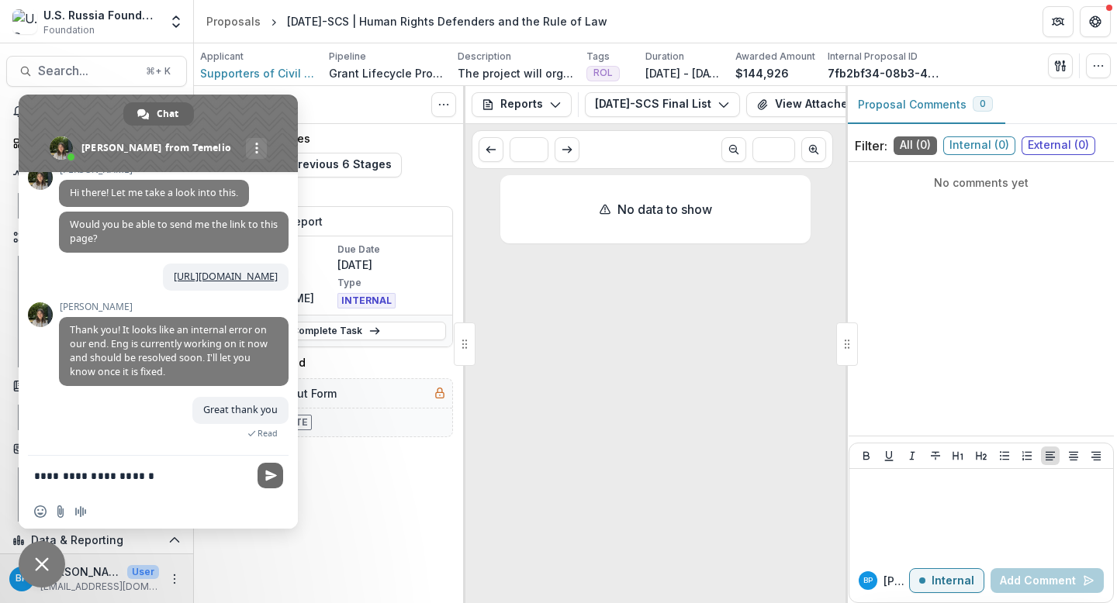
type textarea "**********"
click at [261, 472] on span "Send" at bounding box center [270, 476] width 26 height 26
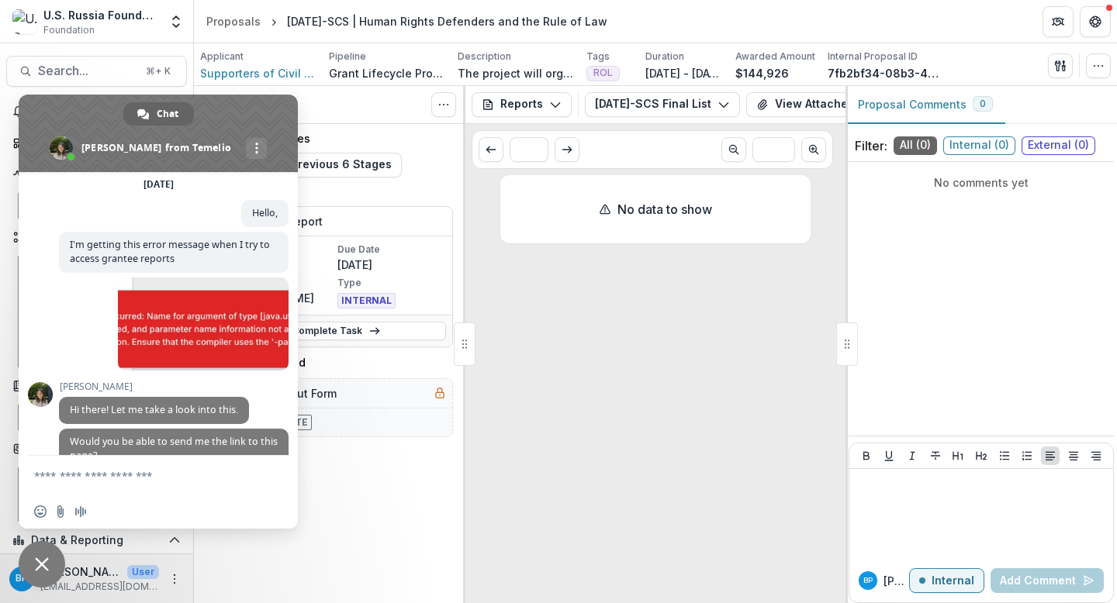
scroll to position [431, 0]
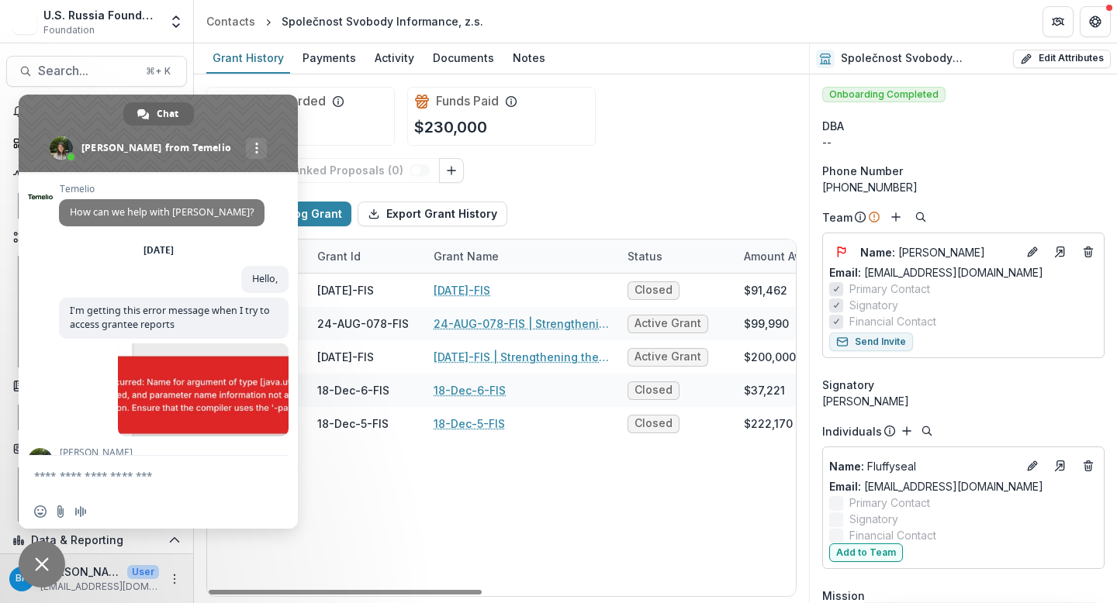
scroll to position [331, 0]
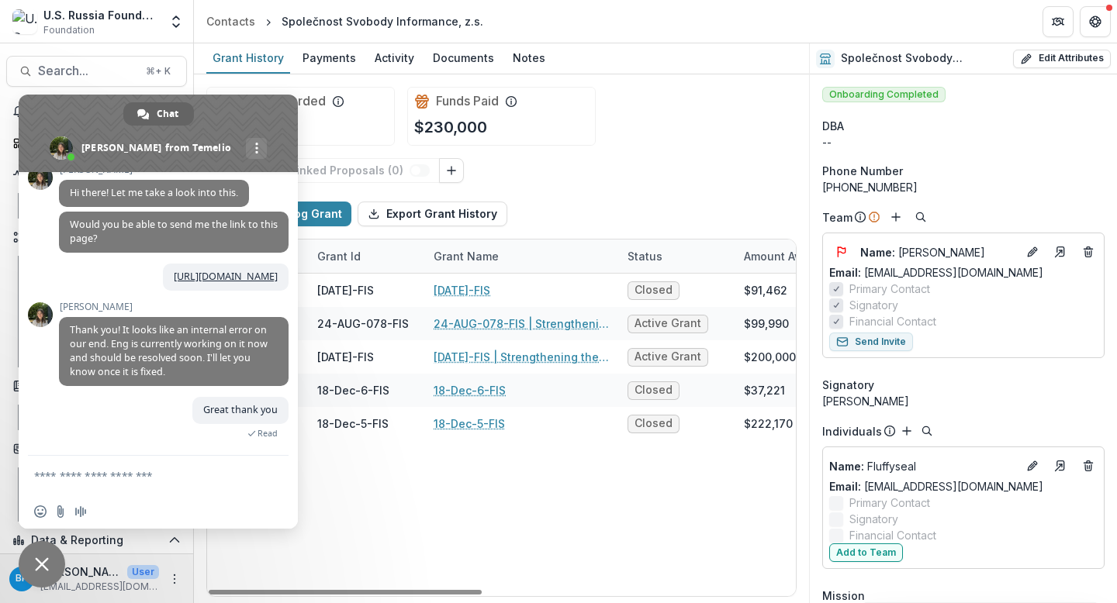
click at [604, 161] on div "View Sub Linked Proposals ( 0 )" at bounding box center [501, 170] width 590 height 25
click at [40, 562] on span "Close chat" at bounding box center [42, 565] width 14 height 14
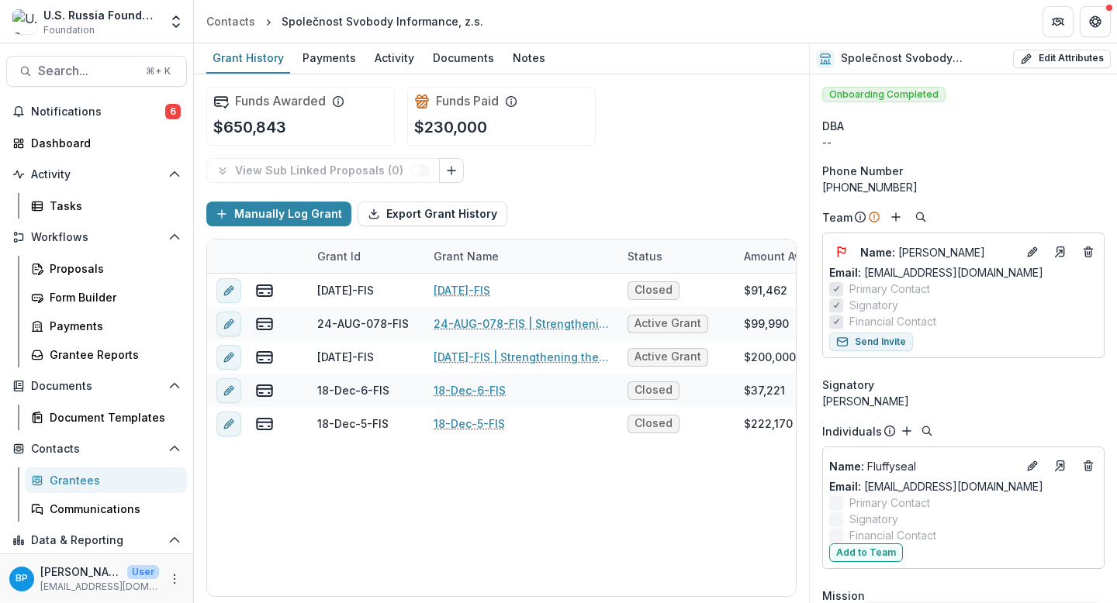
click at [593, 141] on div "Funds Paid $230,000" at bounding box center [501, 116] width 188 height 59
